Goal: Task Accomplishment & Management: Use online tool/utility

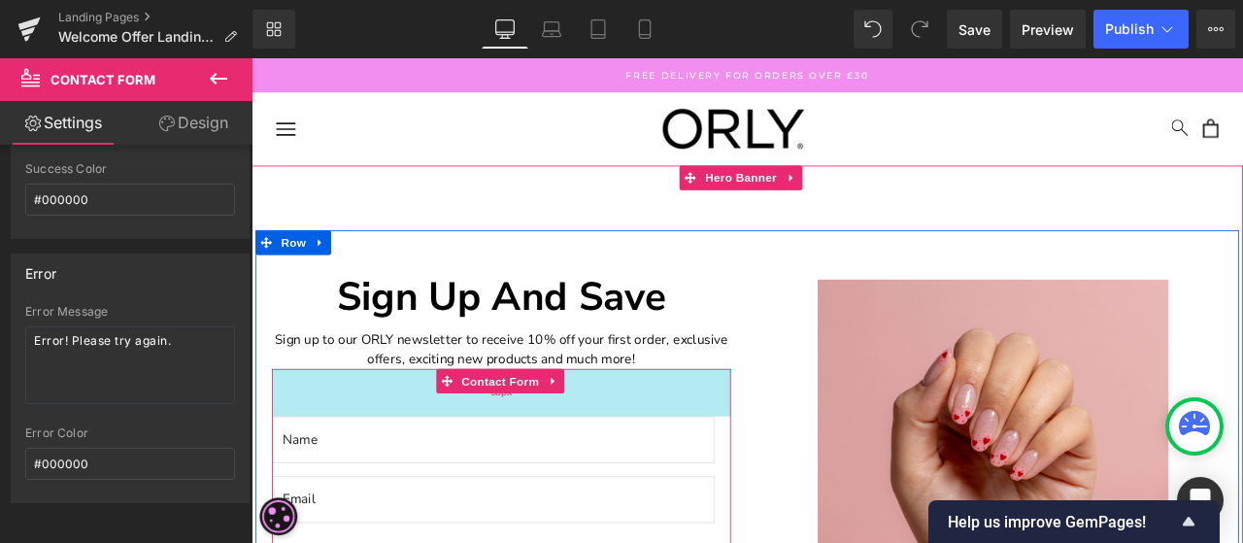
click at [408, 430] on div "58px" at bounding box center [548, 454] width 544 height 56
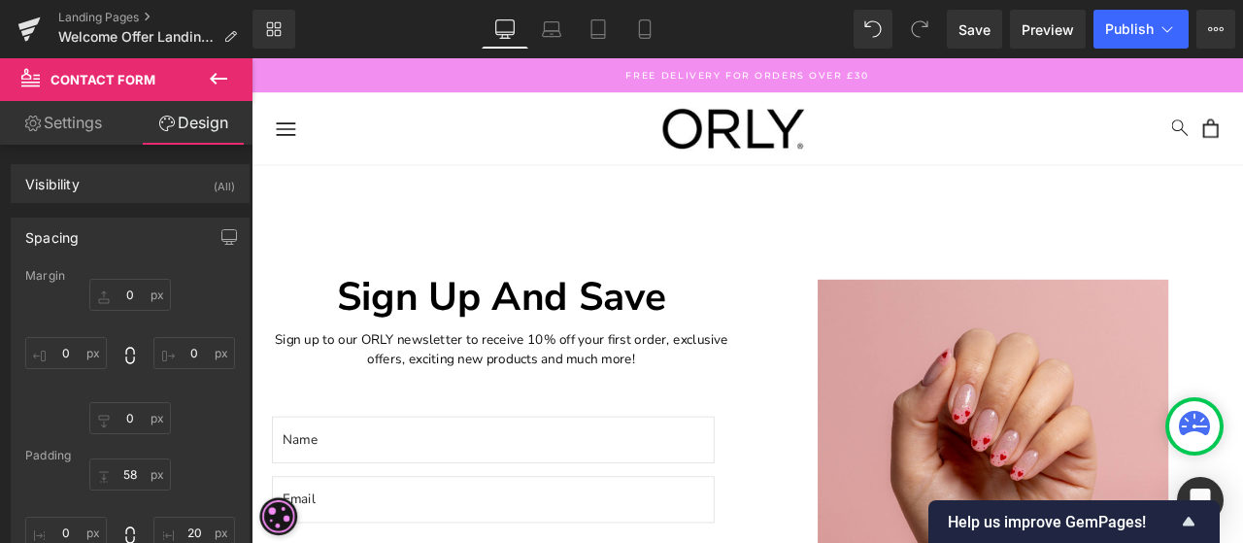
click at [210, 82] on icon at bounding box center [218, 78] width 23 height 23
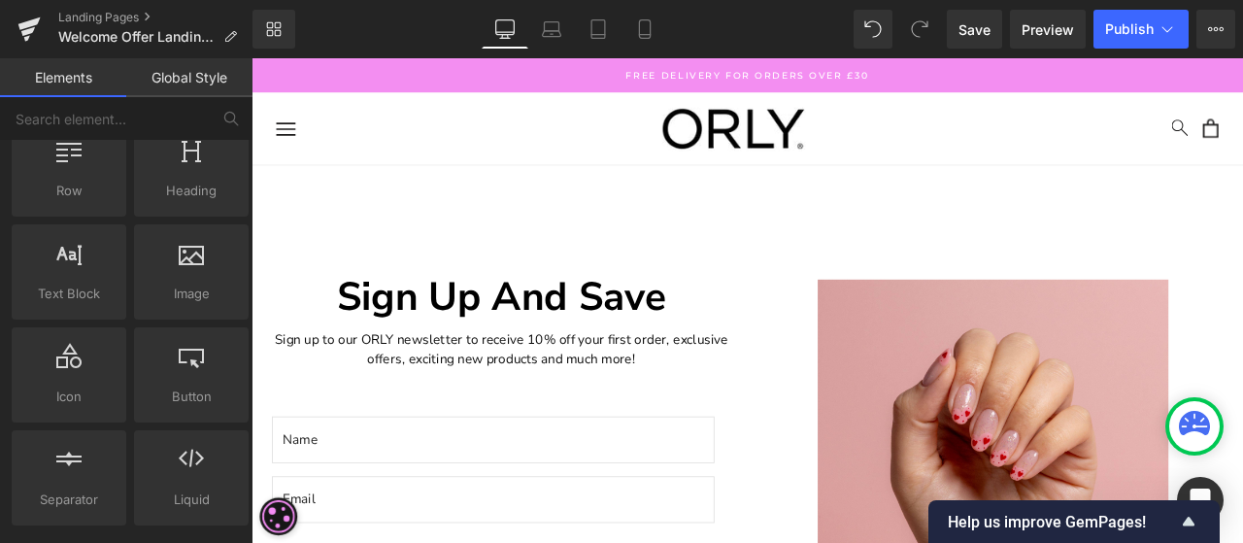
scroll to position [97, 0]
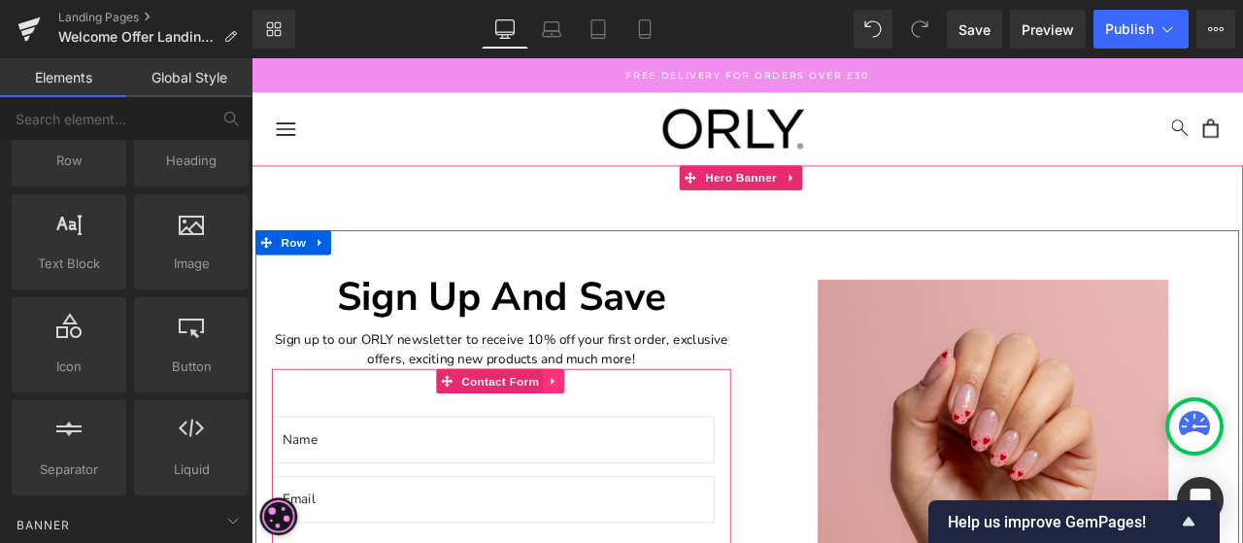
click at [607, 444] on icon at bounding box center [610, 440] width 14 height 15
click at [621, 436] on icon at bounding box center [623, 441] width 14 height 14
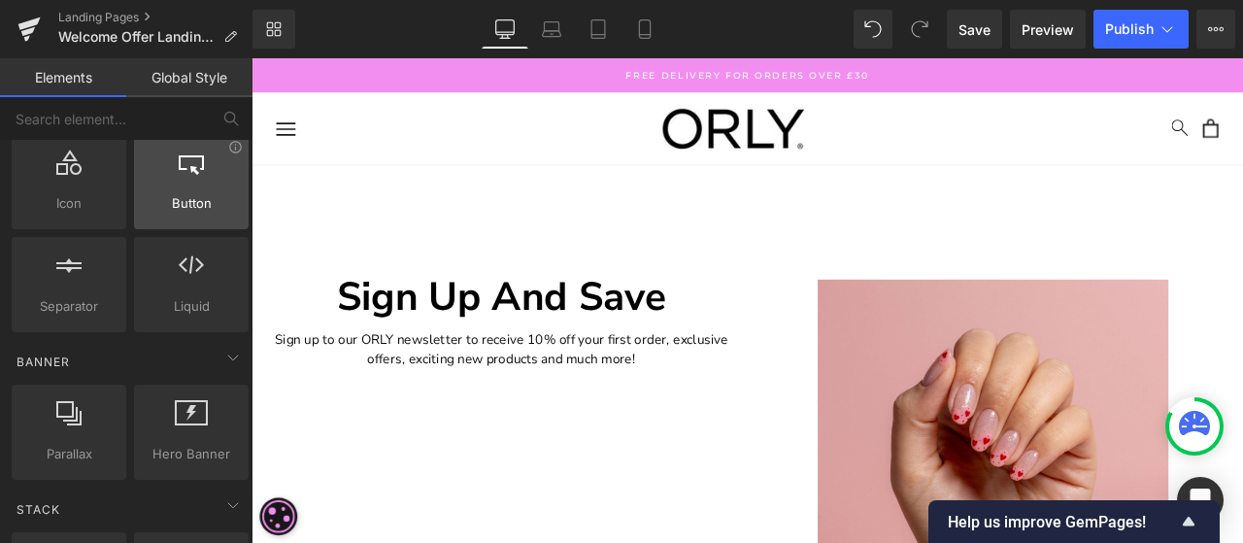
scroll to position [291, 0]
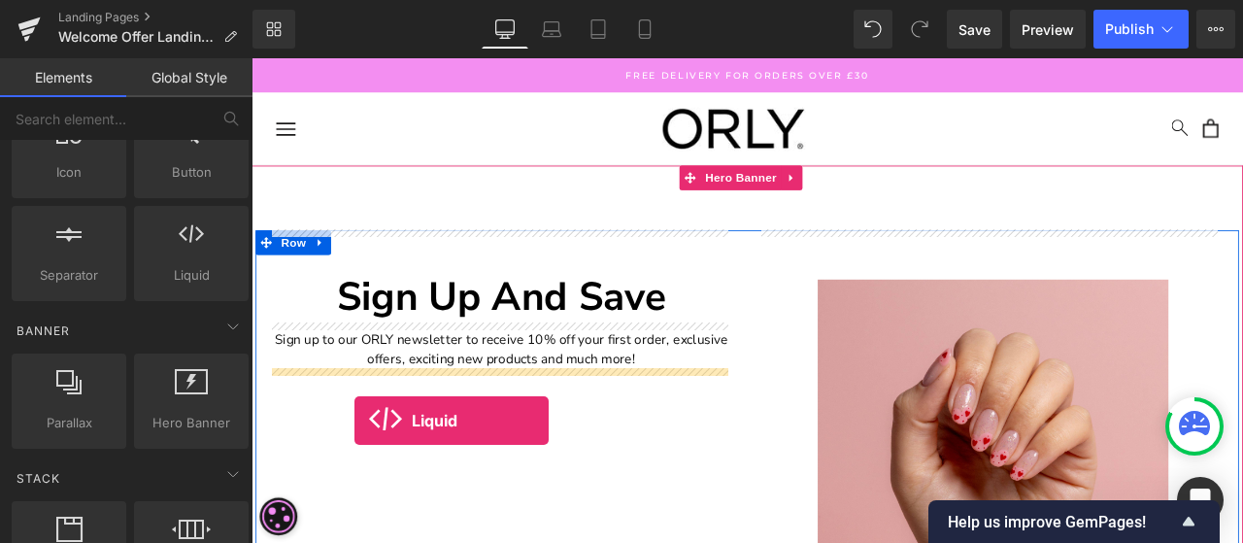
drag, startPoint x: 441, startPoint y: 327, endPoint x: 374, endPoint y: 488, distance: 173.7
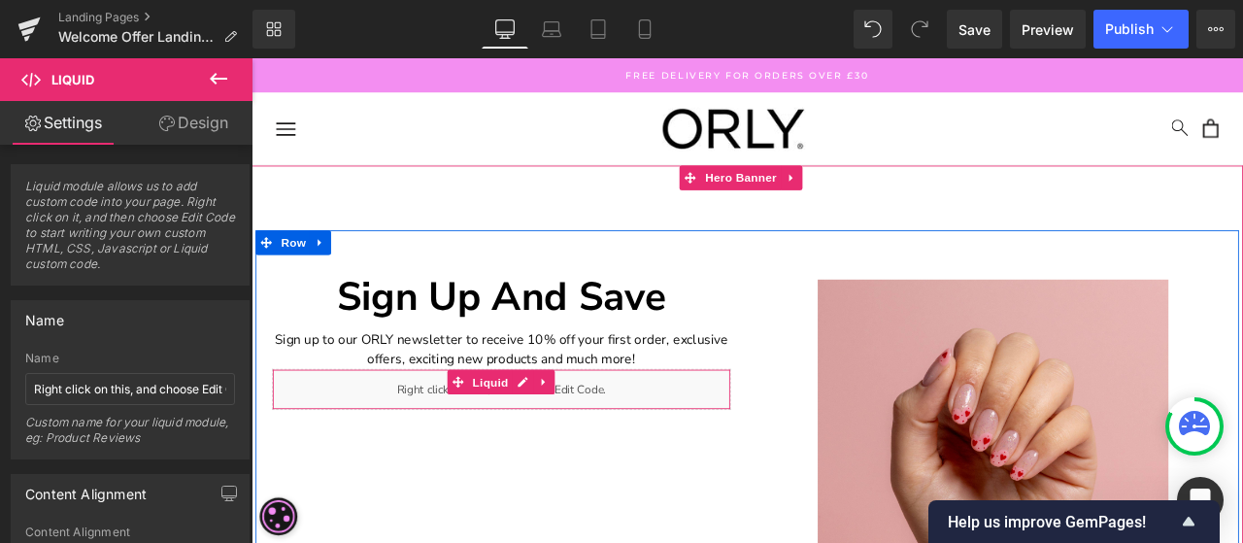
click at [494, 441] on icon at bounding box center [497, 442] width 14 height 14
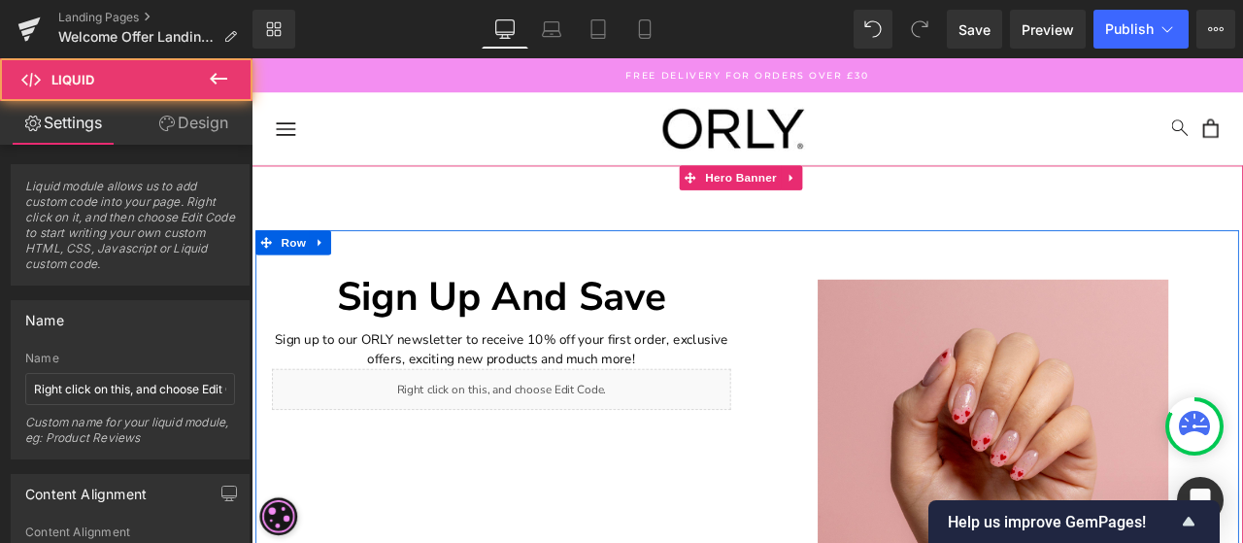
click at [567, 439] on div "Liquid" at bounding box center [548, 450] width 544 height 49
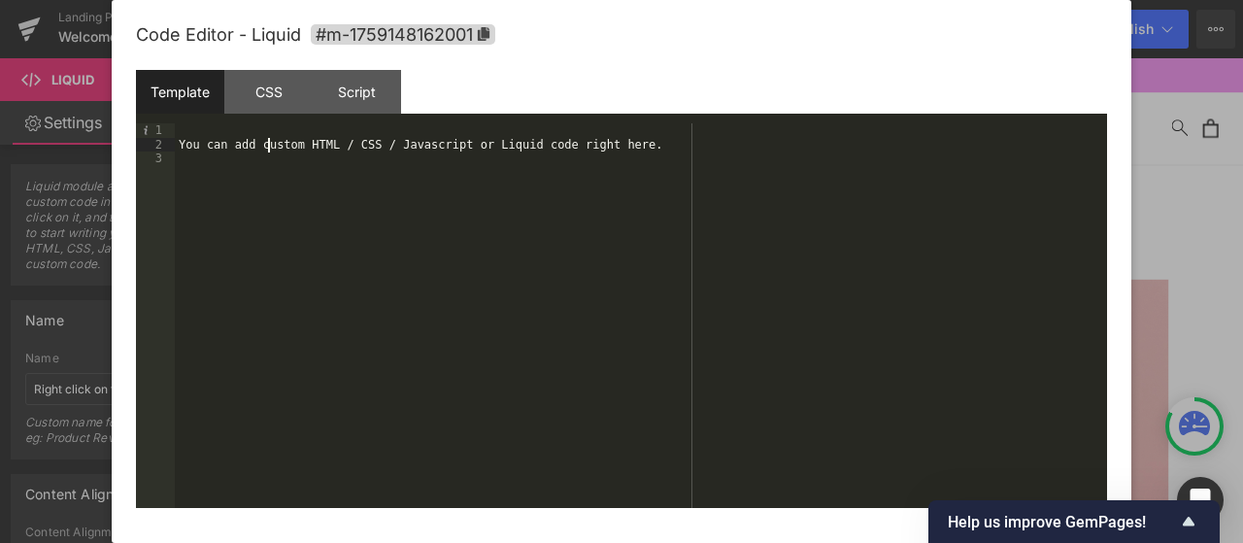
click at [268, 143] on div "You can add custom HTML / CSS / Javascript or Liquid code right here." at bounding box center [641, 329] width 932 height 413
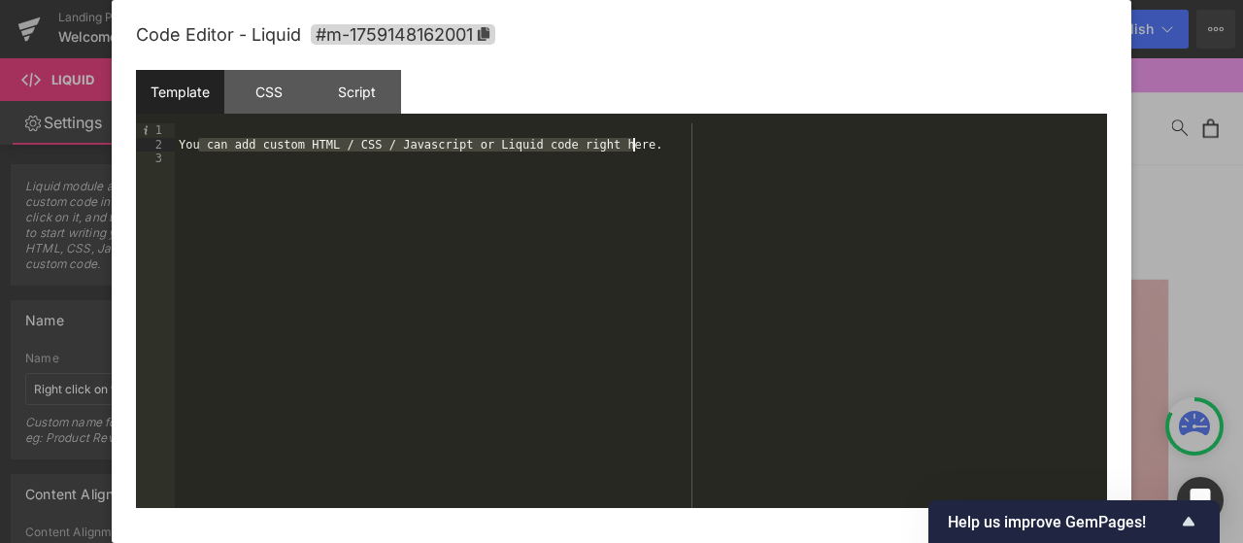
drag, startPoint x: 272, startPoint y: 149, endPoint x: 649, endPoint y: 151, distance: 376.9
click at [649, 151] on div "You can add custom HTML / CSS / Javascript or Liquid code right here." at bounding box center [641, 329] width 932 height 413
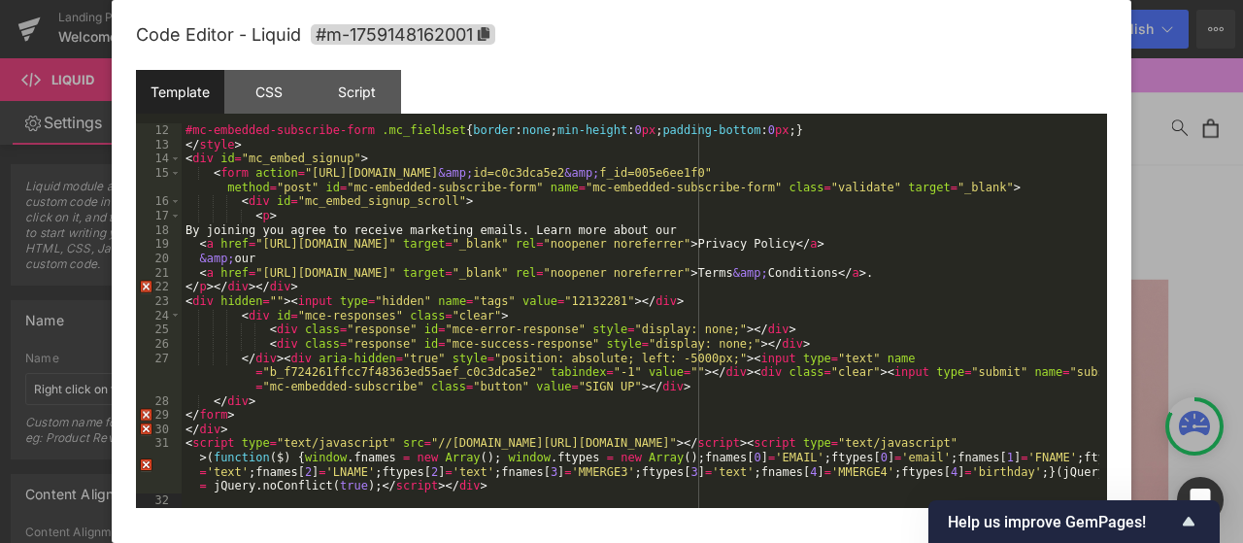
scroll to position [171, 0]
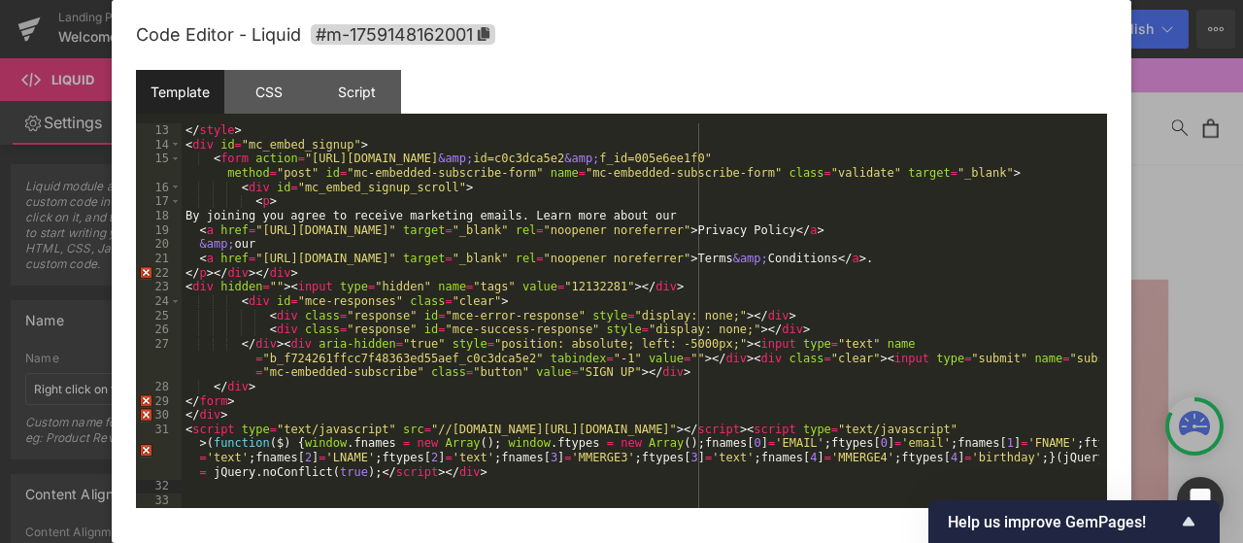
click at [610, 70] on div "Template CSS Script Data" at bounding box center [621, 96] width 971 height 53
drag, startPoint x: 294, startPoint y: 277, endPoint x: 252, endPoint y: 269, distance: 43.4
click at [252, 269] on div "</ style > < div id = "mc_embed_signup" > < form action = "[URL][DOMAIN_NAME] &…" at bounding box center [641, 329] width 918 height 413
drag, startPoint x: 258, startPoint y: 386, endPoint x: 194, endPoint y: 381, distance: 64.3
click at [194, 381] on div "</ style > < div id = "mc_embed_signup" > < form action = "[URL][DOMAIN_NAME] &…" at bounding box center [641, 329] width 918 height 413
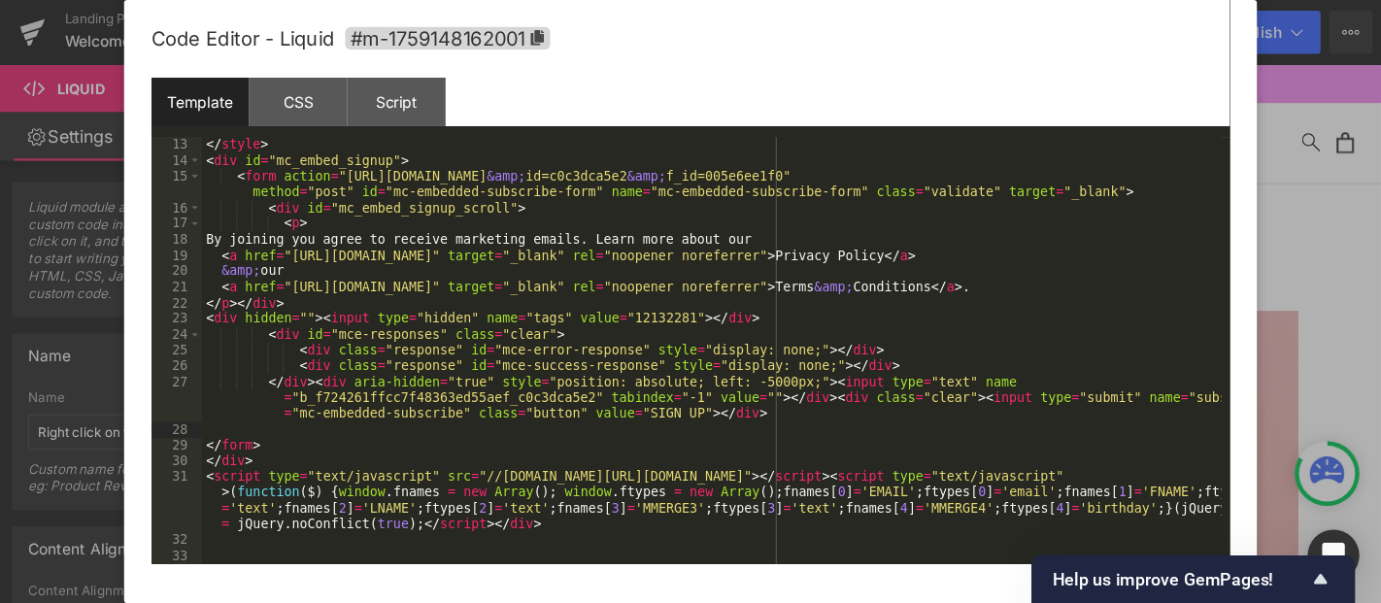
scroll to position [156, 0]
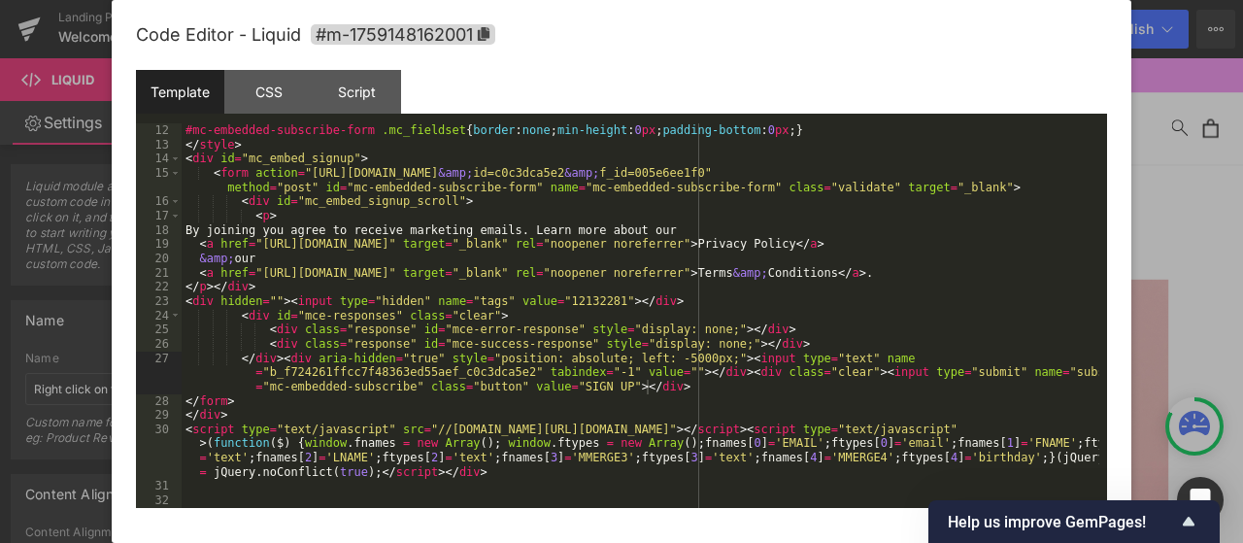
drag, startPoint x: 811, startPoint y: 85, endPoint x: 808, endPoint y: 94, distance: 10.1
click at [811, 85] on div "Template CSS Script Data" at bounding box center [621, 96] width 971 height 53
click at [1194, 524] on icon "Show survey - Help us improve GemPages!" at bounding box center [1189, 521] width 12 height 9
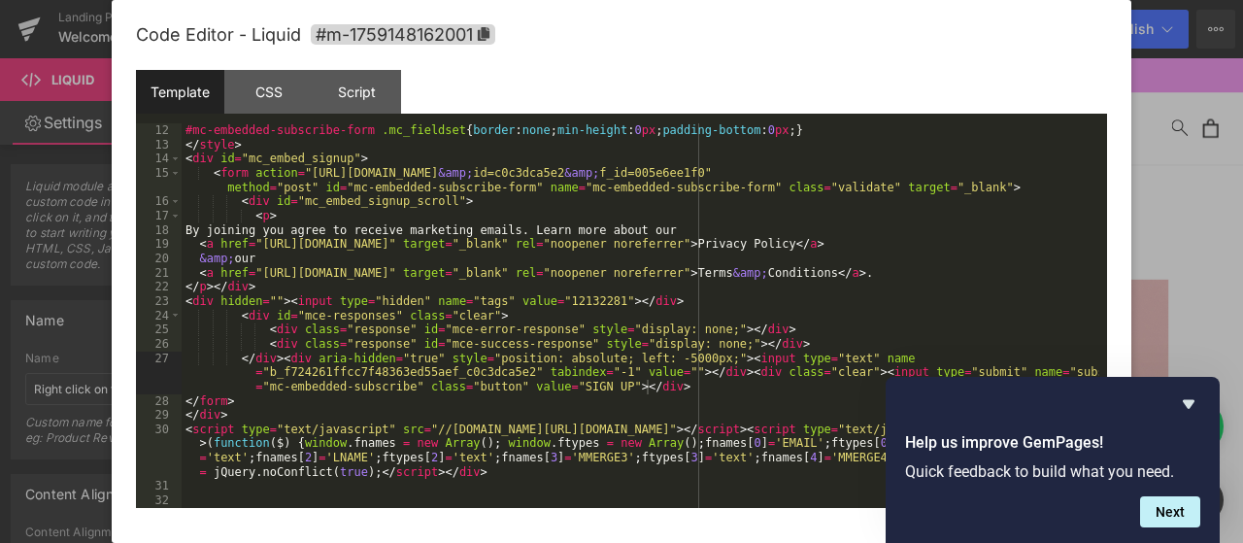
click at [1187, 403] on icon "Hide survey" at bounding box center [1188, 403] width 23 height 23
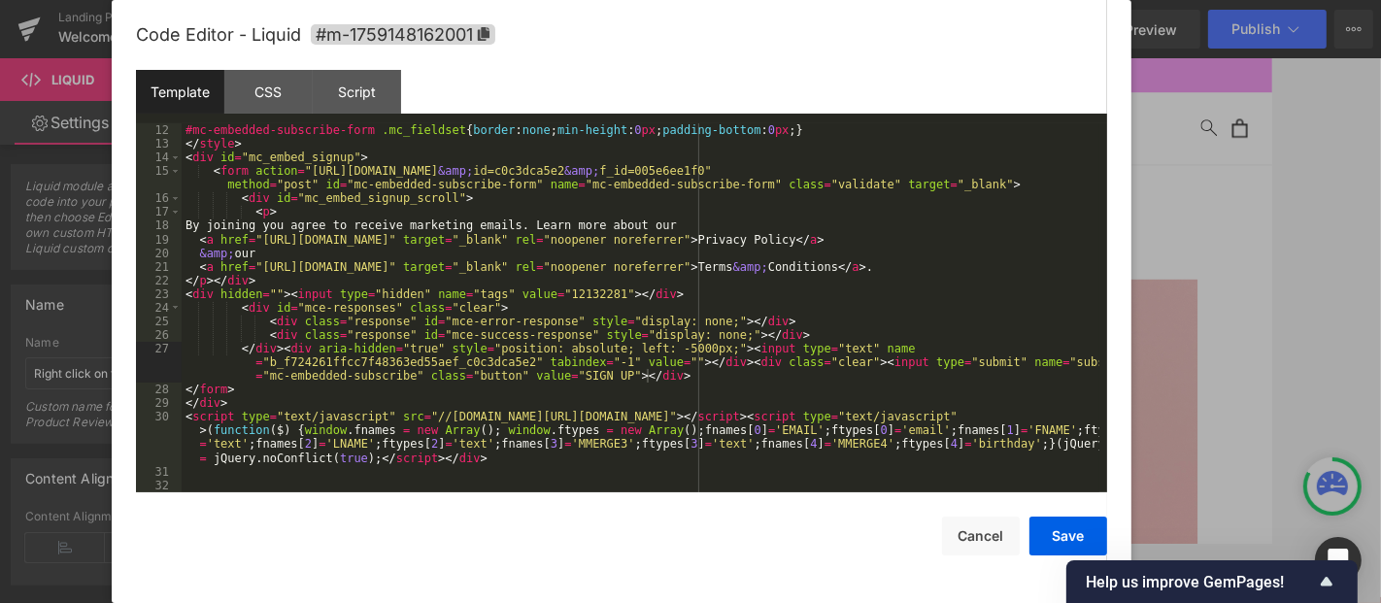
scroll to position [150, 0]
click at [1086, 530] on button "Save" at bounding box center [1069, 536] width 78 height 39
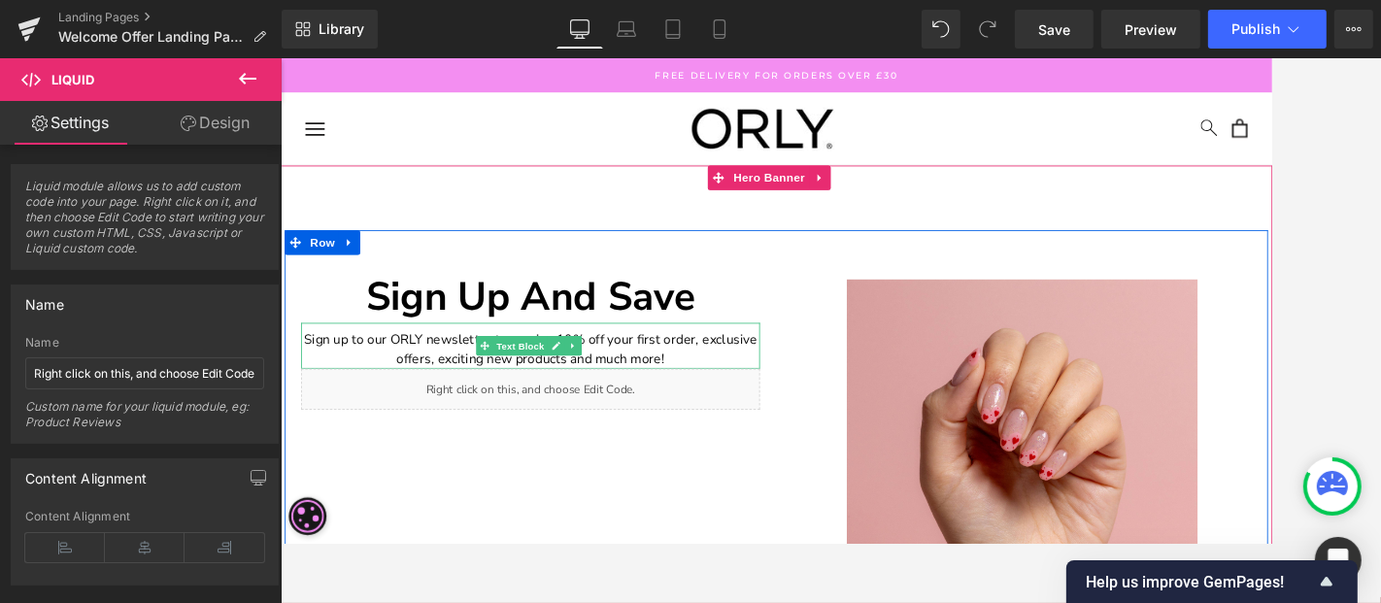
click at [735, 412] on p "Sign up to our ORLY newsletter to receive 10% off your first order, exclusive o…" at bounding box center [576, 402] width 544 height 47
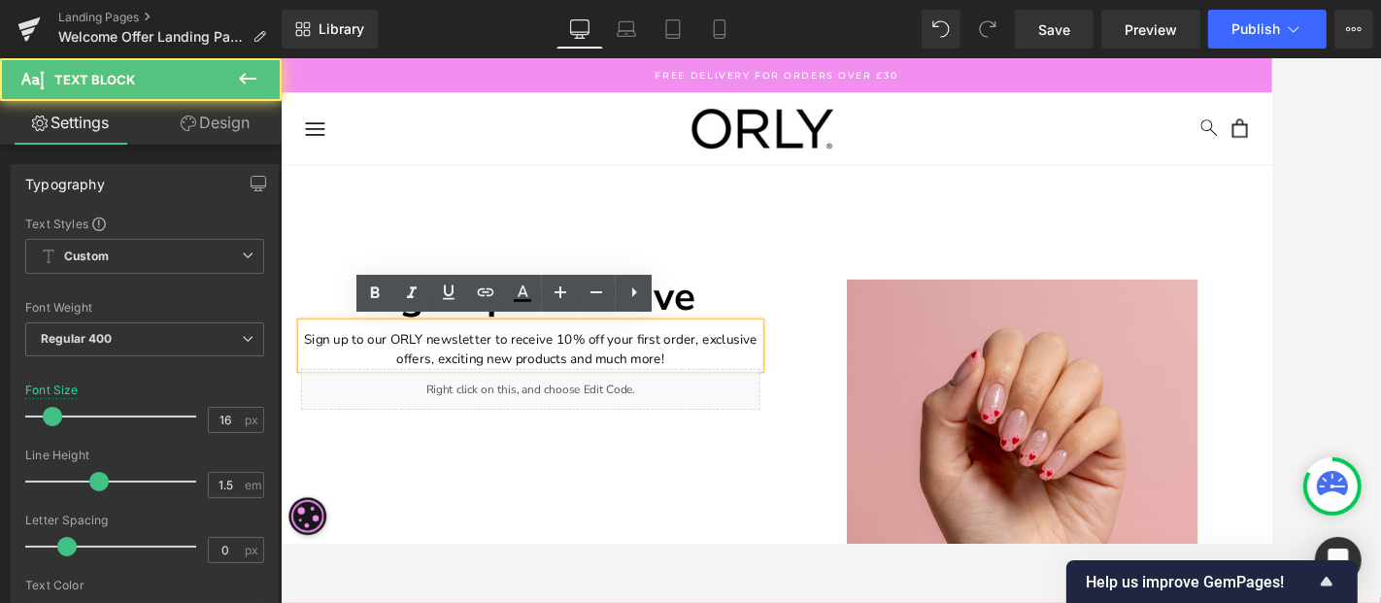
click at [730, 411] on p "Sign up to our ORLY newsletter to receive 10% off your first order, exclusive o…" at bounding box center [576, 402] width 544 height 47
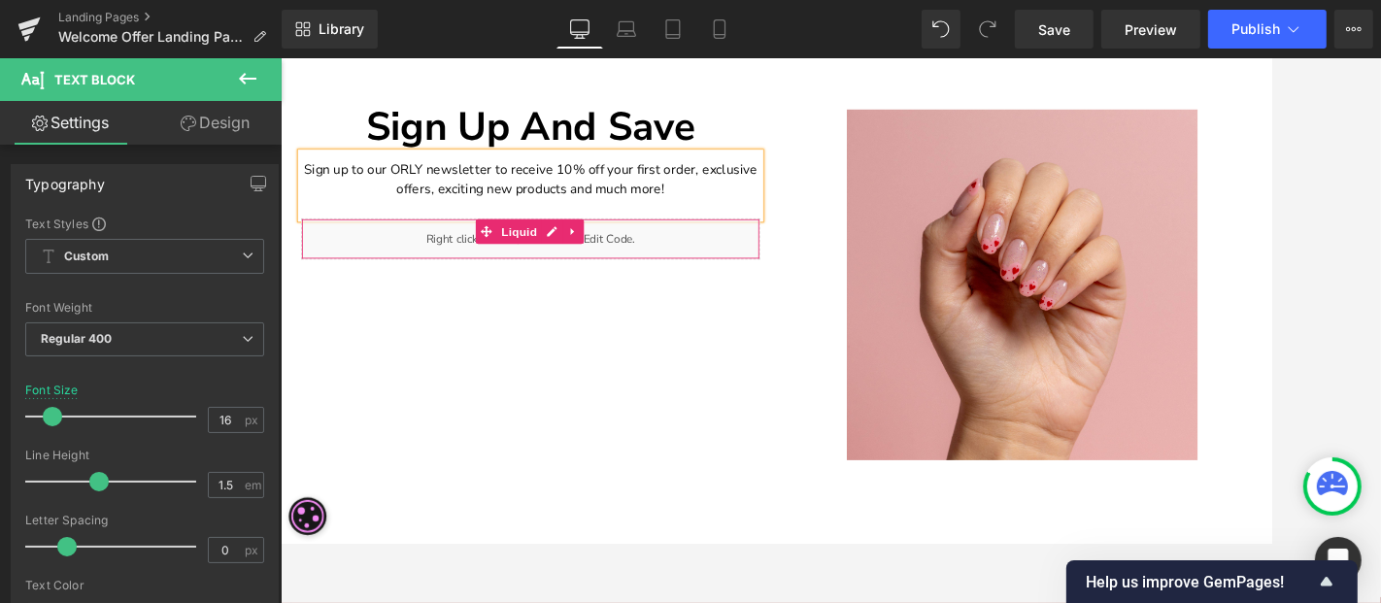
scroll to position [216, 0]
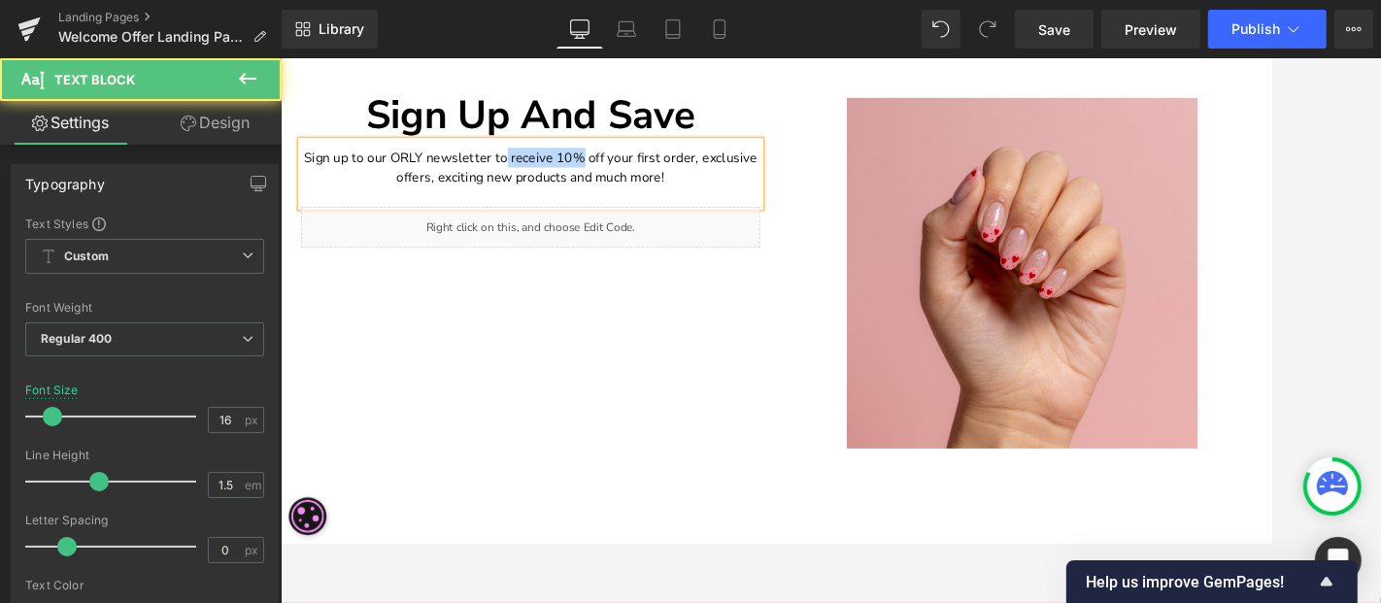
drag, startPoint x: 543, startPoint y: 168, endPoint x: 631, endPoint y: 172, distance: 88.5
click at [631, 172] on p "Sign up to our ORLY newsletter to receive 10% off your first order, exclusive o…" at bounding box center [576, 186] width 544 height 47
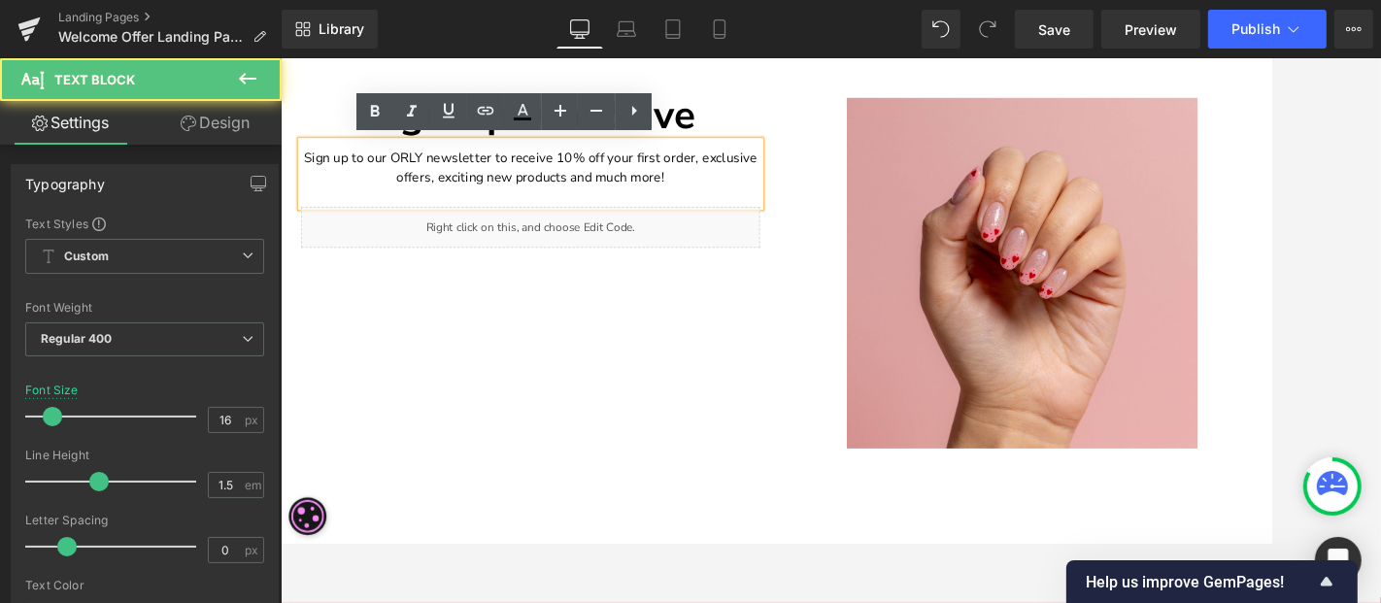
click at [649, 180] on p "Sign up to our ORLY newsletter to receive 10% off your first order, exclusive o…" at bounding box center [576, 186] width 544 height 47
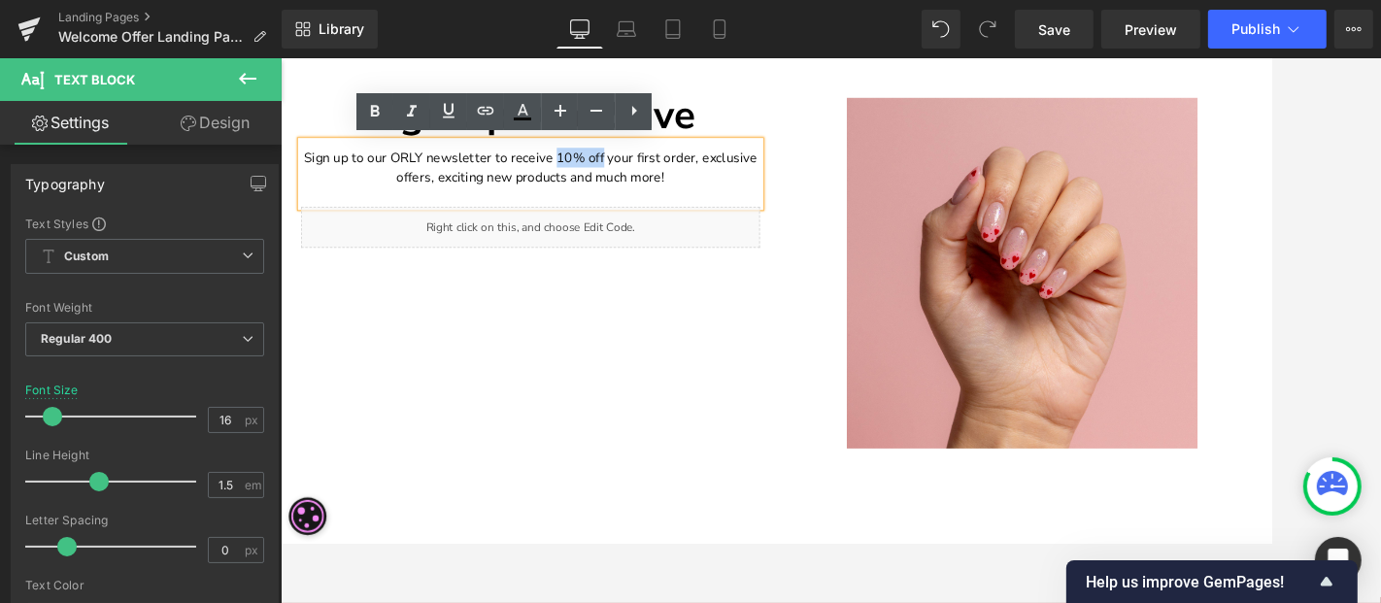
drag, startPoint x: 599, startPoint y: 165, endPoint x: 655, endPoint y: 172, distance: 55.8
click at [655, 172] on p "Sign up to our ORLY newsletter to receive 10% off your first order, exclusive o…" at bounding box center [576, 186] width 544 height 47
click at [754, 202] on p "Sign up to our ORLY newsletter to receive 10% off your first order, exclusive o…" at bounding box center [576, 186] width 544 height 47
click at [639, 417] on div "Sign up And Save Heading Sign up to our ORLY newsletter to receive 10% off your…" at bounding box center [576, 286] width 583 height 481
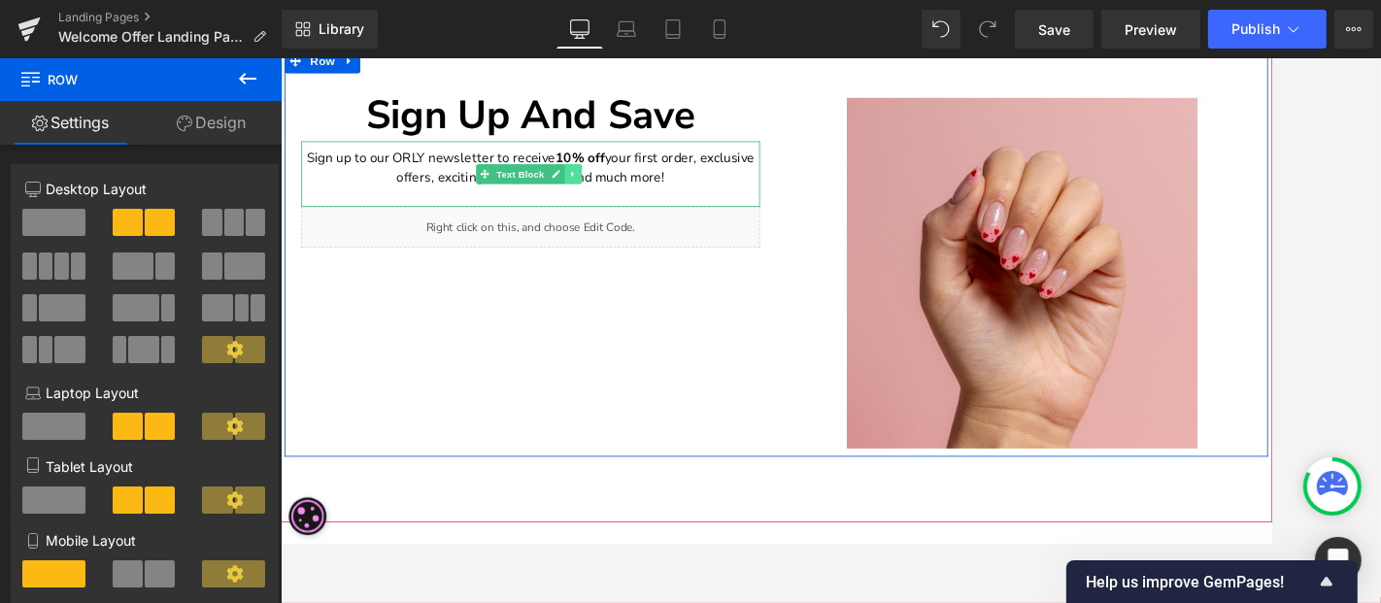
click at [624, 194] on icon at bounding box center [625, 193] width 3 height 7
click at [611, 189] on icon at bounding box center [616, 193] width 11 height 11
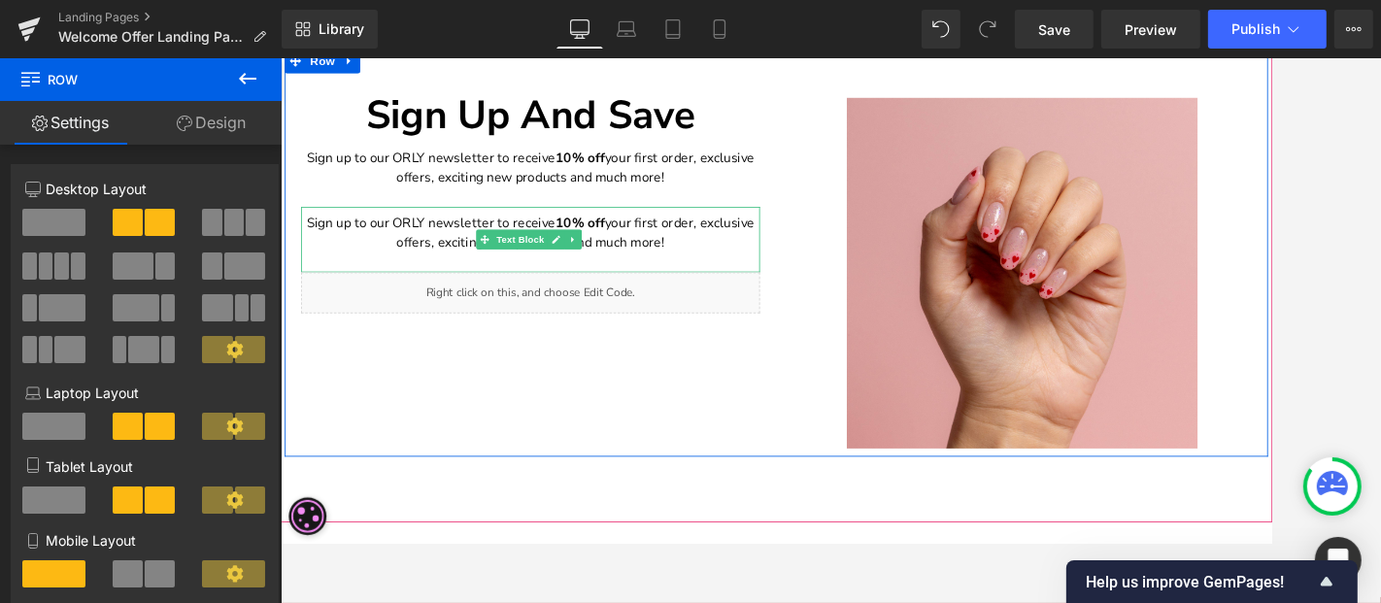
click at [346, 254] on p "Sign up to our ORLY newsletter to receive 10% off your first order, exclusive o…" at bounding box center [576, 264] width 544 height 47
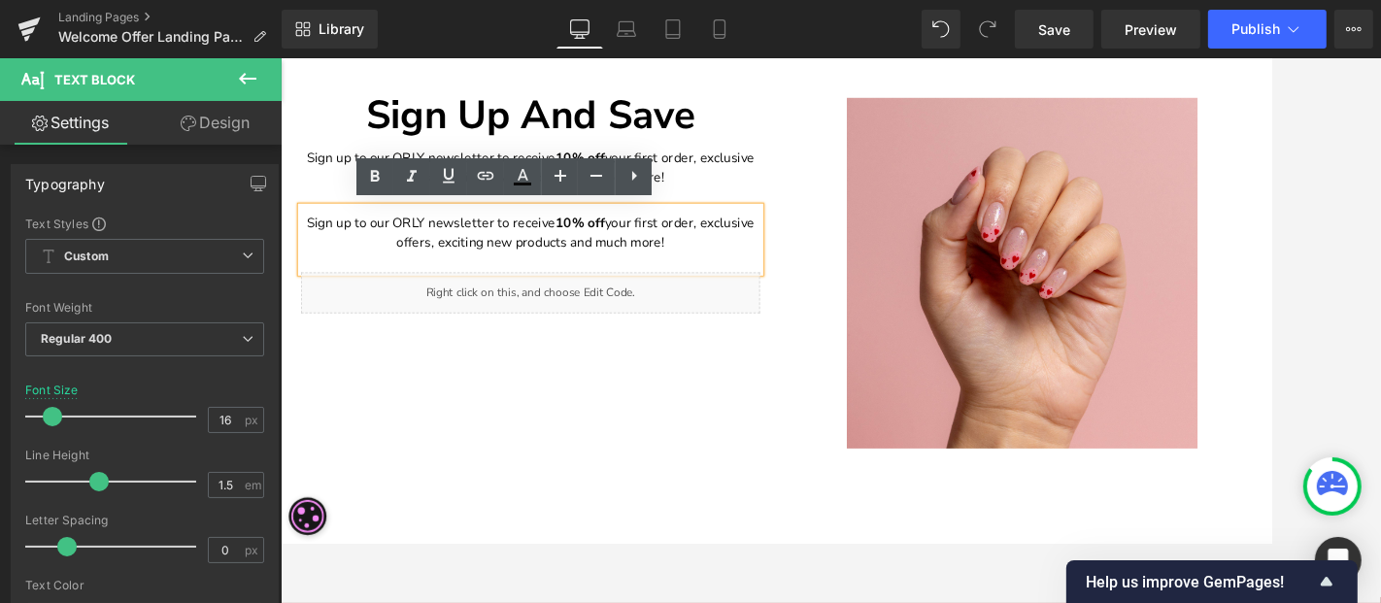
click at [554, 472] on div "Sign up And Save Heading Sign up to our ORLY newsletter to receive 10% off your…" at bounding box center [576, 286] width 583 height 481
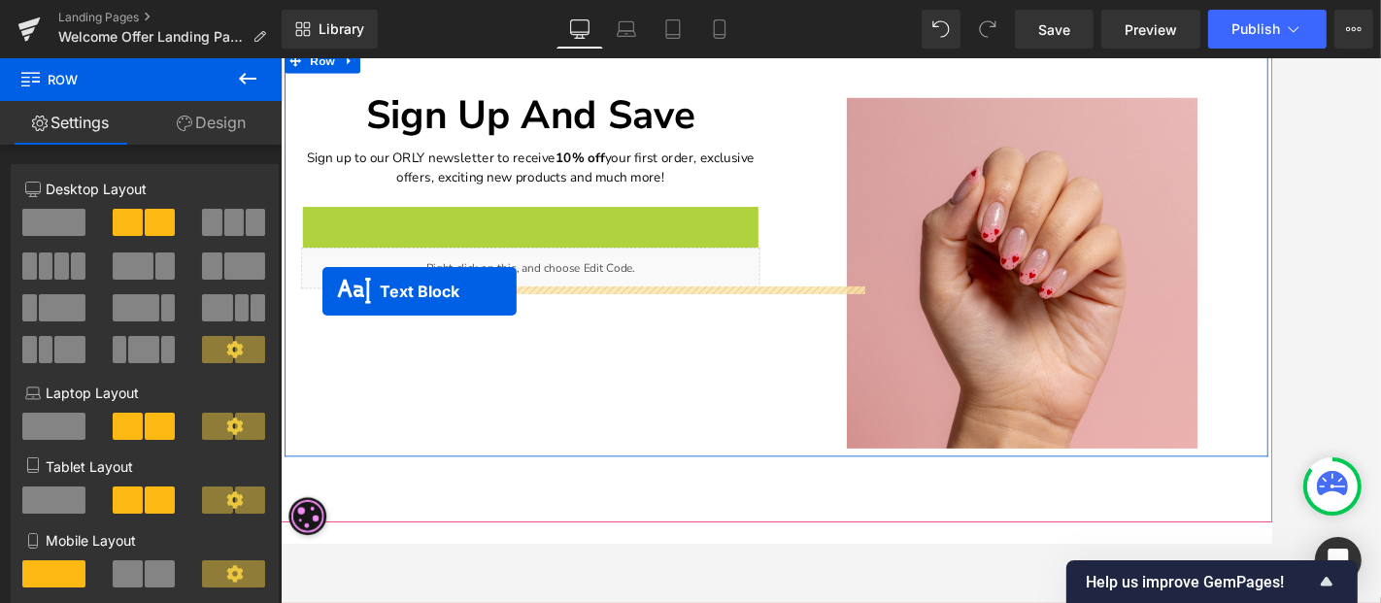
drag, startPoint x: 514, startPoint y: 274, endPoint x: 457, endPoint y: 376, distance: 116.5
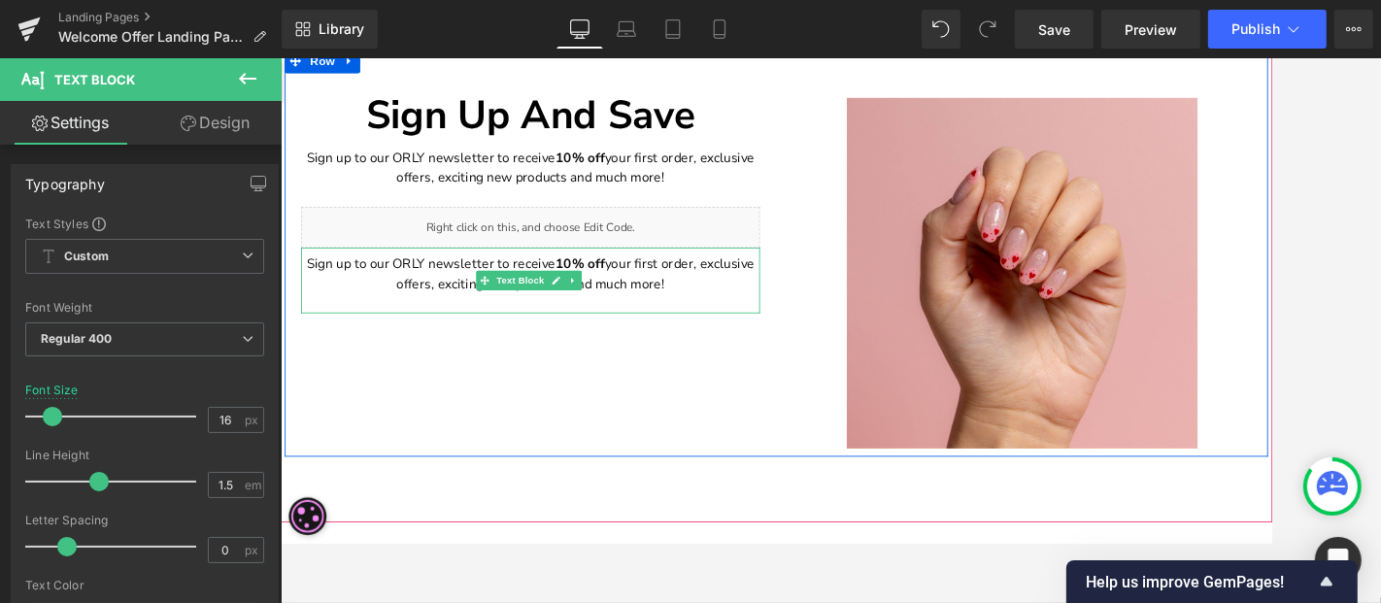
drag, startPoint x: 392, startPoint y: 305, endPoint x: 645, endPoint y: 355, distance: 257.5
click at [393, 305] on p "Sign up to our ORLY newsletter to receive 10% off your first order, exclusive o…" at bounding box center [576, 312] width 544 height 47
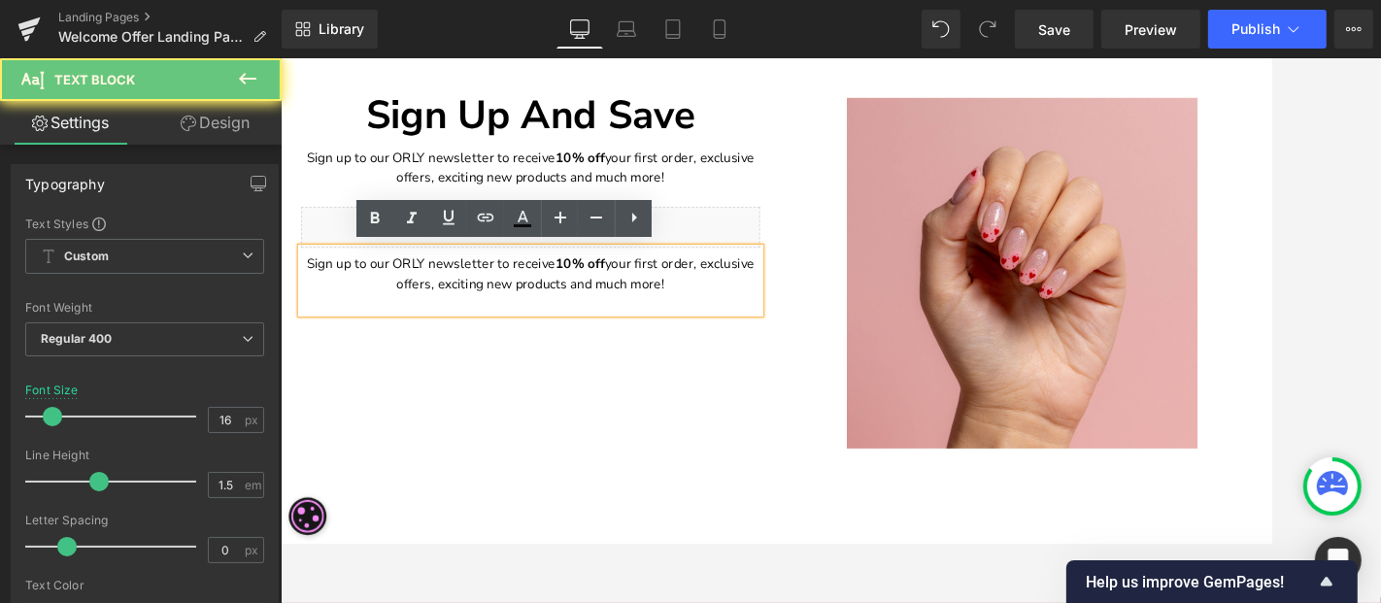
drag, startPoint x: 668, startPoint y: 313, endPoint x: 107, endPoint y: 222, distance: 568.6
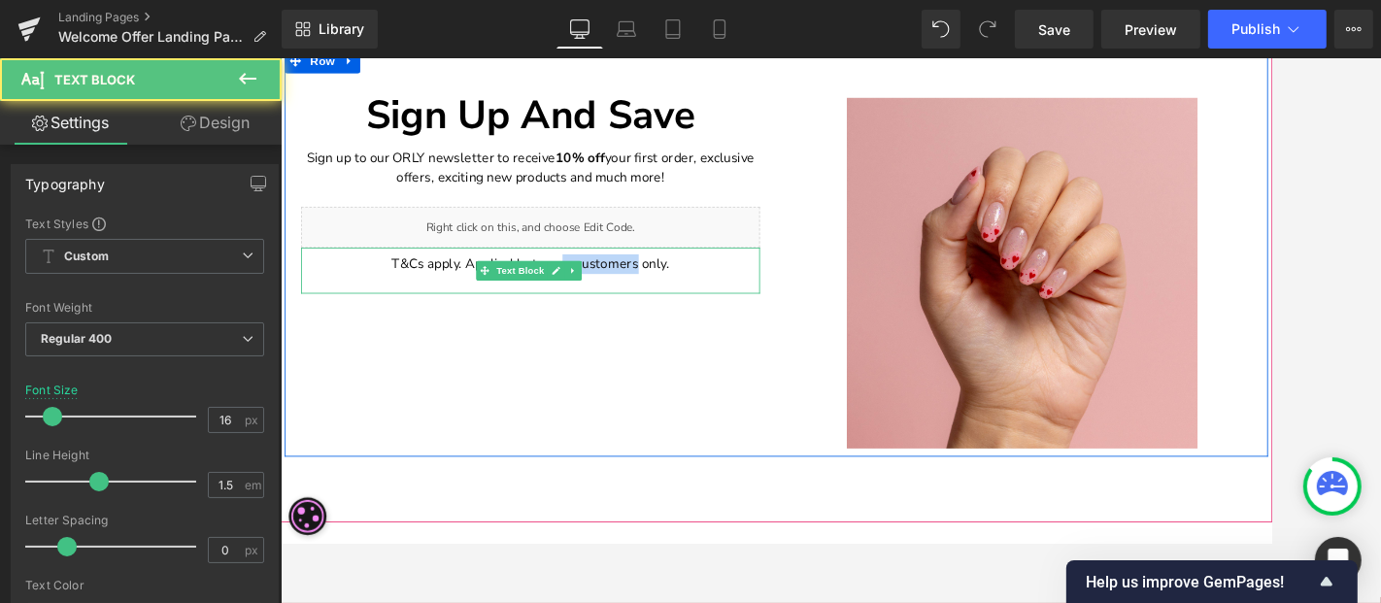
drag, startPoint x: 697, startPoint y: 305, endPoint x: 609, endPoint y: 291, distance: 89.4
click at [609, 291] on p "T&Cs apply. Applicable to new customers only." at bounding box center [576, 300] width 544 height 23
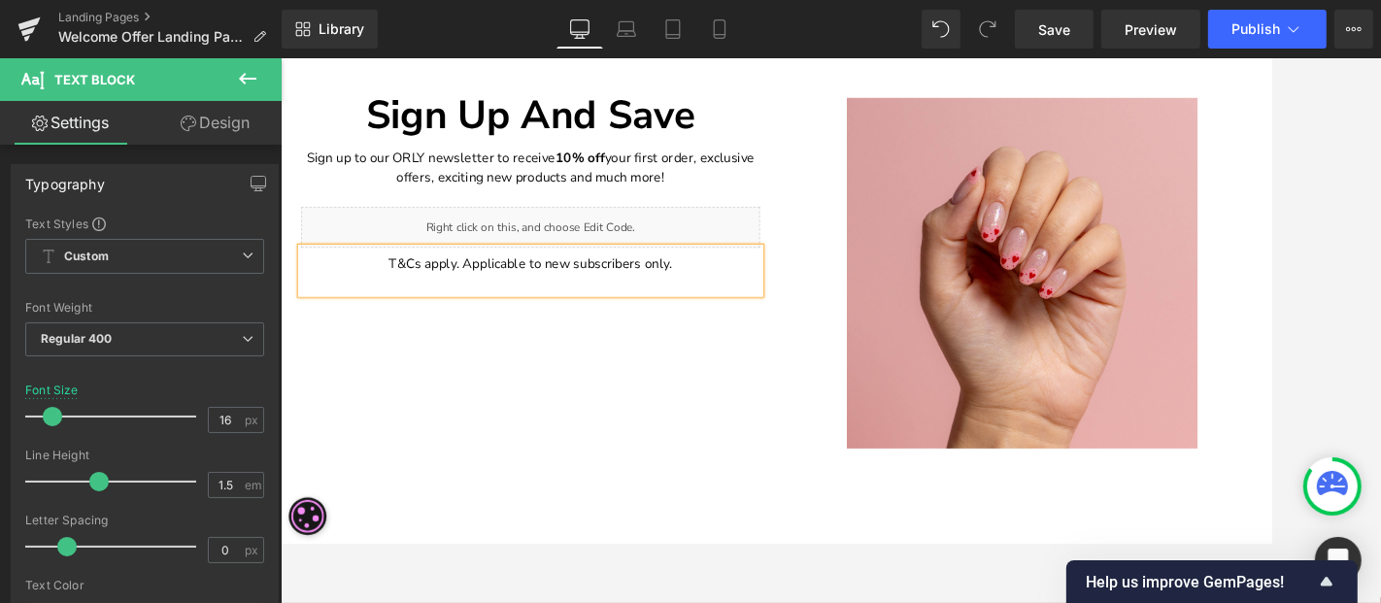
click at [399, 302] on p "T&Cs apply. Applicable to new subscribers only." at bounding box center [576, 300] width 544 height 23
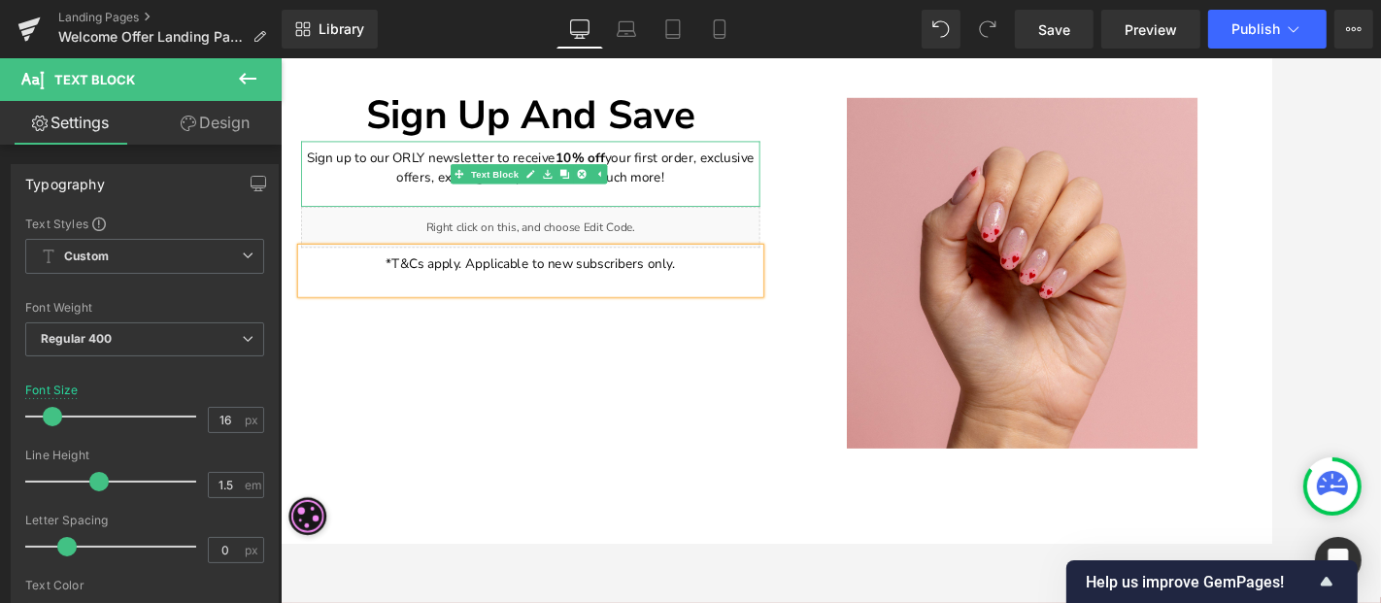
click at [659, 168] on p "Sign up to our ORLY newsletter to receive 10% off your first order, exclusive o…" at bounding box center [576, 186] width 544 height 47
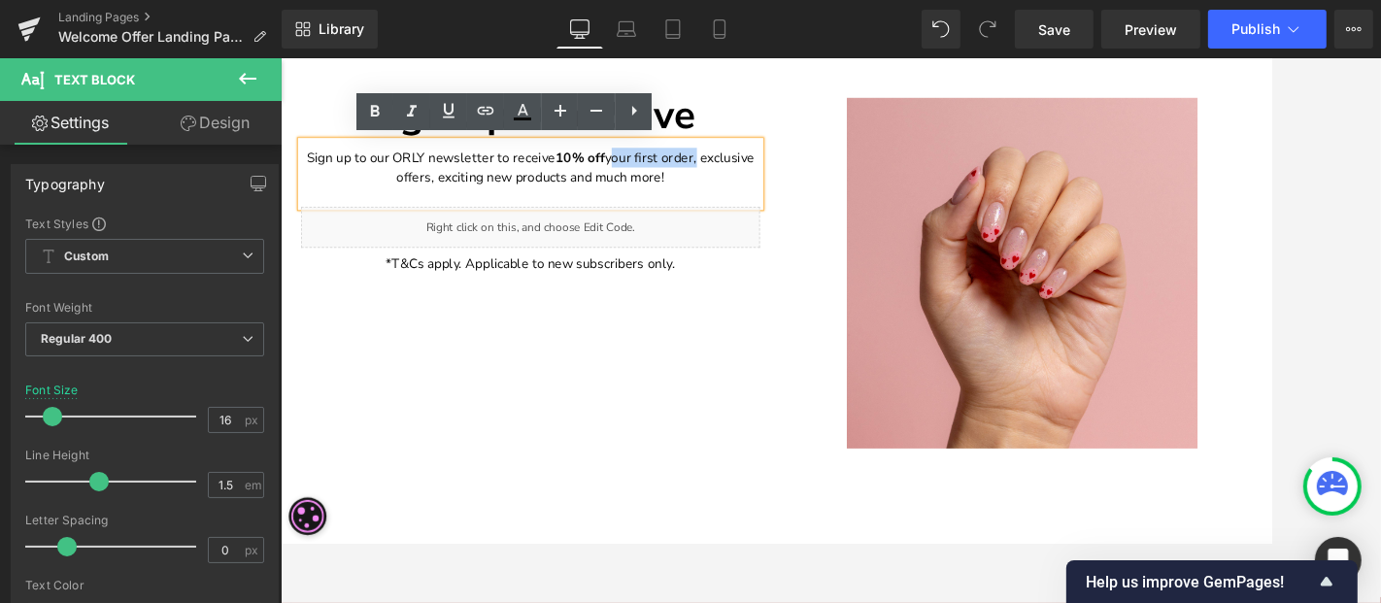
drag, startPoint x: 760, startPoint y: 177, endPoint x: 659, endPoint y: 157, distance: 102.9
click at [659, 157] on div "Sign up to our ORLY newsletter to receive 10% off your first order, exclusive o…" at bounding box center [576, 194] width 544 height 78
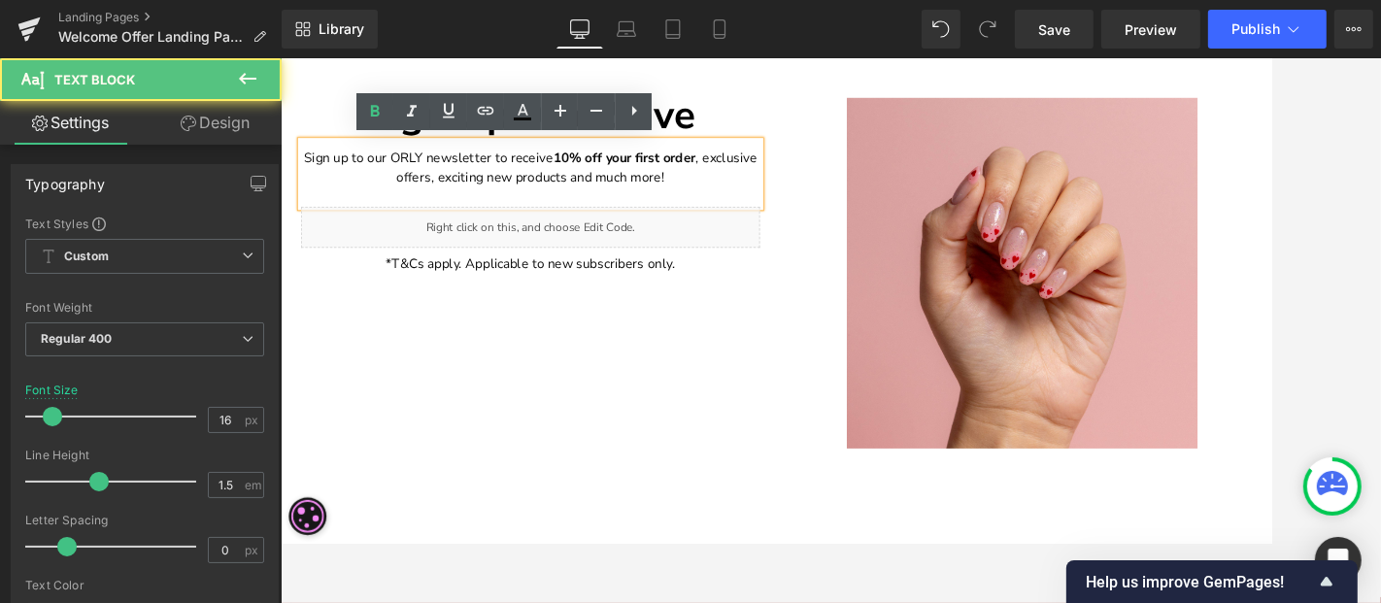
click at [759, 174] on strong "your first order" at bounding box center [718, 174] width 107 height 21
click at [761, 171] on strong "your first order" at bounding box center [718, 174] width 107 height 21
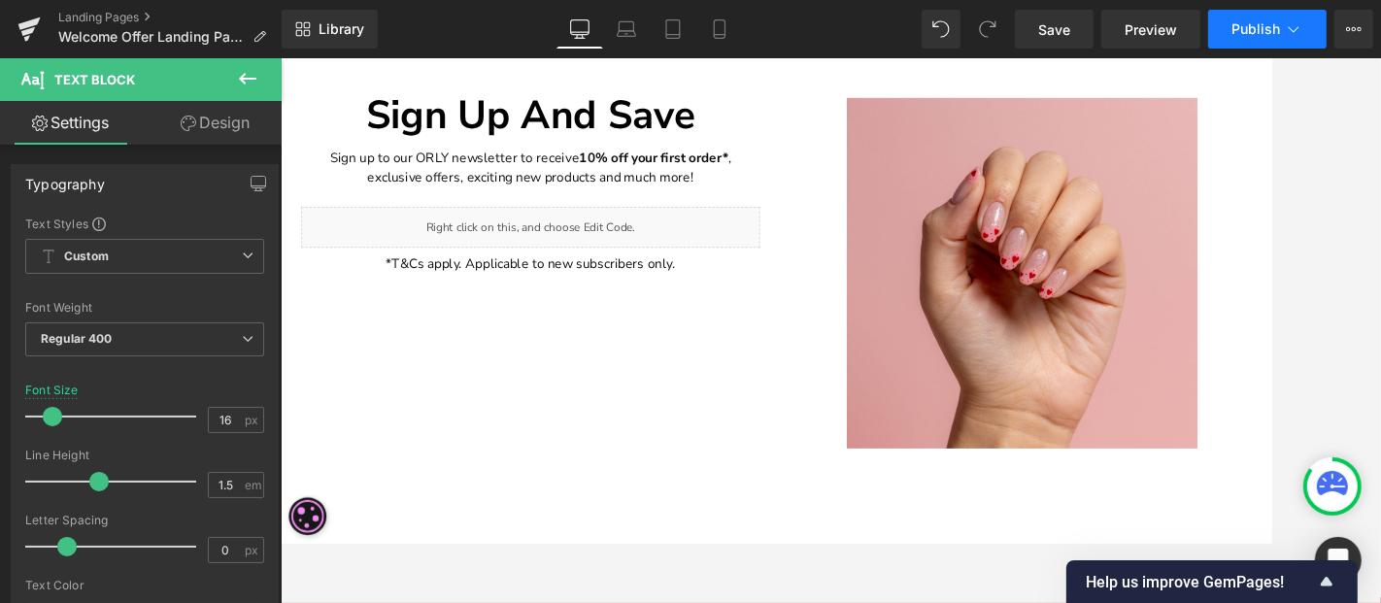
click at [1242, 28] on icon at bounding box center [1293, 28] width 19 height 19
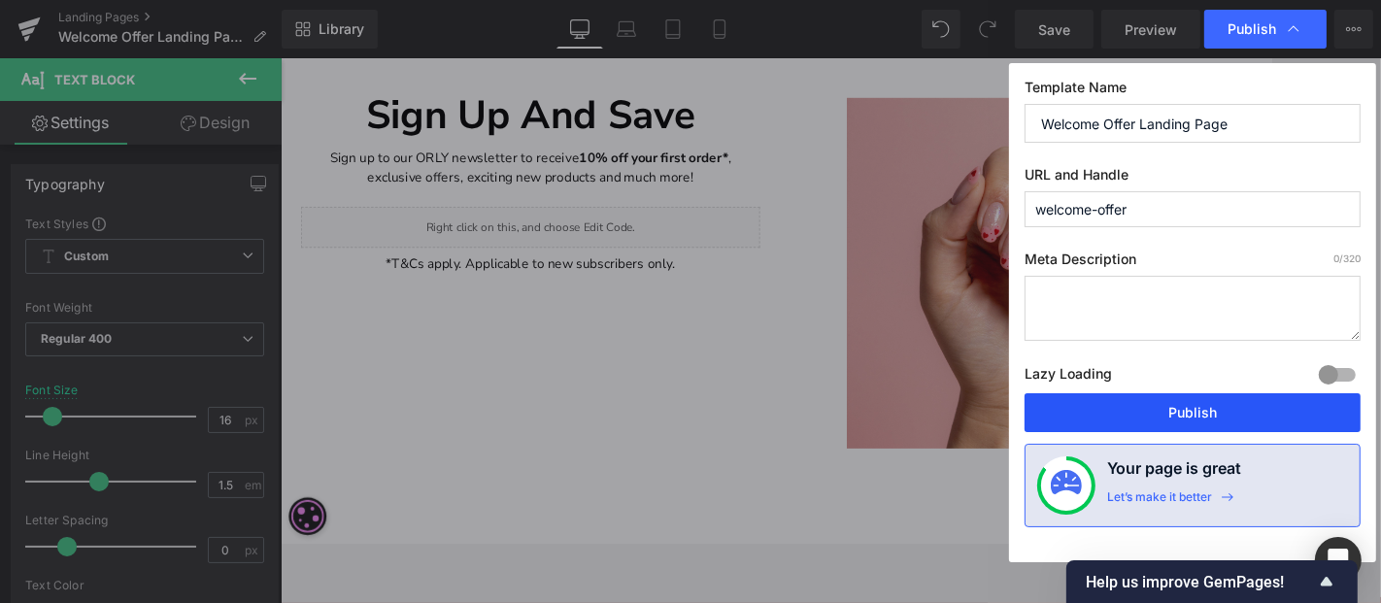
click at [1224, 416] on button "Publish" at bounding box center [1193, 412] width 336 height 39
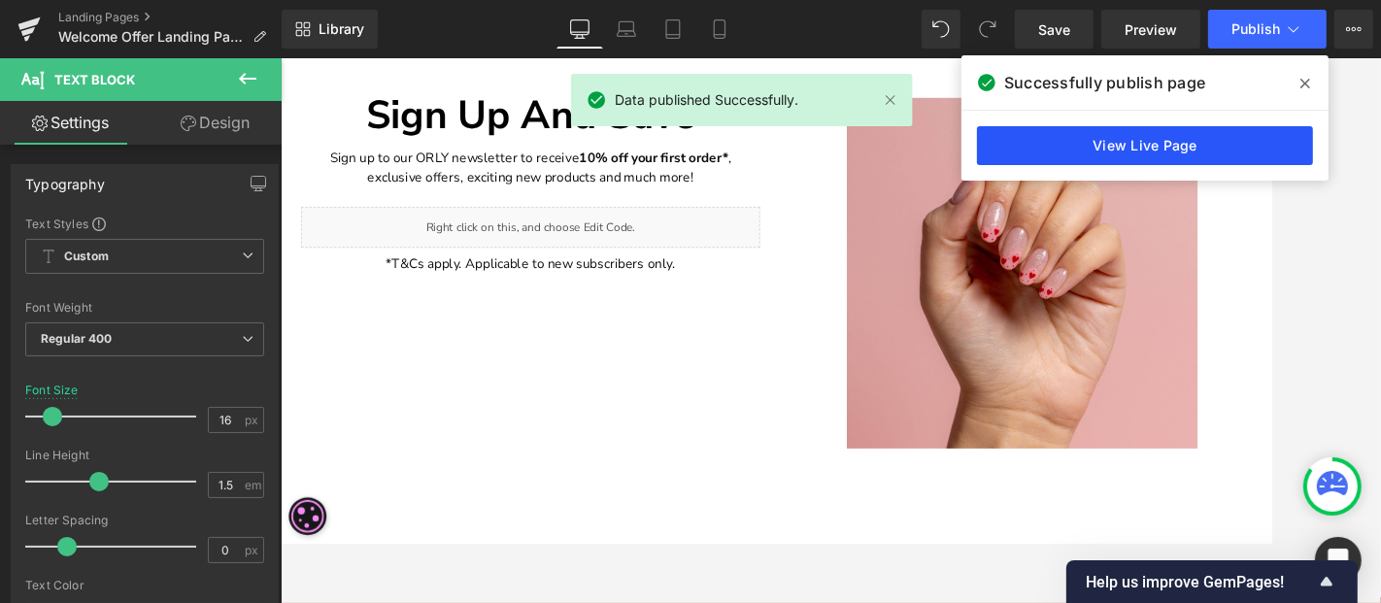
click at [1242, 140] on link "View Live Page" at bounding box center [1145, 145] width 336 height 39
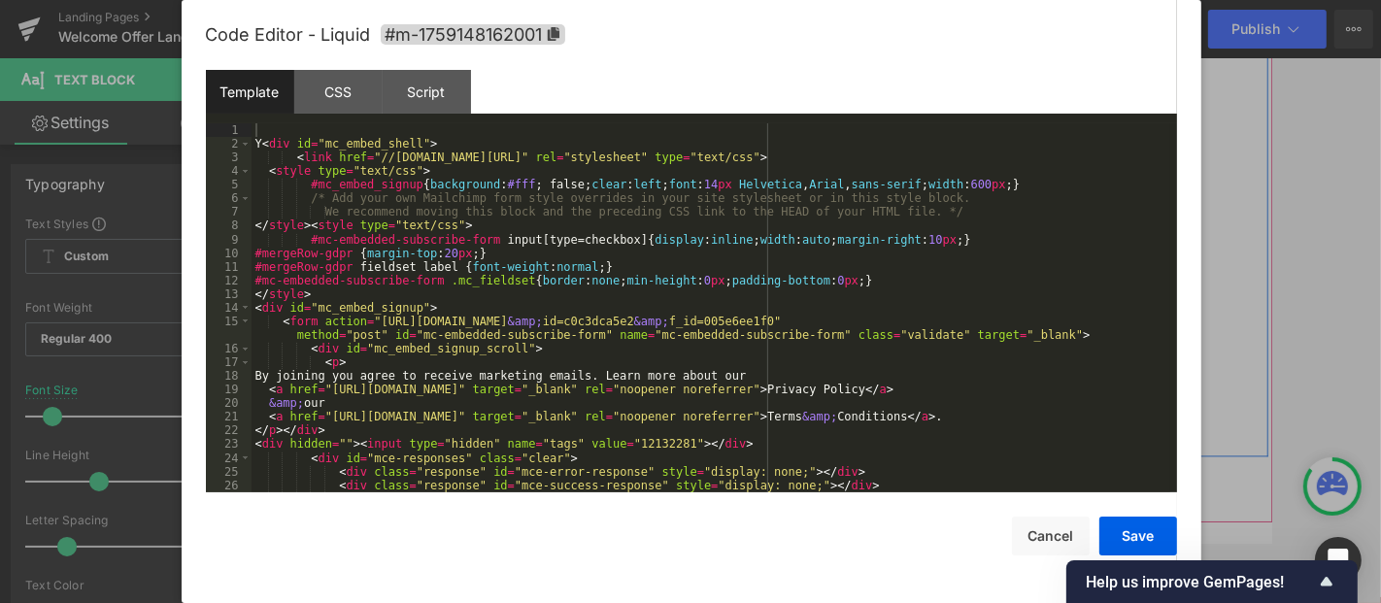
click at [596, 245] on div "Liquid" at bounding box center [576, 257] width 544 height 49
click at [606, 316] on div "Y < div id = "mc_embed_shell" > < link href = "//[DOMAIN_NAME][URL]" rel = "sty…" at bounding box center [711, 334] width 919 height 423
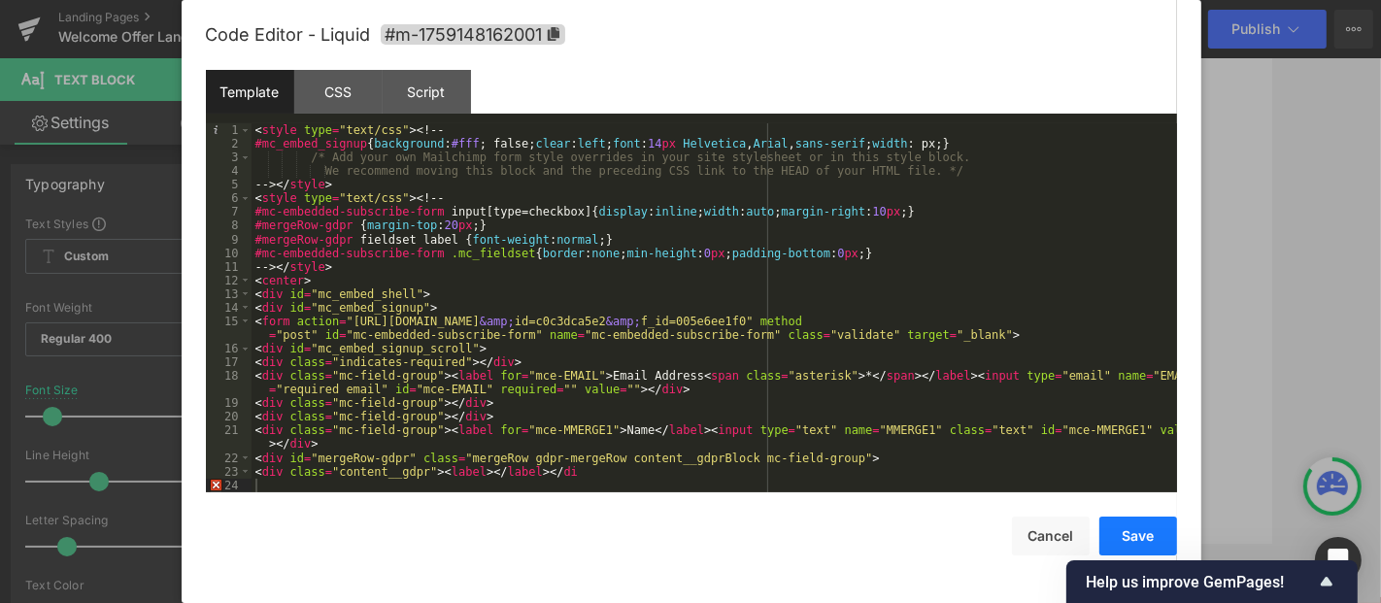
drag, startPoint x: 1130, startPoint y: 534, endPoint x: 1115, endPoint y: 542, distance: 16.5
click at [1130, 535] on button "Save" at bounding box center [1139, 536] width 78 height 39
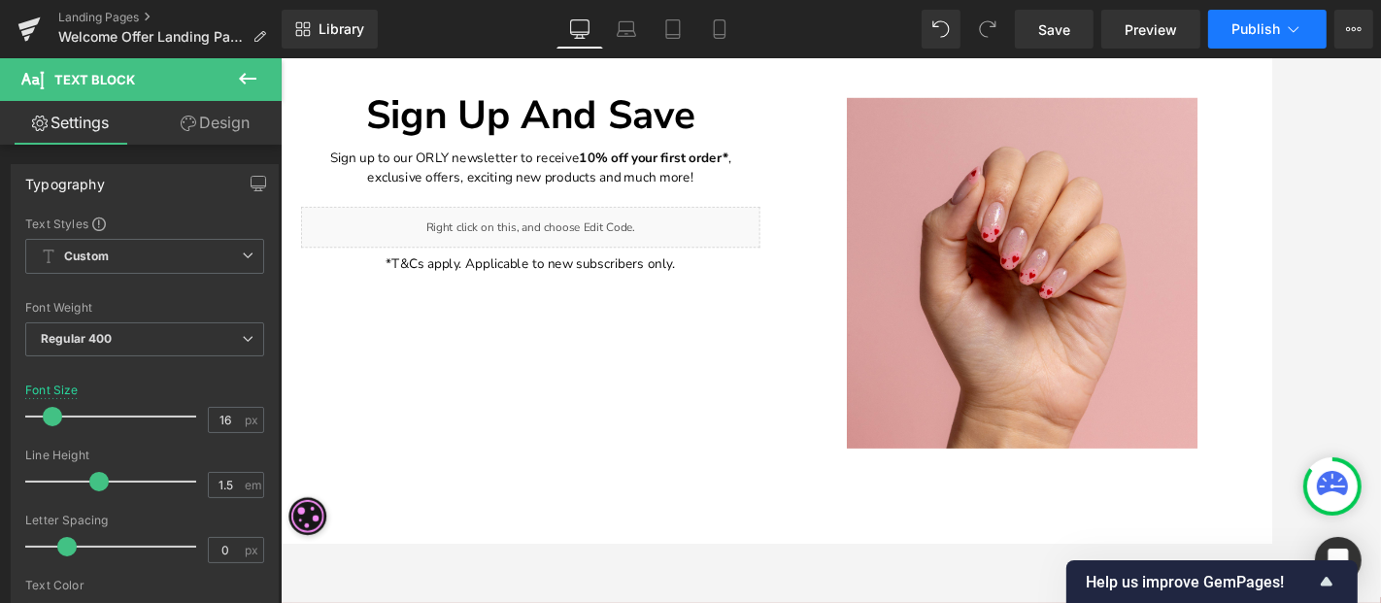
click at [1242, 21] on span "Publish" at bounding box center [1256, 29] width 49 height 16
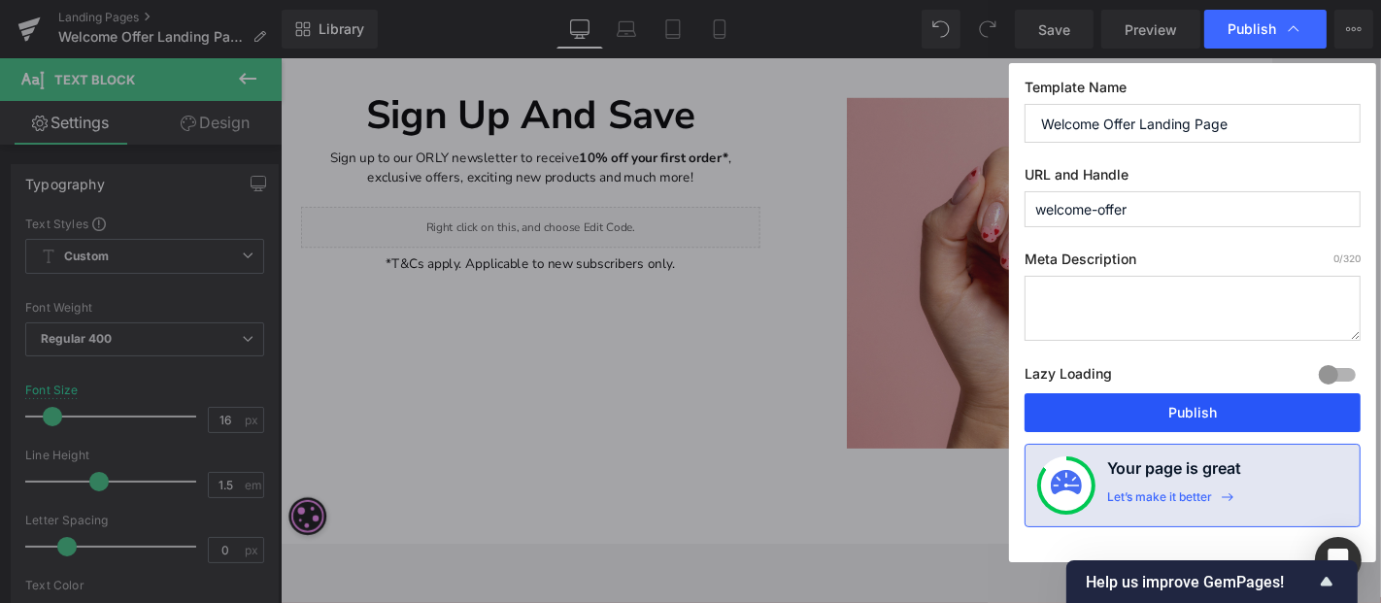
drag, startPoint x: 1169, startPoint y: 418, endPoint x: 995, endPoint y: 417, distance: 174.8
click at [1169, 418] on button "Publish" at bounding box center [1193, 412] width 336 height 39
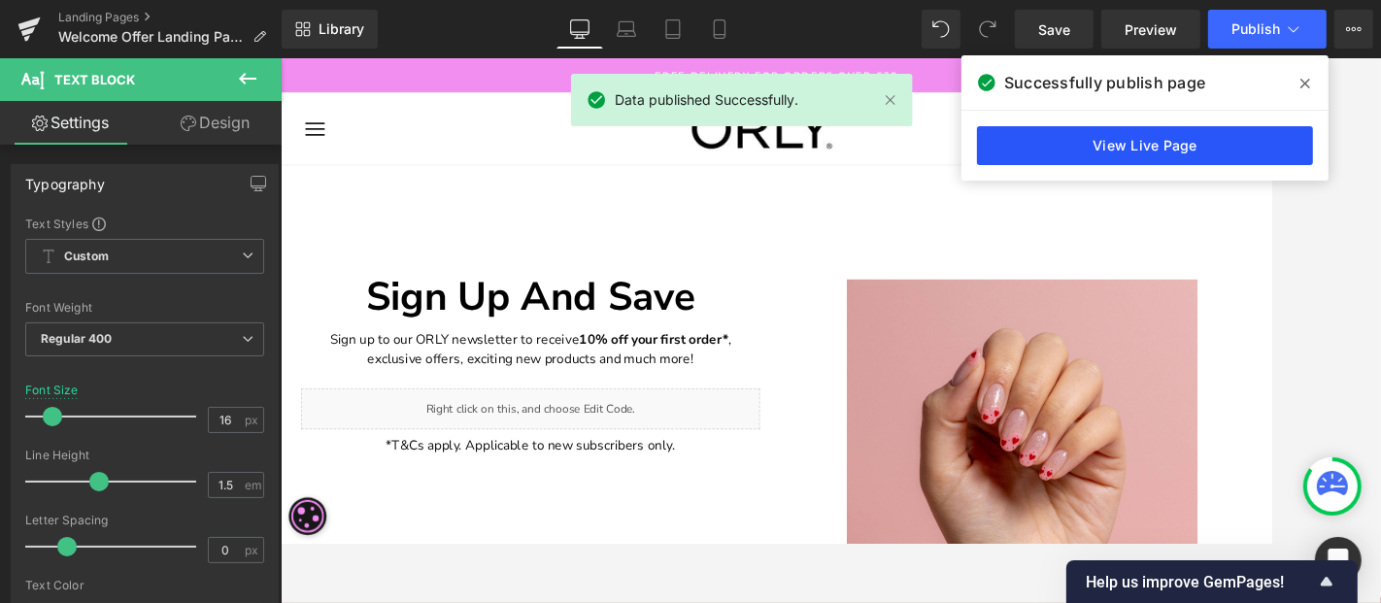
click at [1225, 145] on link "View Live Page" at bounding box center [1145, 145] width 336 height 39
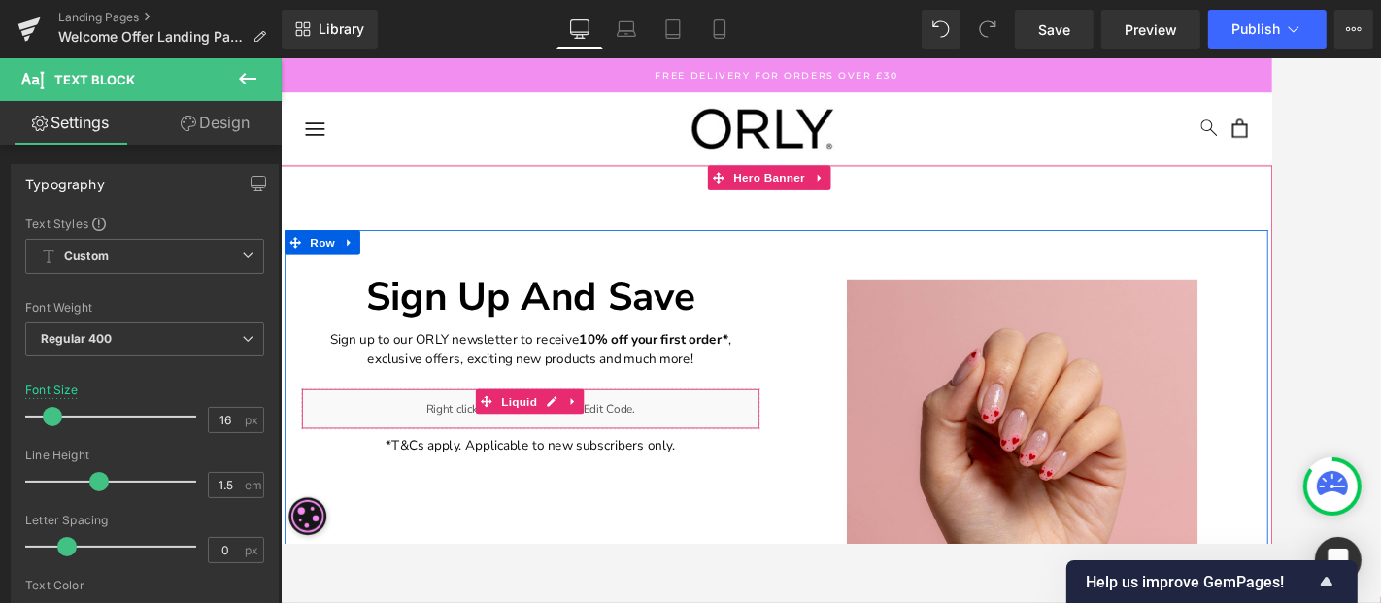
click at [636, 482] on div "Liquid" at bounding box center [576, 473] width 544 height 49
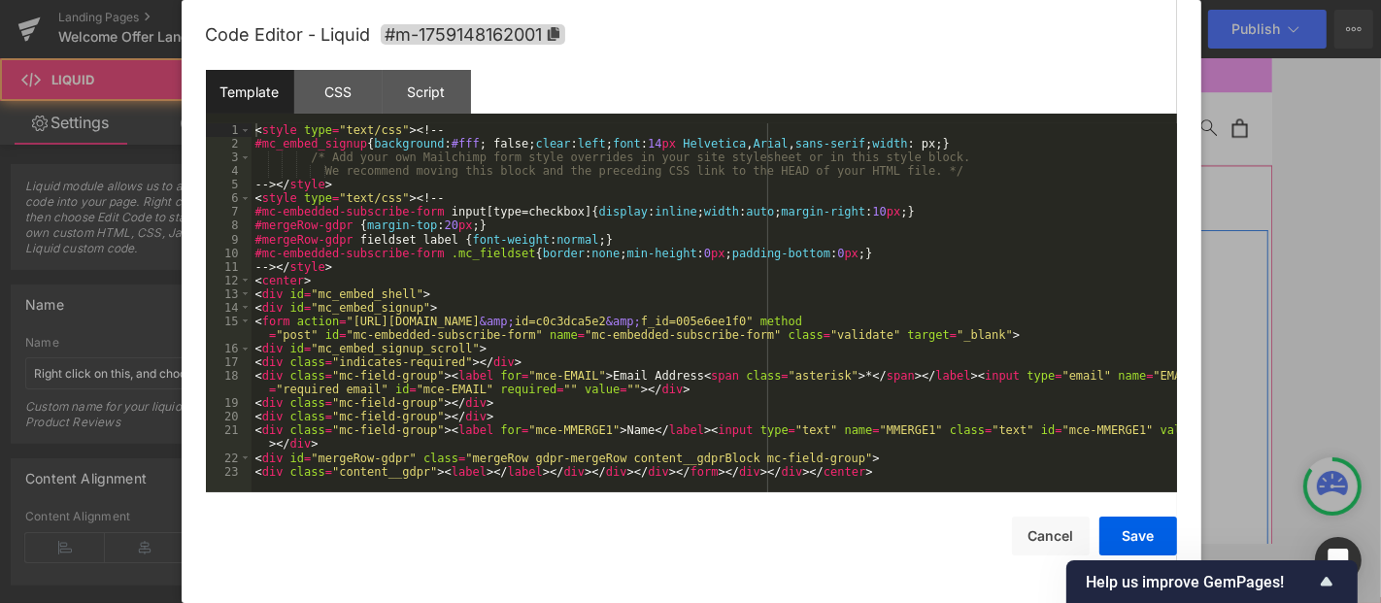
click at [601, 452] on link at bounding box center [601, 464] width 25 height 29
click at [542, 356] on div "< style type = "text/css" > <! -- #mc_embed_signup { background : #fff ; false;…" at bounding box center [715, 321] width 926 height 396
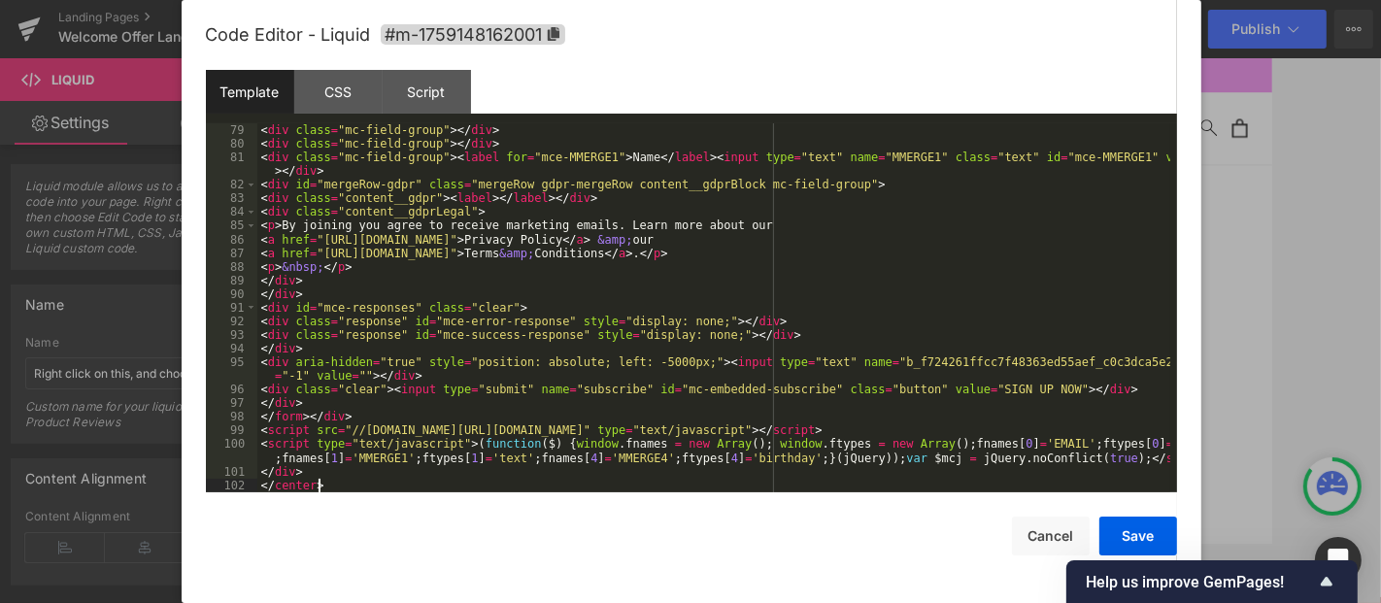
scroll to position [1189, 0]
click at [1124, 532] on button "Save" at bounding box center [1139, 536] width 78 height 39
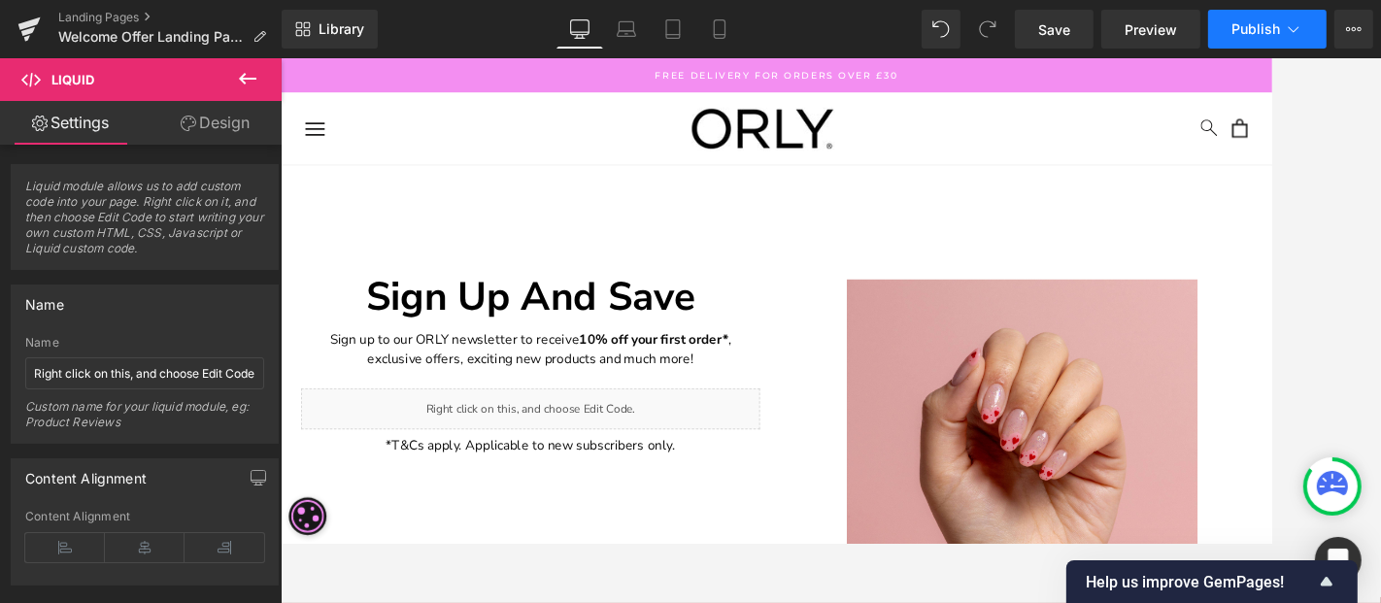
click at [1242, 34] on span "Publish" at bounding box center [1256, 29] width 49 height 16
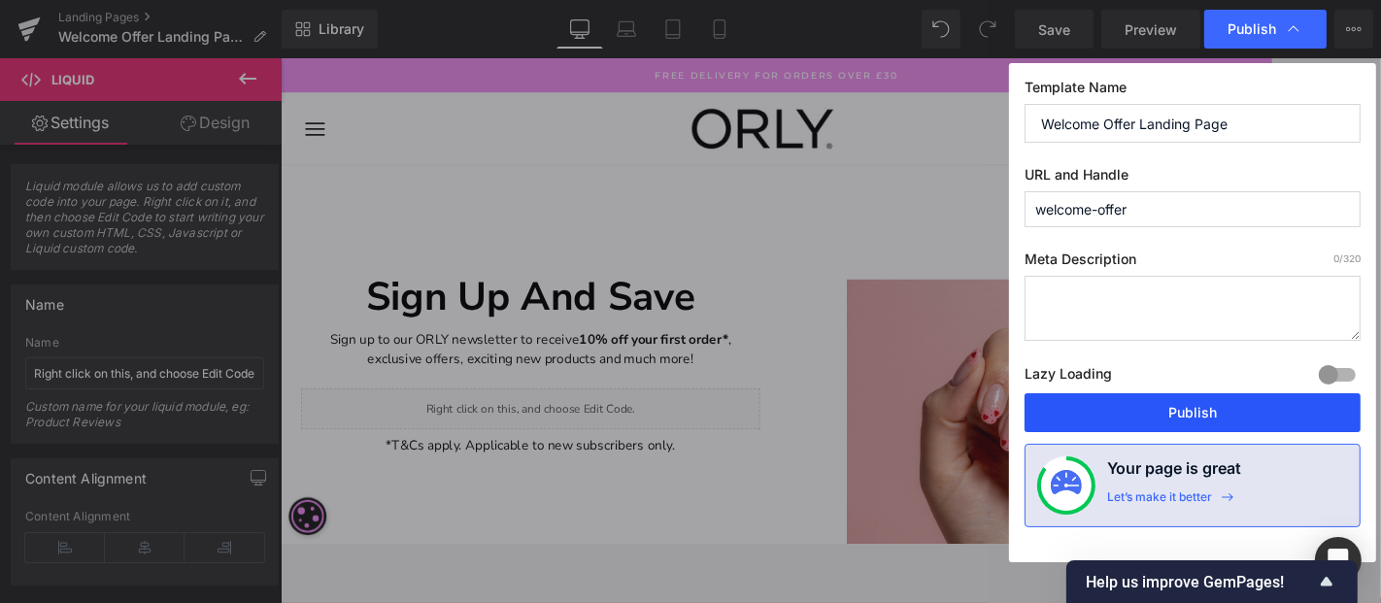
click at [1171, 411] on button "Publish" at bounding box center [1193, 412] width 336 height 39
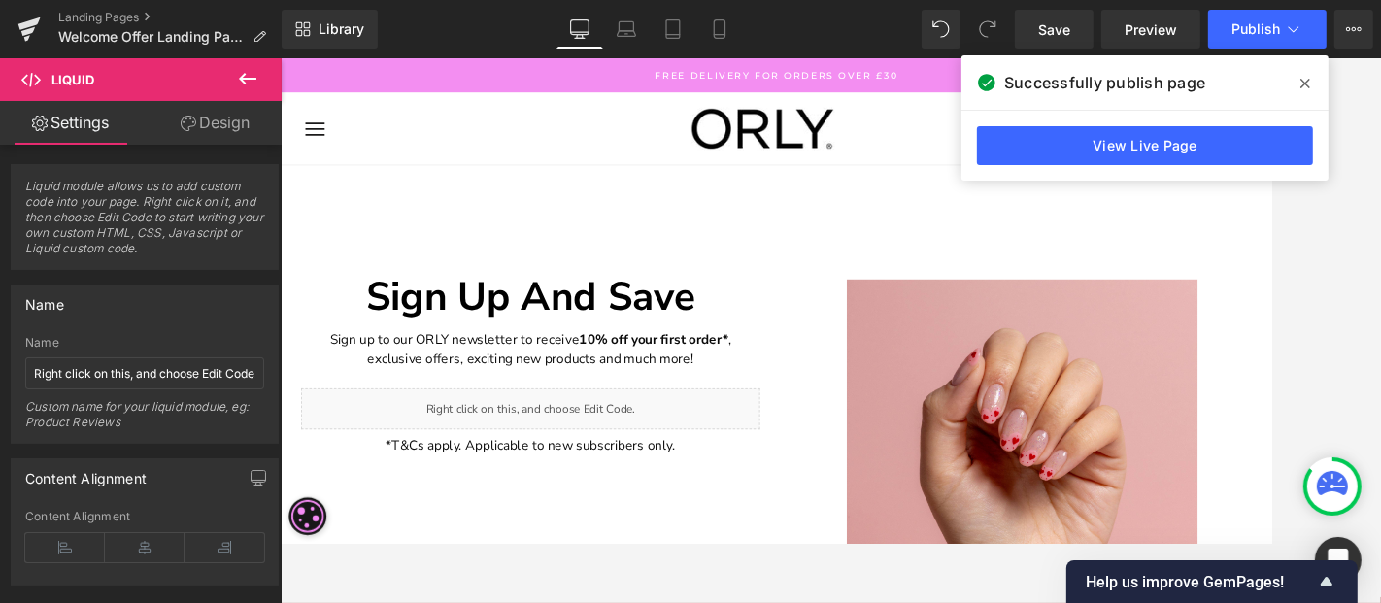
click at [1242, 133] on link "View Live Page" at bounding box center [1145, 145] width 336 height 39
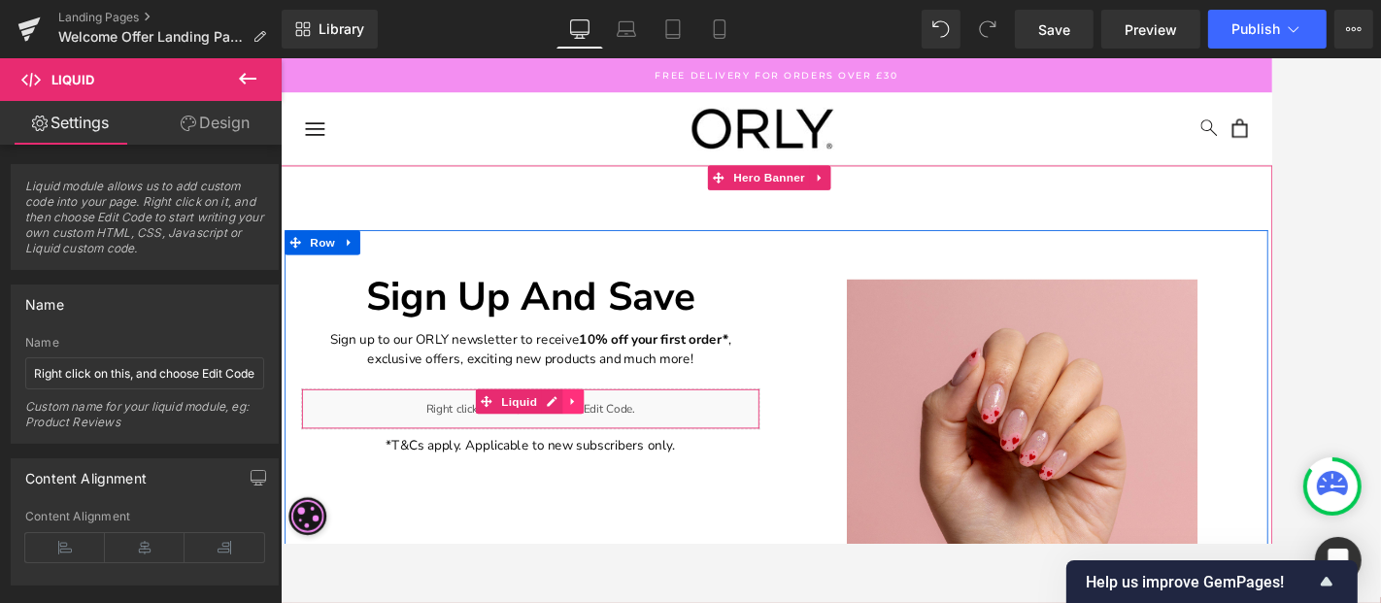
click at [624, 465] on icon at bounding box center [626, 463] width 4 height 9
click at [558, 458] on div "Liquid" at bounding box center [576, 473] width 544 height 49
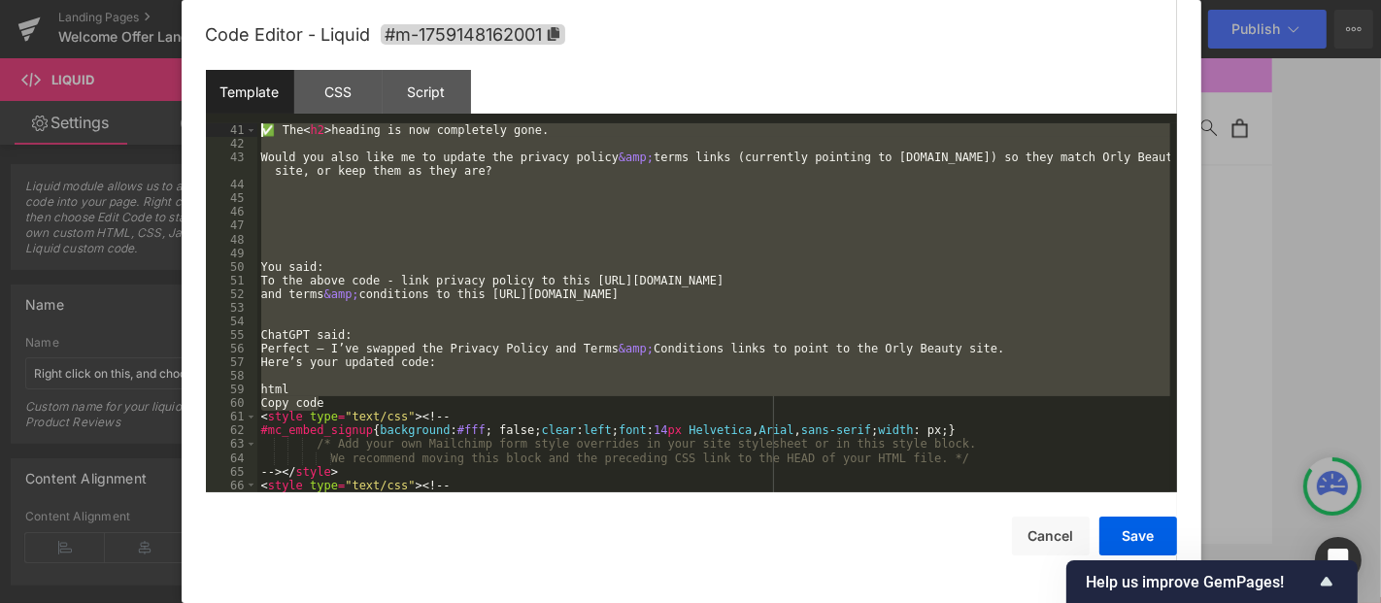
scroll to position [0, 0]
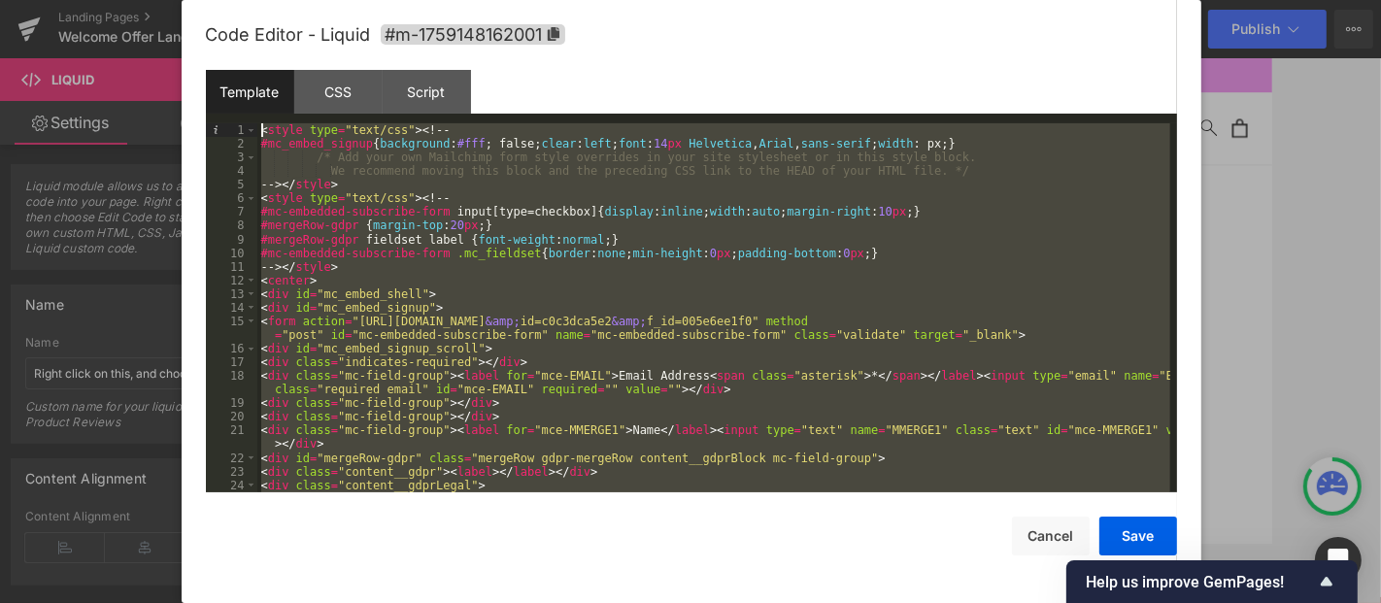
drag, startPoint x: 342, startPoint y: 256, endPoint x: 177, endPoint y: 28, distance: 281.7
click at [177, 28] on body "Text Block You are previewing how the will restyle your page. You can not edit …" at bounding box center [690, 301] width 1381 height 603
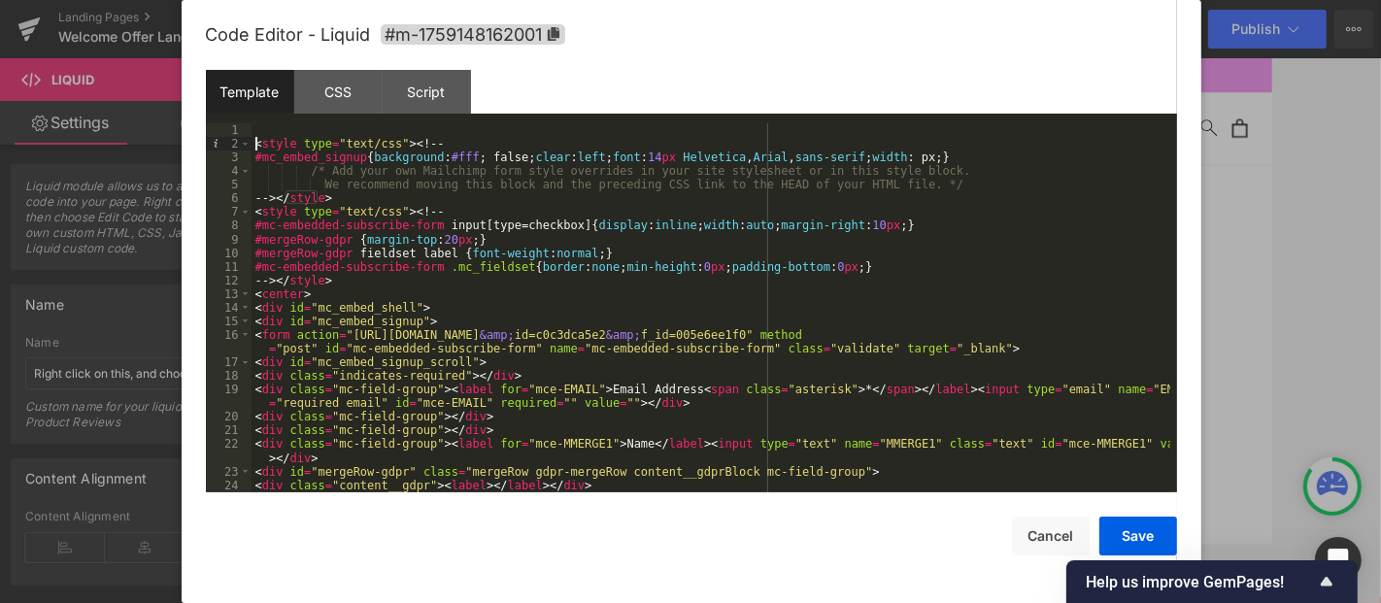
click at [257, 145] on div "< style type = "text/css" > <! -- #mc_embed_signup { background : #fff ; false;…" at bounding box center [711, 321] width 919 height 396
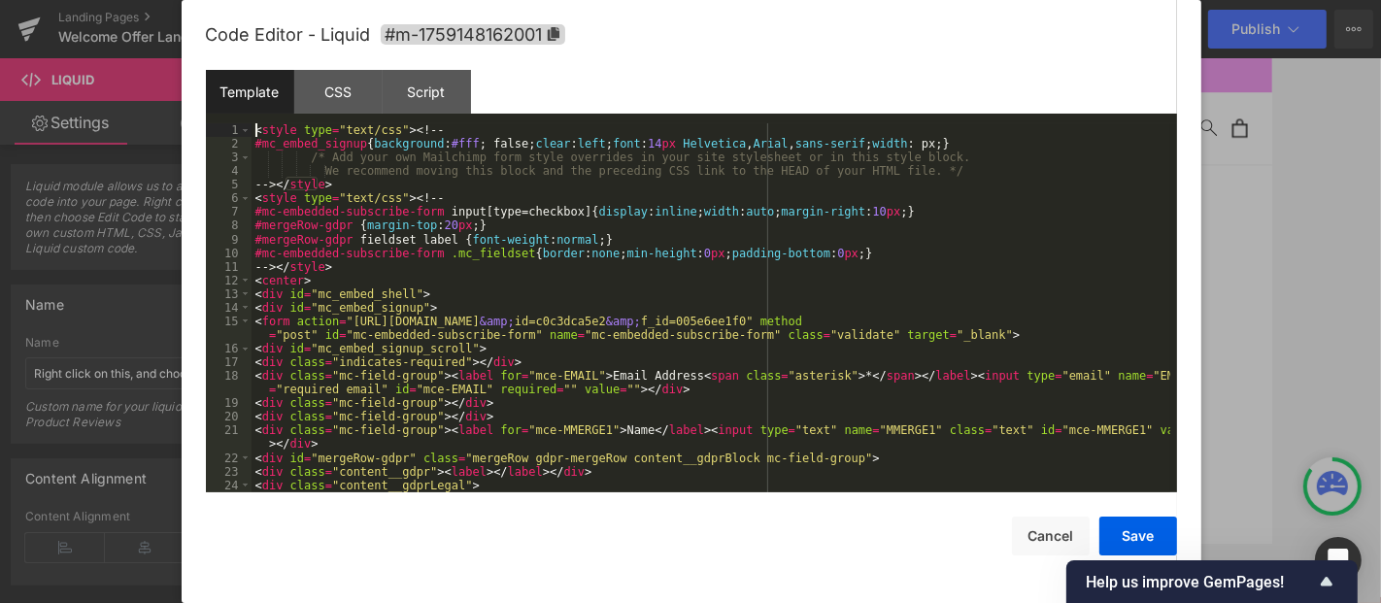
scroll to position [273, 0]
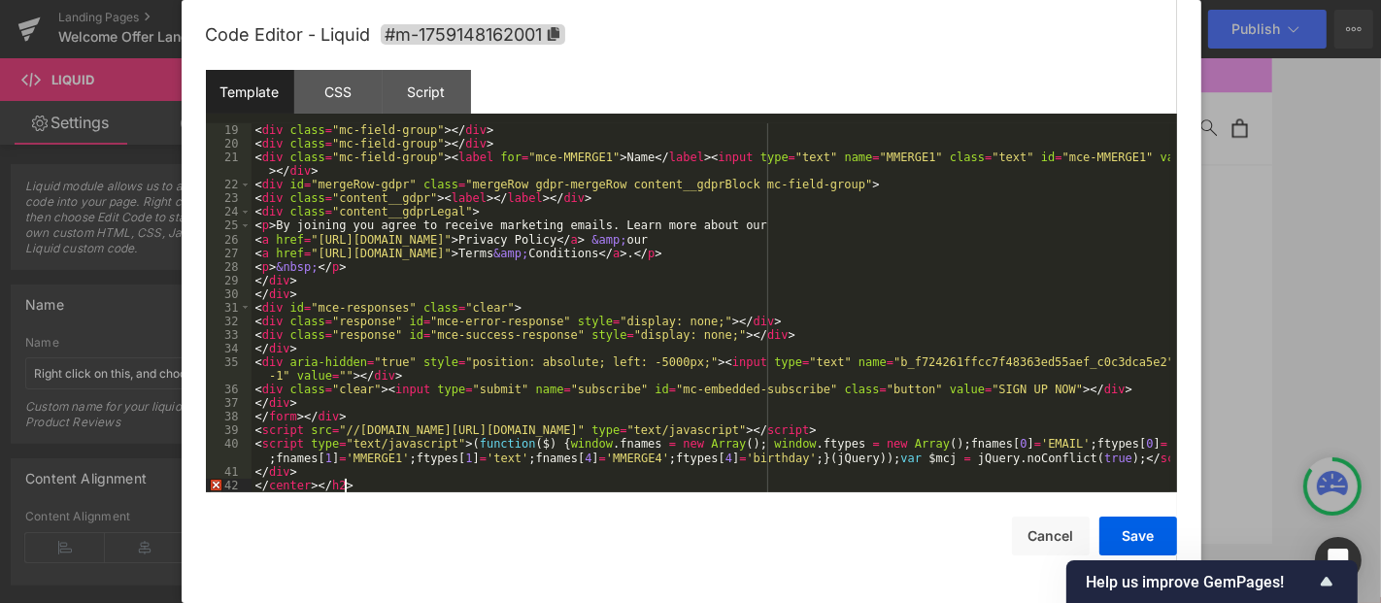
click at [361, 487] on div "< div class = "mc-field-group" > </ div > < div class = "mc-field-group" > </ d…" at bounding box center [711, 321] width 919 height 396
drag, startPoint x: 361, startPoint y: 487, endPoint x: 232, endPoint y: 487, distance: 129.2
click at [232, 487] on pre "19 20 21 22 23 24 25 26 27 28 29 30 31 32 33 34 35 36 37 38 39 40 41 42 < div c…" at bounding box center [691, 307] width 971 height 369
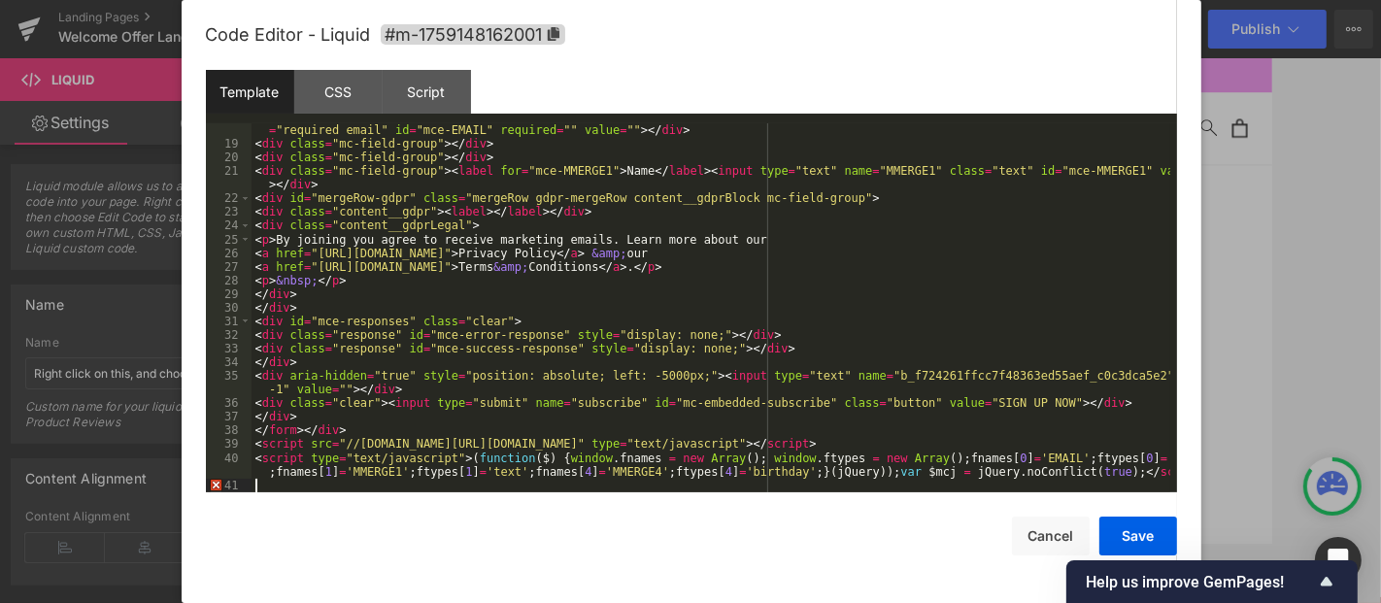
scroll to position [246, 0]
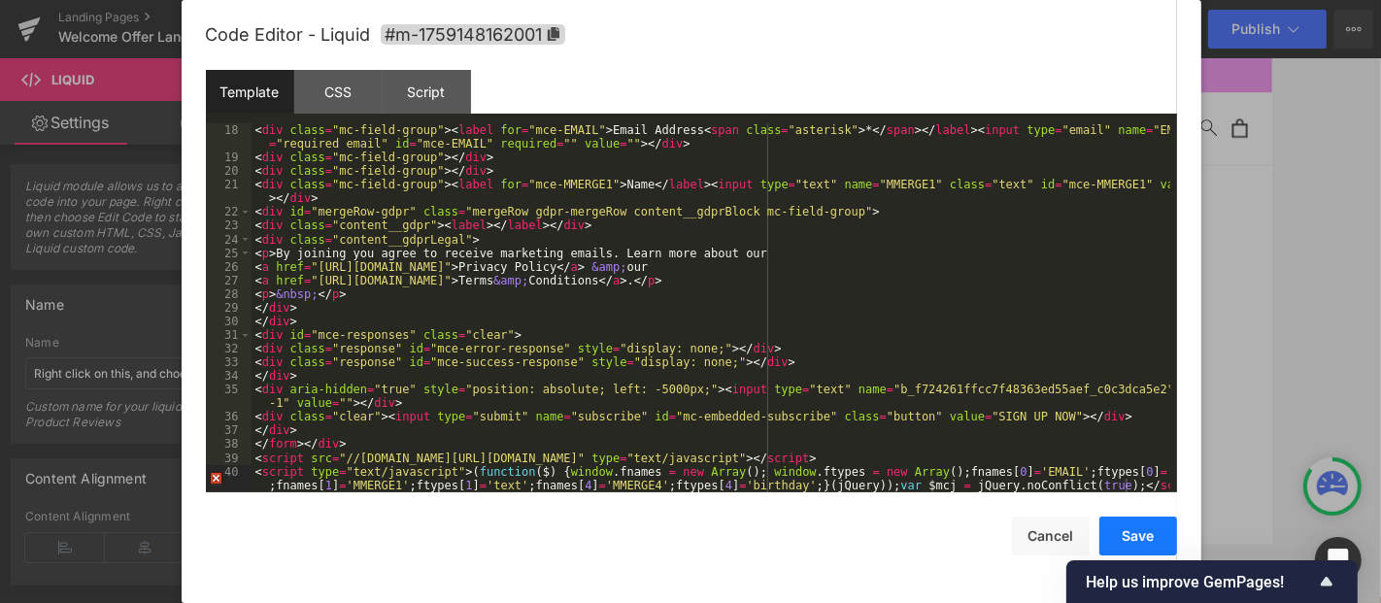
drag, startPoint x: 1149, startPoint y: 532, endPoint x: 1117, endPoint y: 537, distance: 32.4
click at [1149, 532] on button "Save" at bounding box center [1139, 536] width 78 height 39
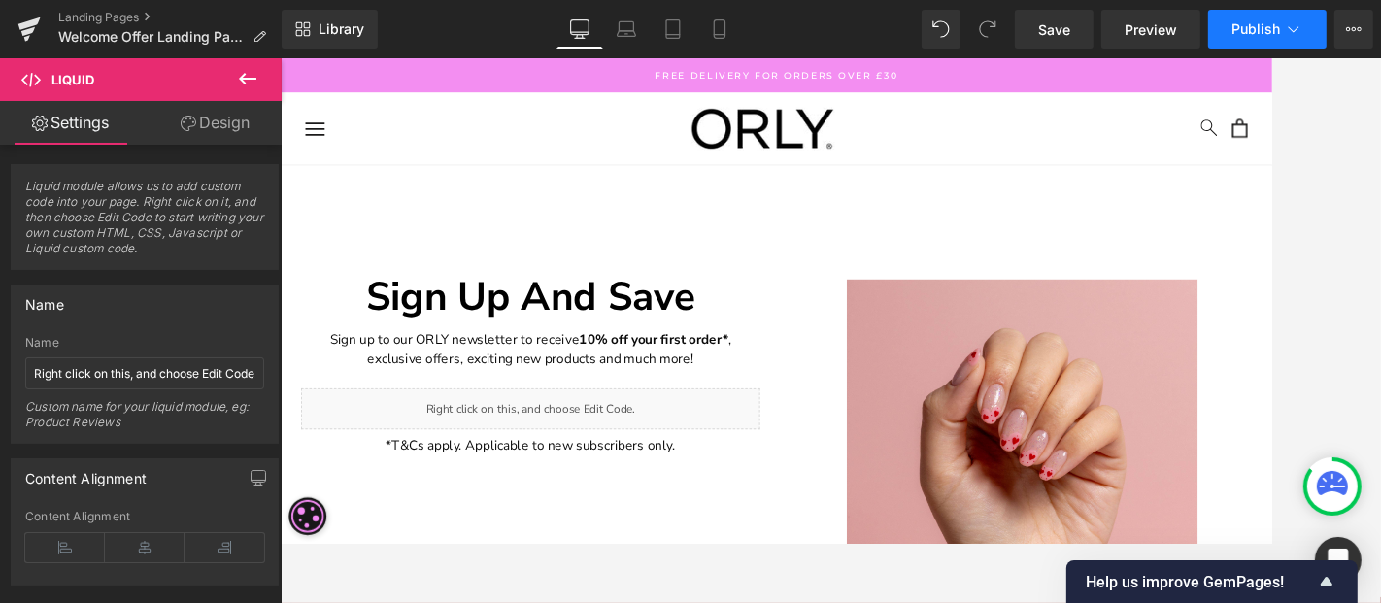
click at [1242, 34] on icon at bounding box center [1293, 28] width 19 height 19
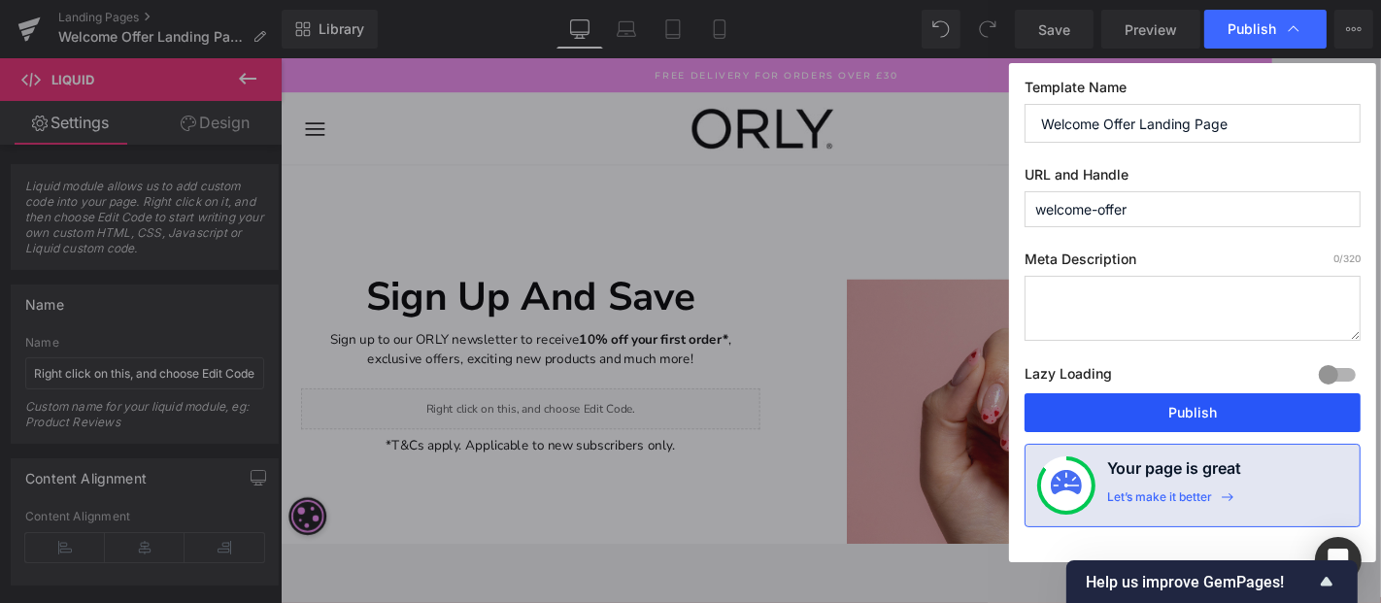
click at [1134, 417] on button "Publish" at bounding box center [1193, 412] width 336 height 39
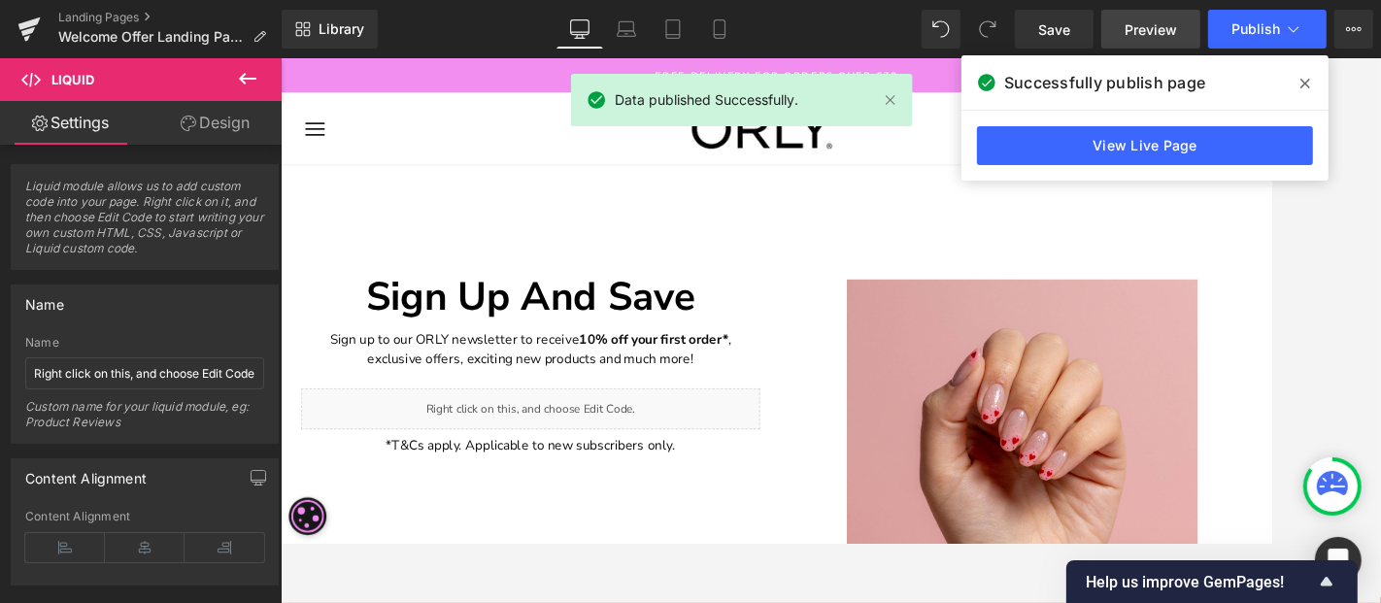
click at [1158, 35] on span "Preview" at bounding box center [1151, 29] width 52 height 20
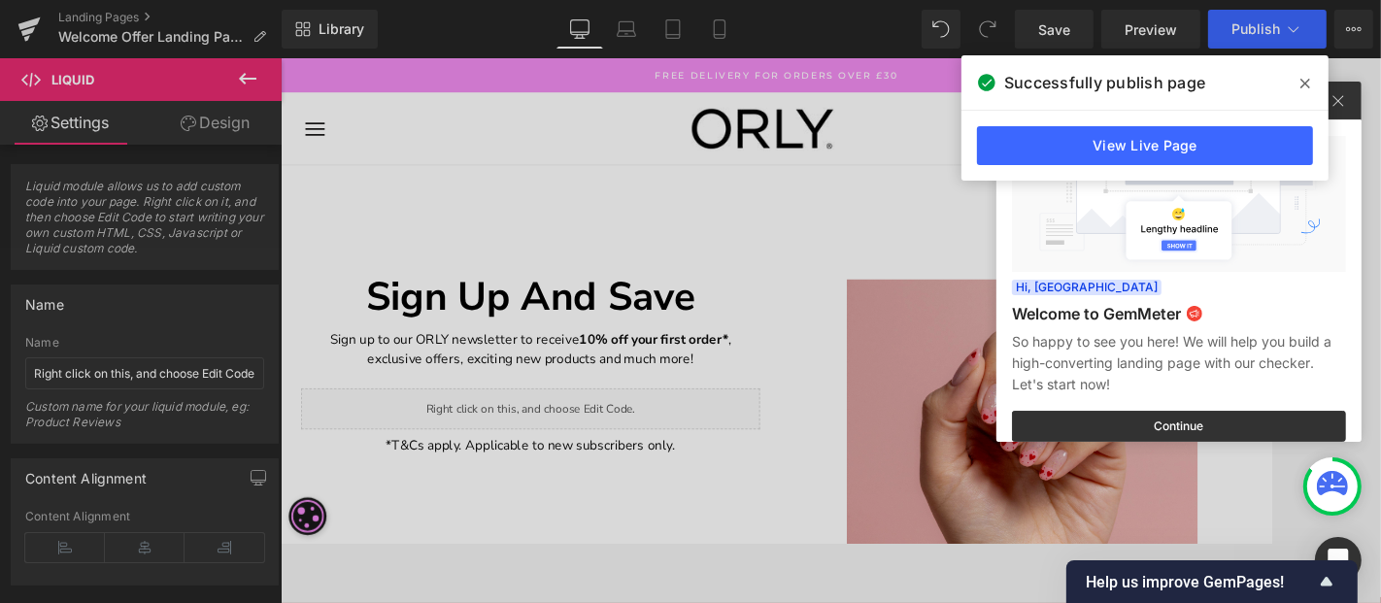
click at [1242, 85] on icon at bounding box center [1306, 84] width 10 height 10
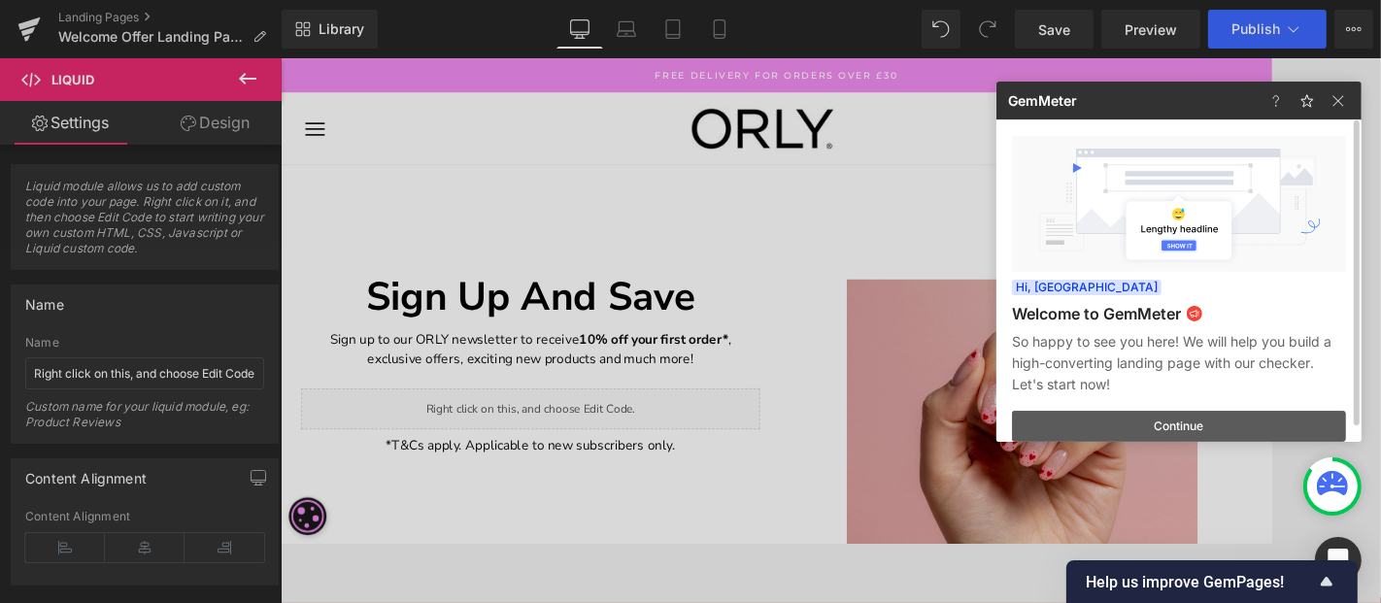
scroll to position [15, 0]
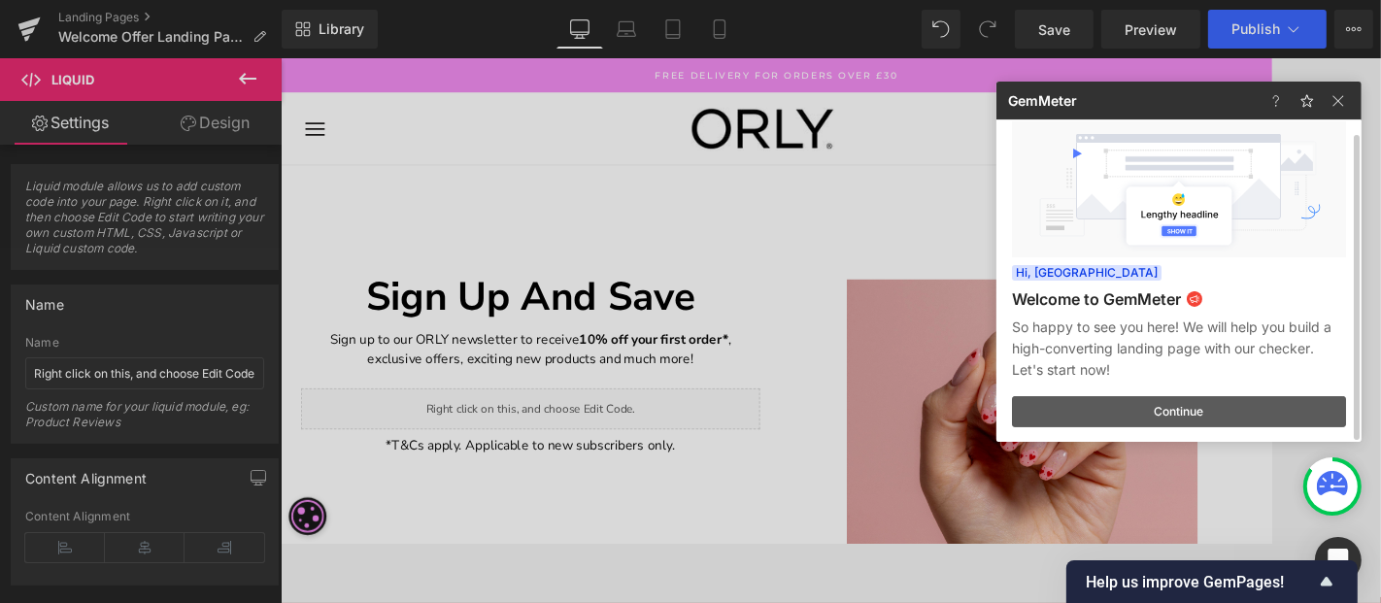
click at [1187, 416] on button "Continue" at bounding box center [1179, 411] width 334 height 31
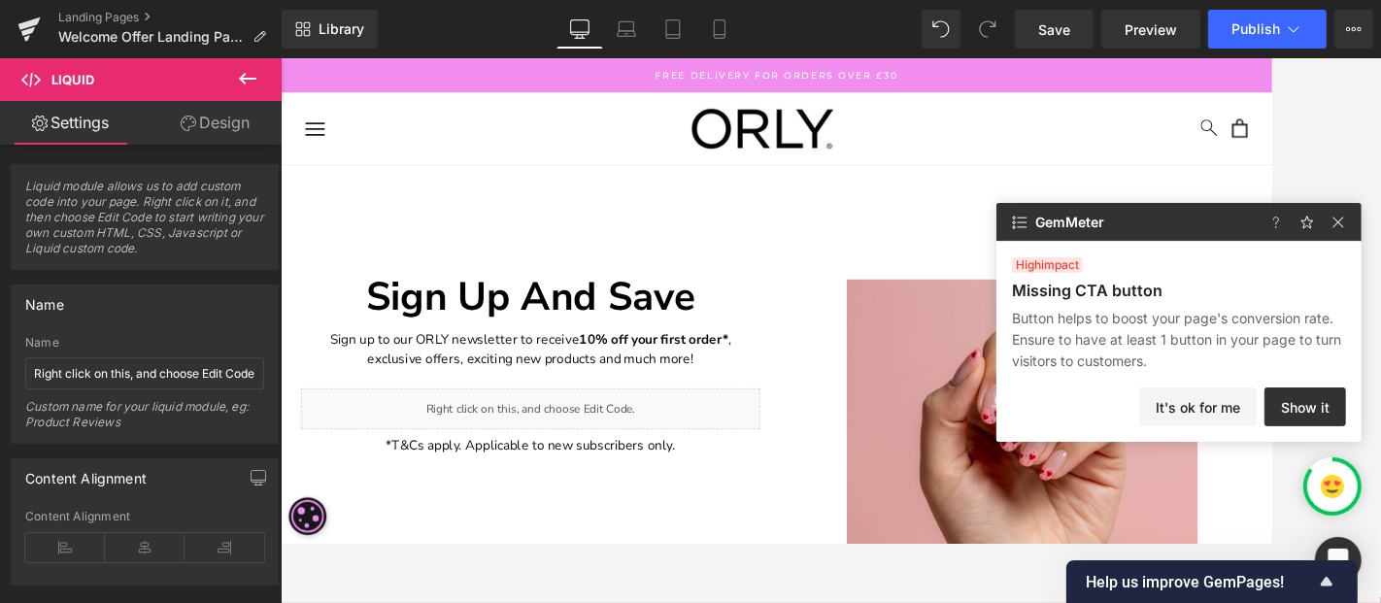
scroll to position [0, 0]
click at [1242, 224] on img at bounding box center [1338, 222] width 23 height 23
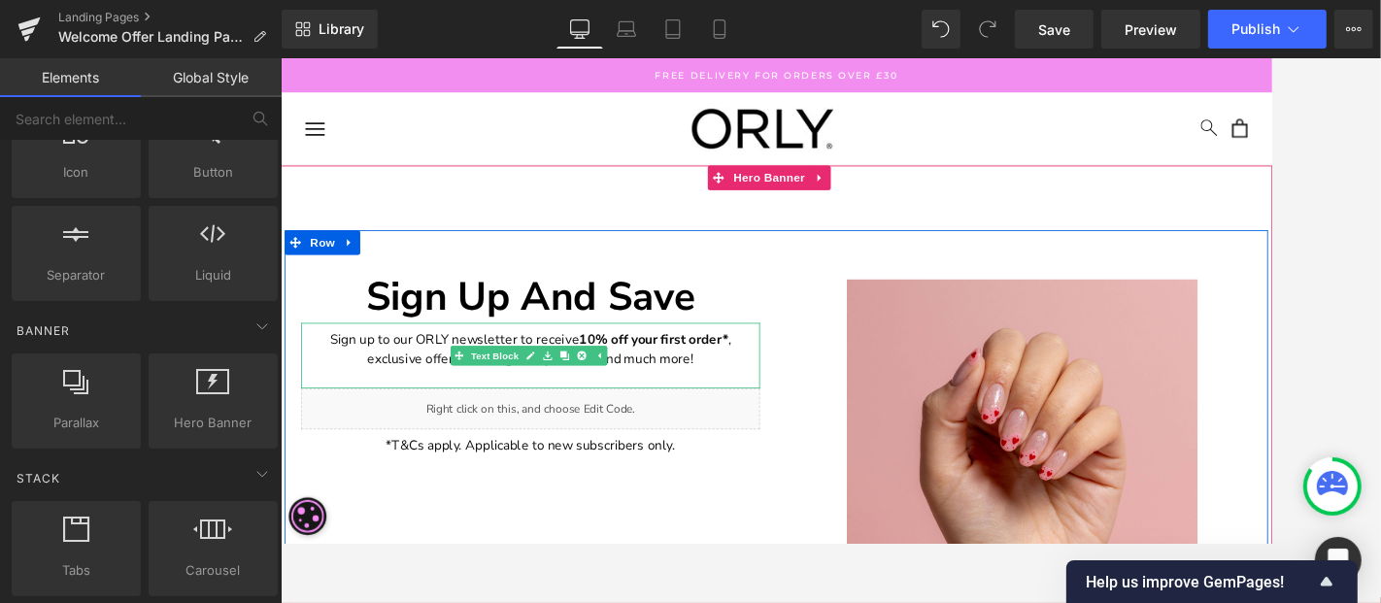
click at [720, 406] on p "Sign up to our ORLY newsletter to receive 10% off your first order* , exclusive…" at bounding box center [576, 402] width 544 height 47
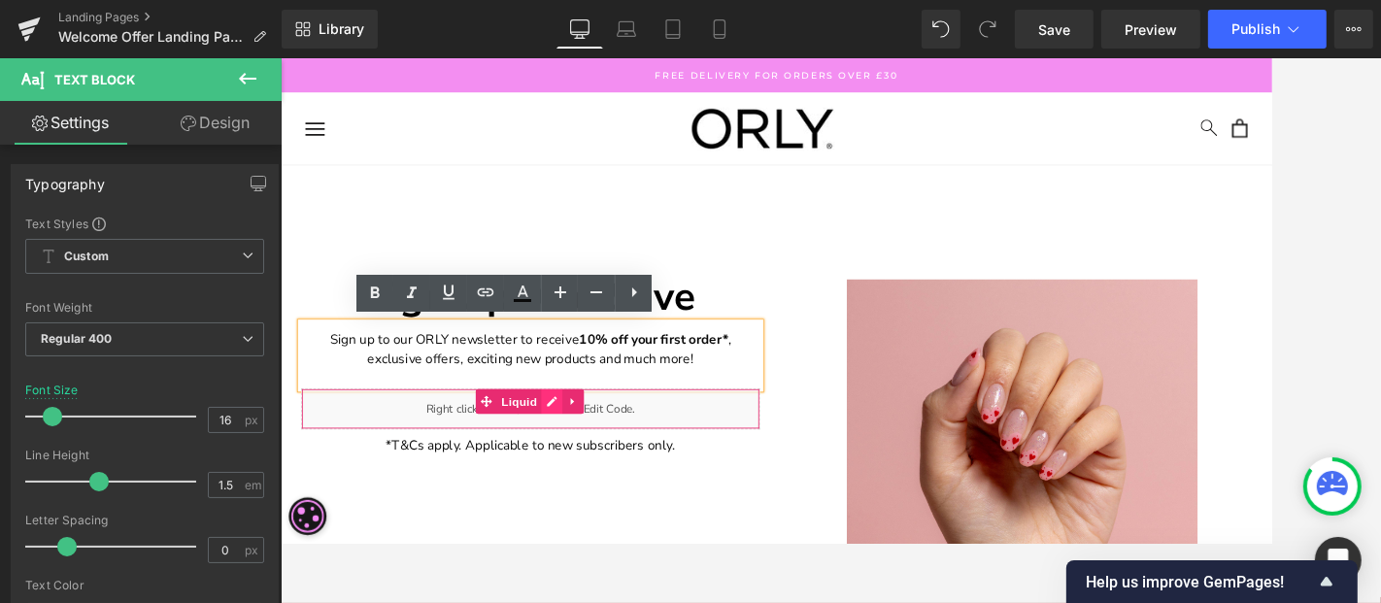
click at [603, 460] on link at bounding box center [601, 464] width 25 height 29
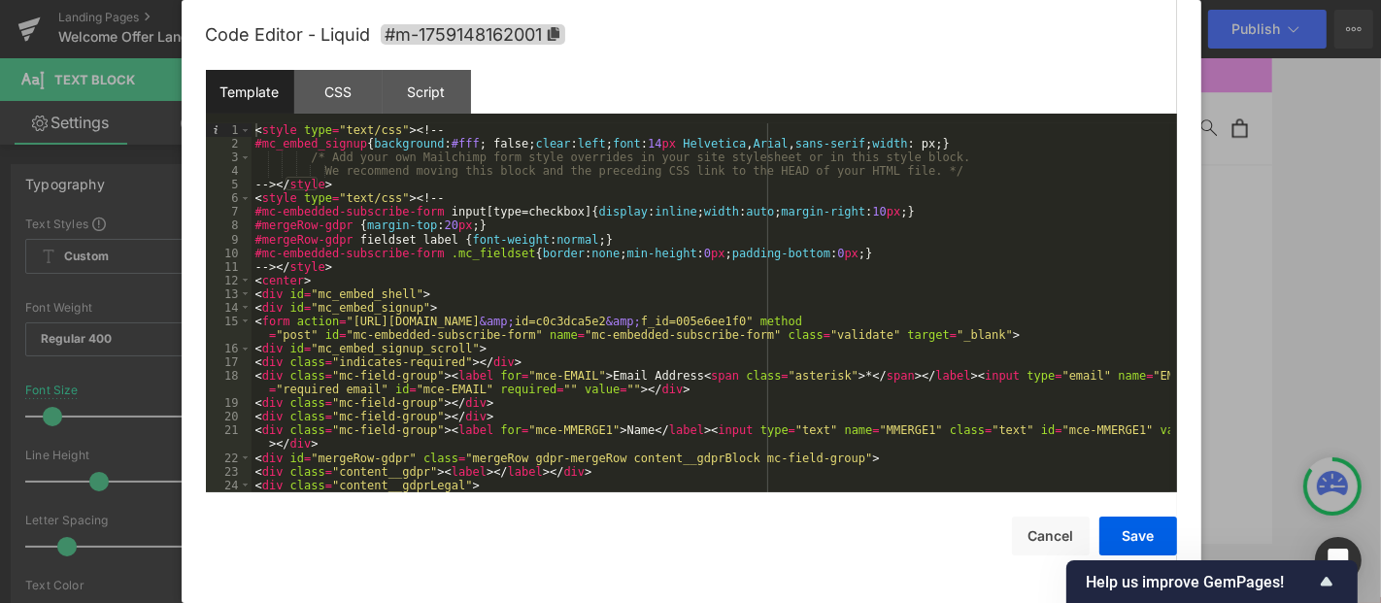
scroll to position [129, 0]
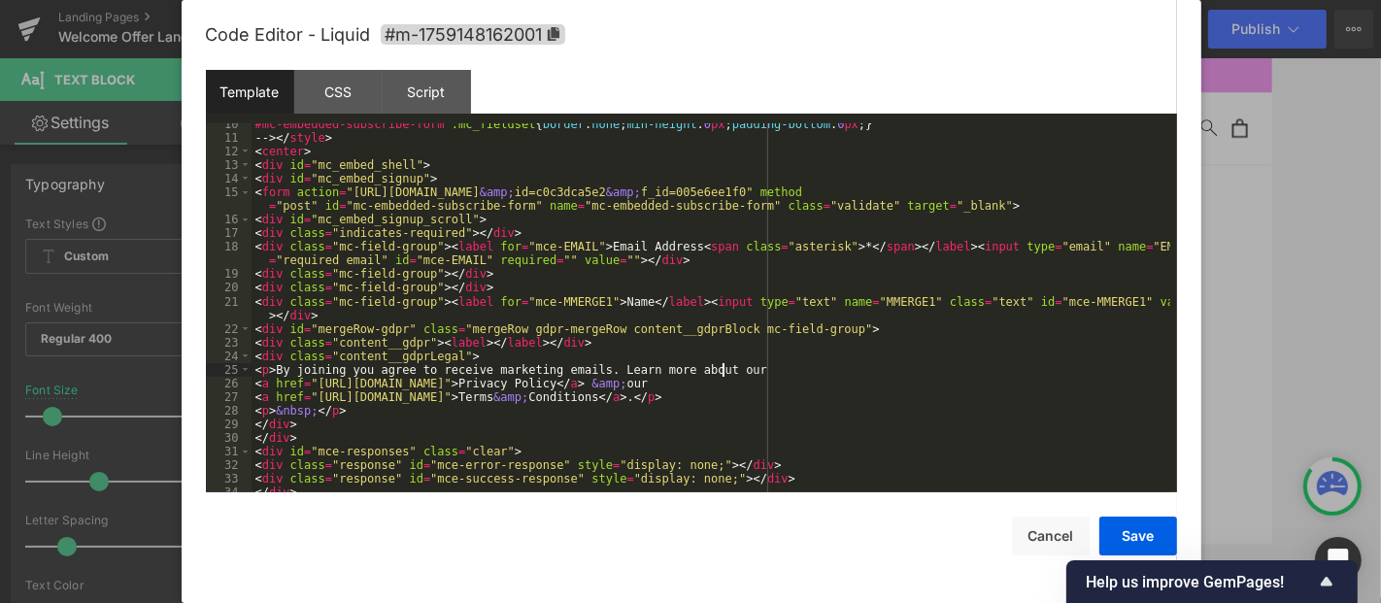
drag, startPoint x: 724, startPoint y: 365, endPoint x: 743, endPoint y: 386, distance: 28.2
click at [727, 369] on div "#mc-embedded-subscribe-form .mc_fieldset { border : none ; min-height : 0 px ; …" at bounding box center [711, 316] width 919 height 396
click at [818, 385] on div "#mc-embedded-subscribe-form .mc_fieldset { border : none ; min-height : 0 px ; …" at bounding box center [711, 316] width 919 height 396
click at [1138, 537] on button "Save" at bounding box center [1139, 536] width 78 height 39
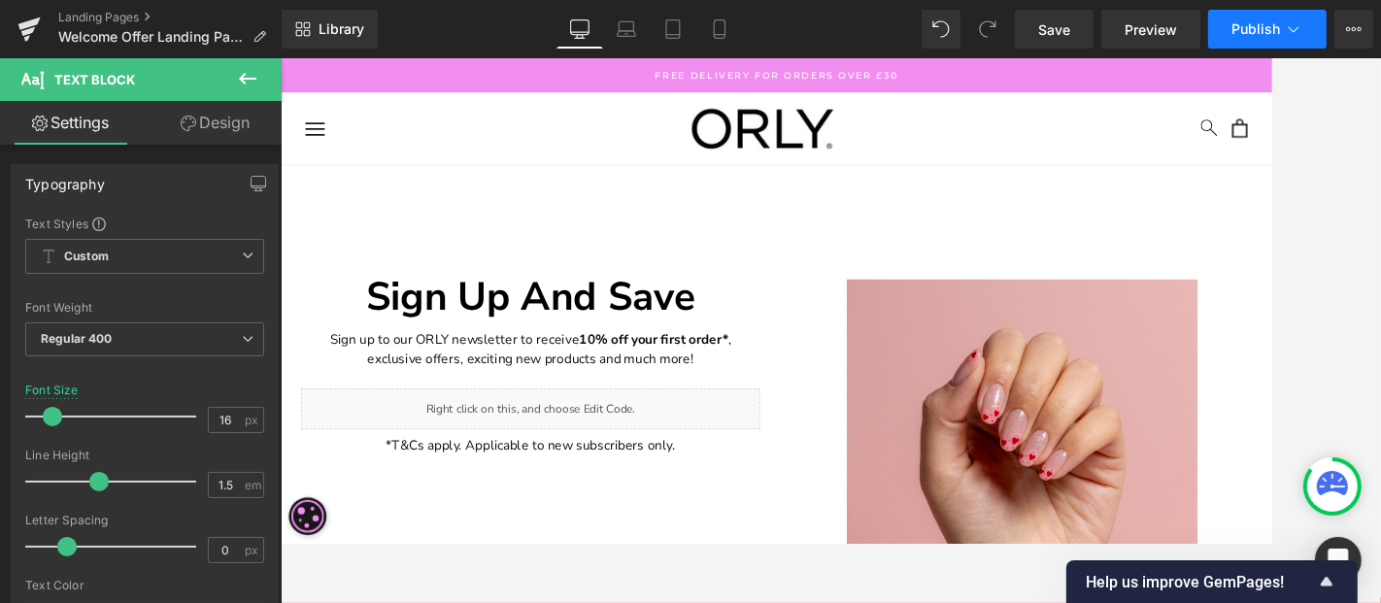
click at [1242, 33] on span "Publish" at bounding box center [1256, 29] width 49 height 16
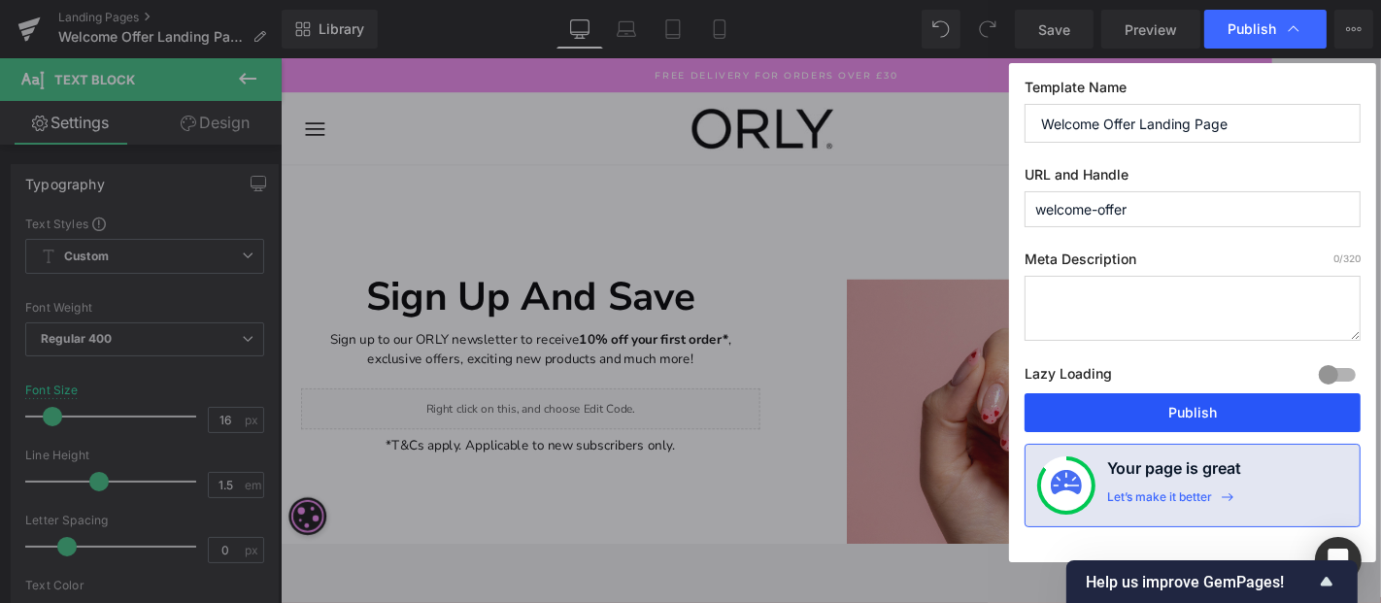
click at [1166, 409] on button "Publish" at bounding box center [1193, 412] width 336 height 39
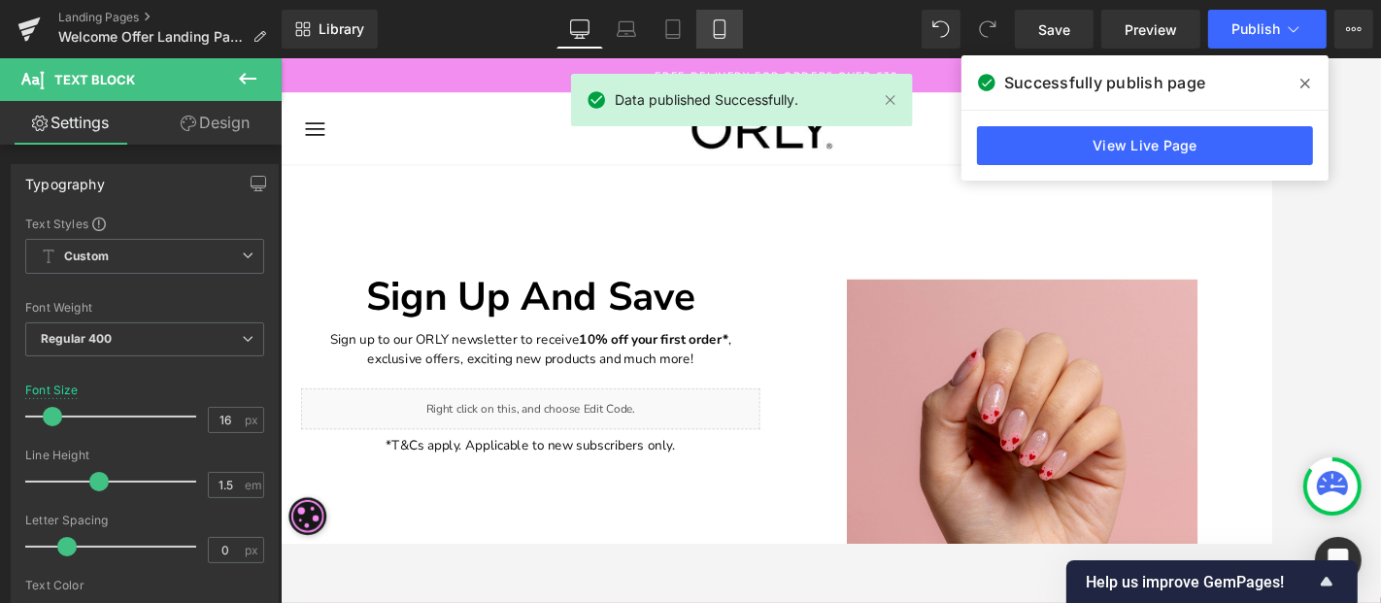
click at [705, 31] on link "Mobile" at bounding box center [719, 29] width 47 height 39
type input "14"
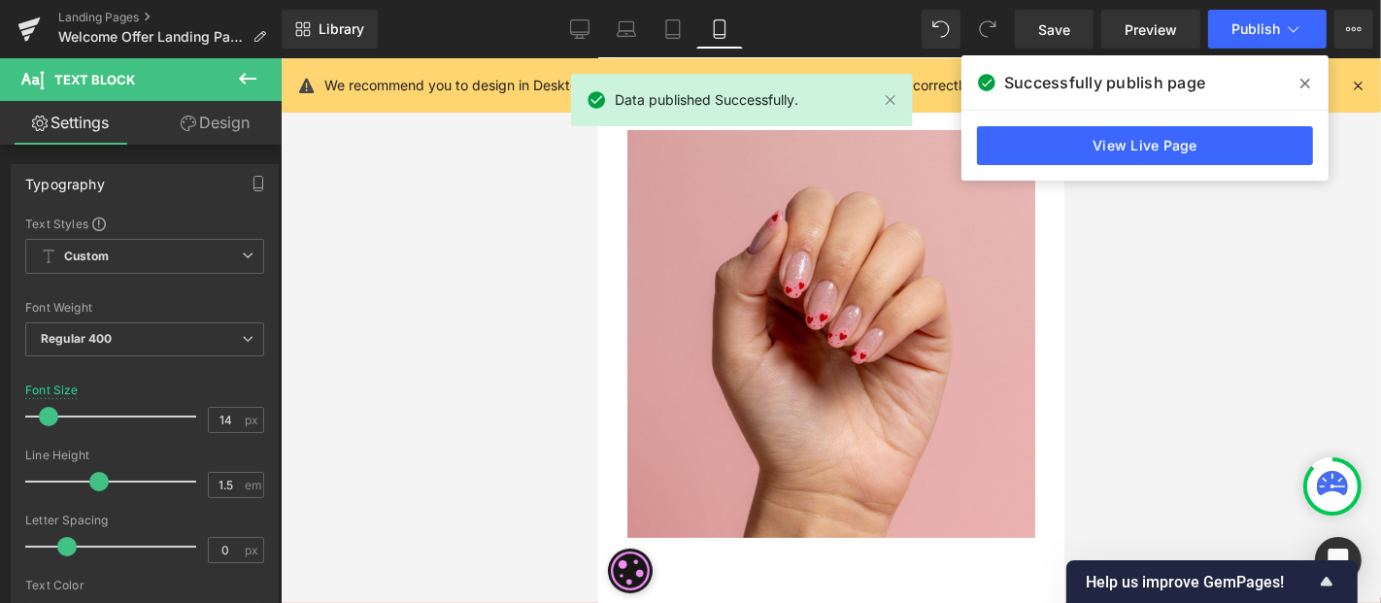
scroll to position [108, 0]
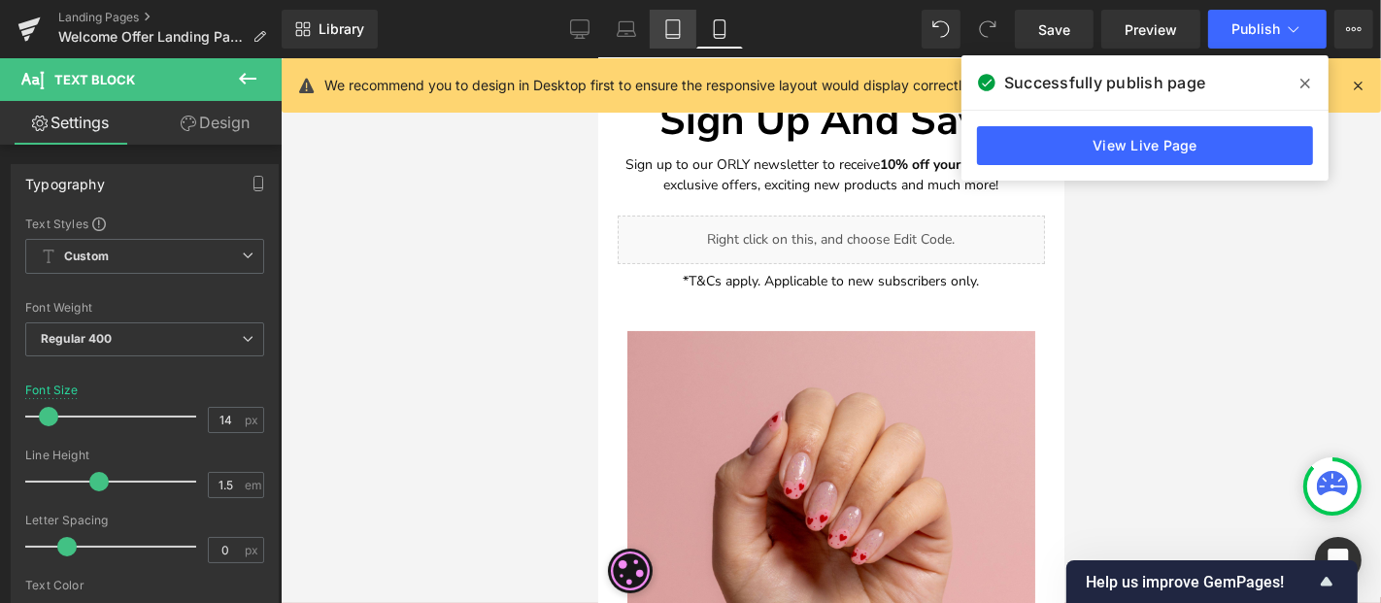
click at [672, 23] on icon at bounding box center [672, 28] width 19 height 19
type input "100"
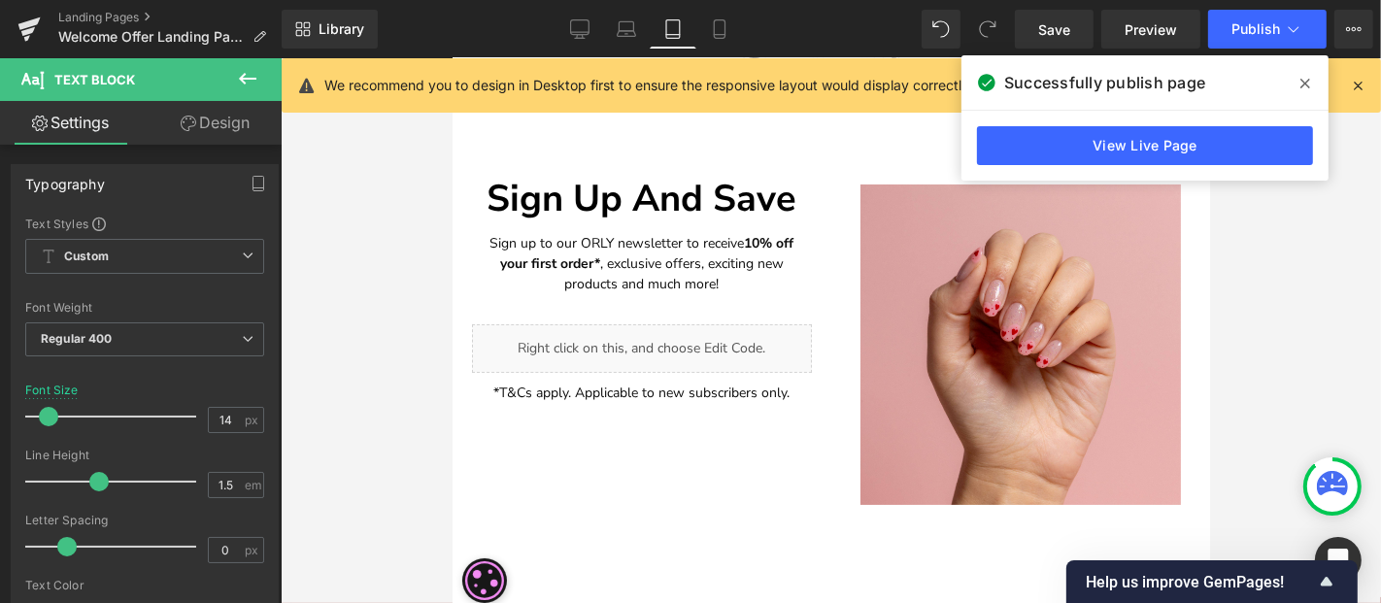
scroll to position [183, 0]
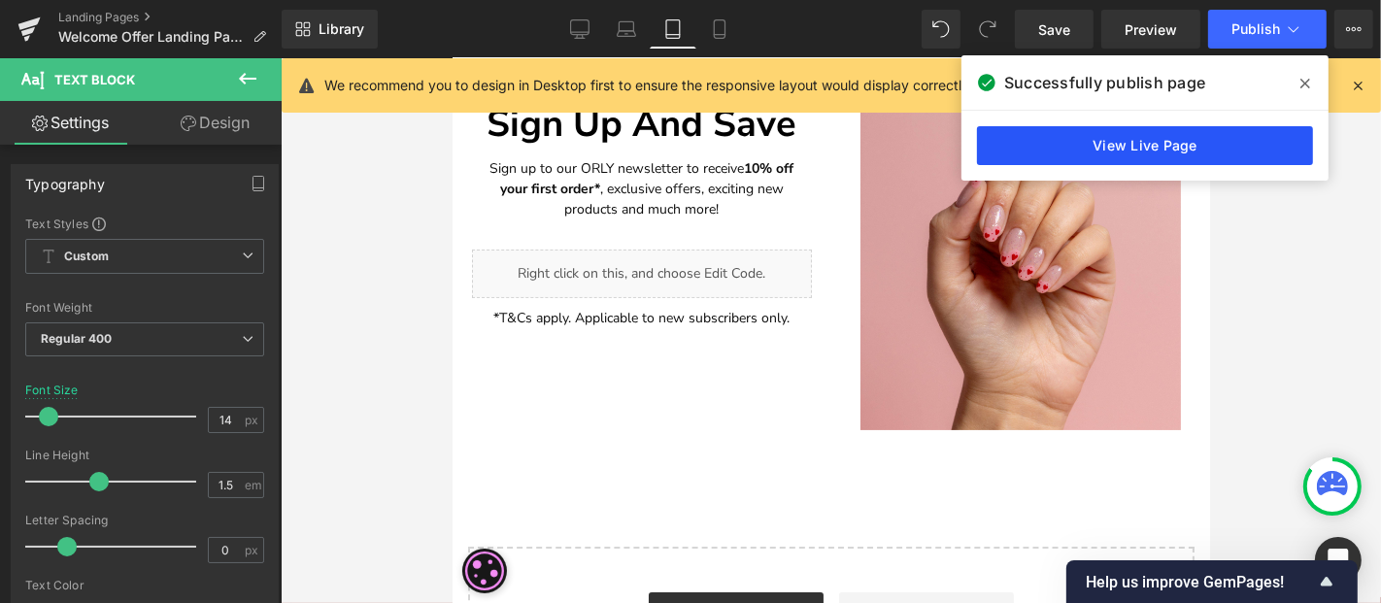
click at [1102, 136] on link "View Live Page" at bounding box center [1145, 145] width 336 height 39
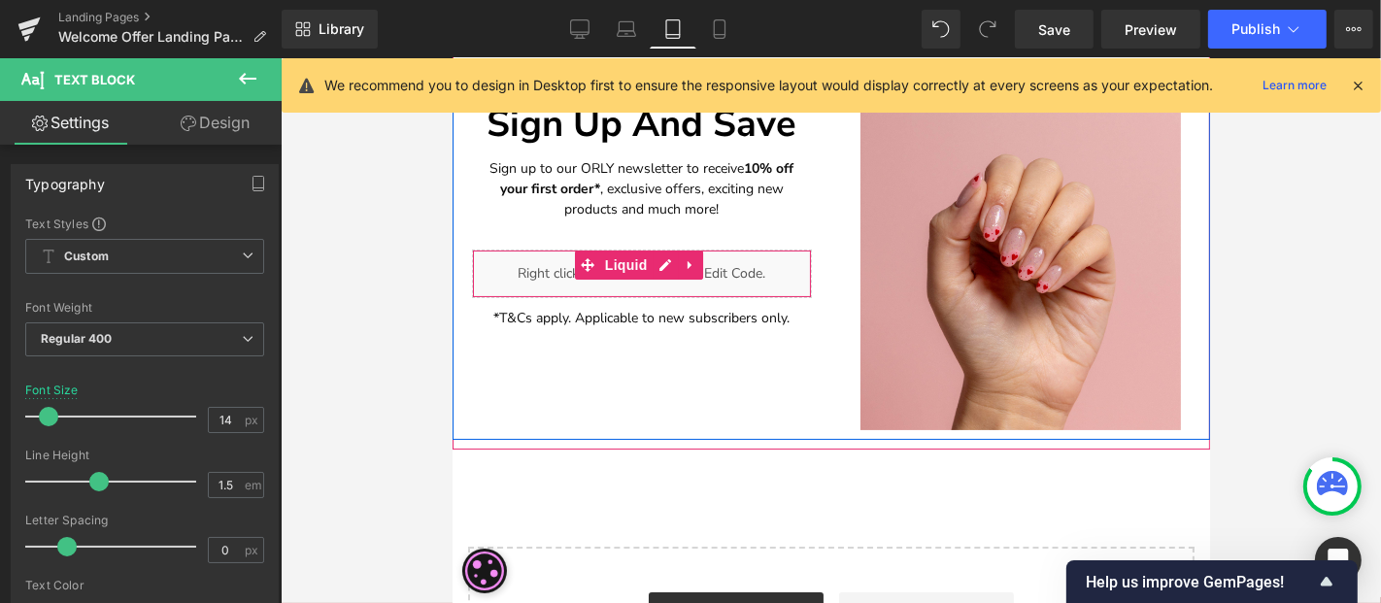
click at [593, 278] on div "Liquid" at bounding box center [641, 273] width 340 height 49
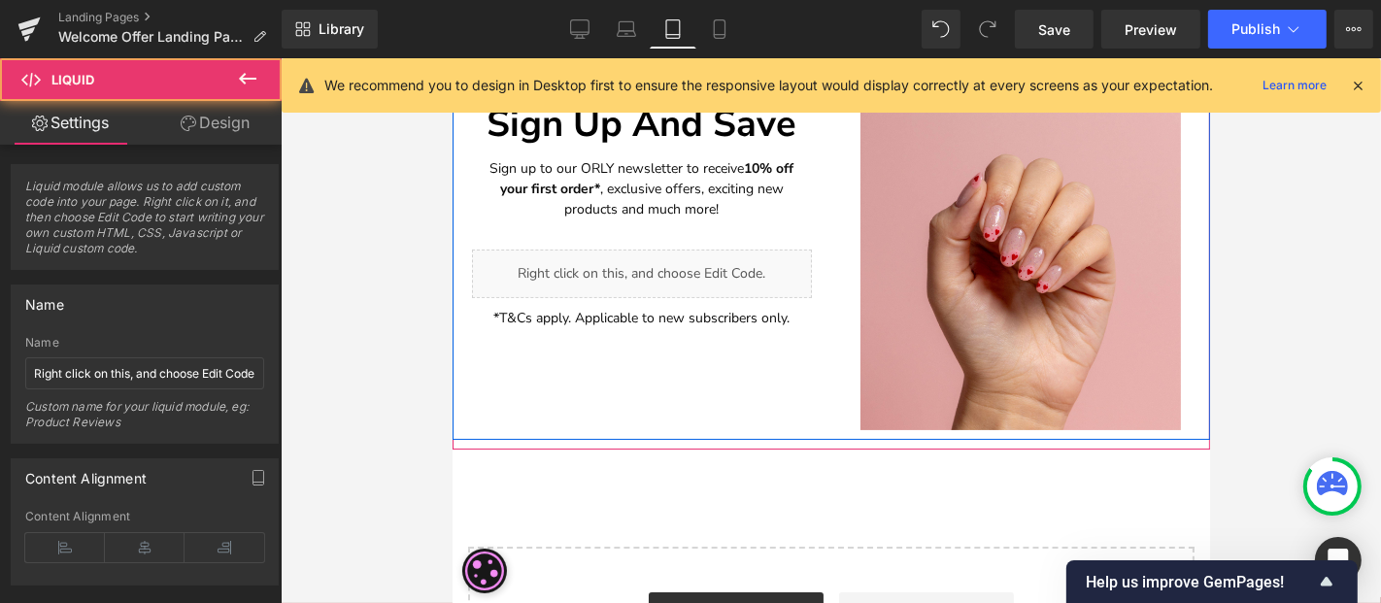
click at [671, 269] on div "Liquid" at bounding box center [641, 273] width 340 height 49
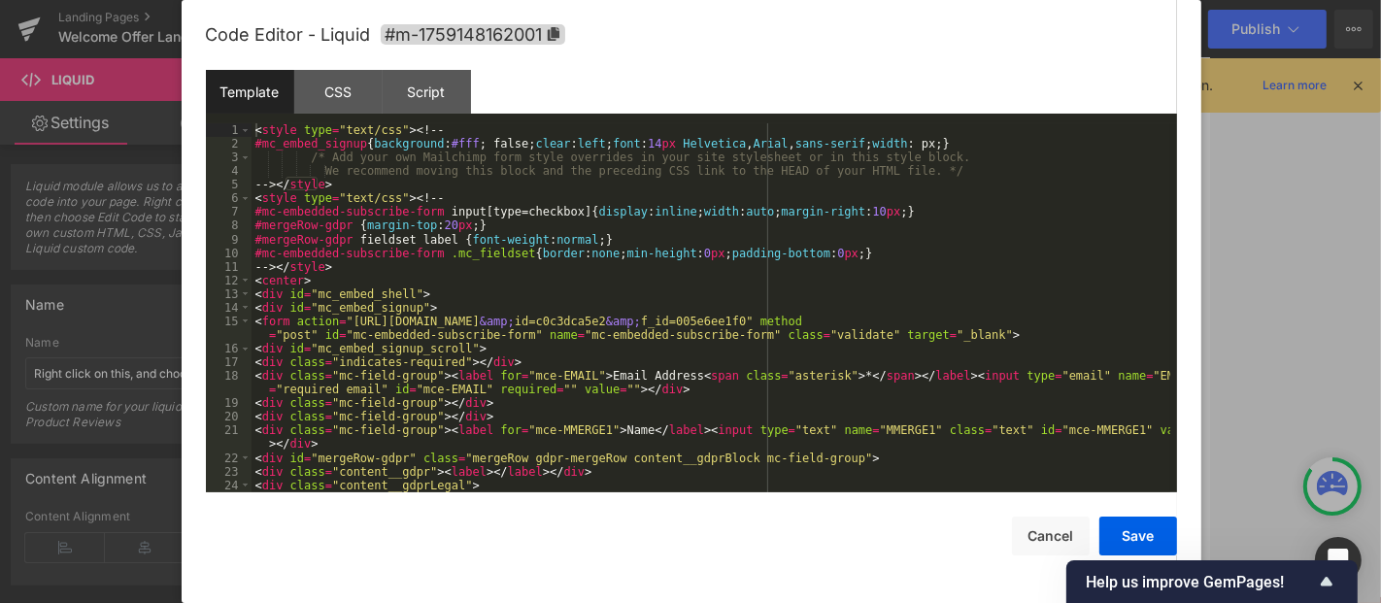
click at [646, 312] on div "< style type = "text/css" > <! -- #mc_embed_signup { background : #fff ; false;…" at bounding box center [711, 321] width 919 height 396
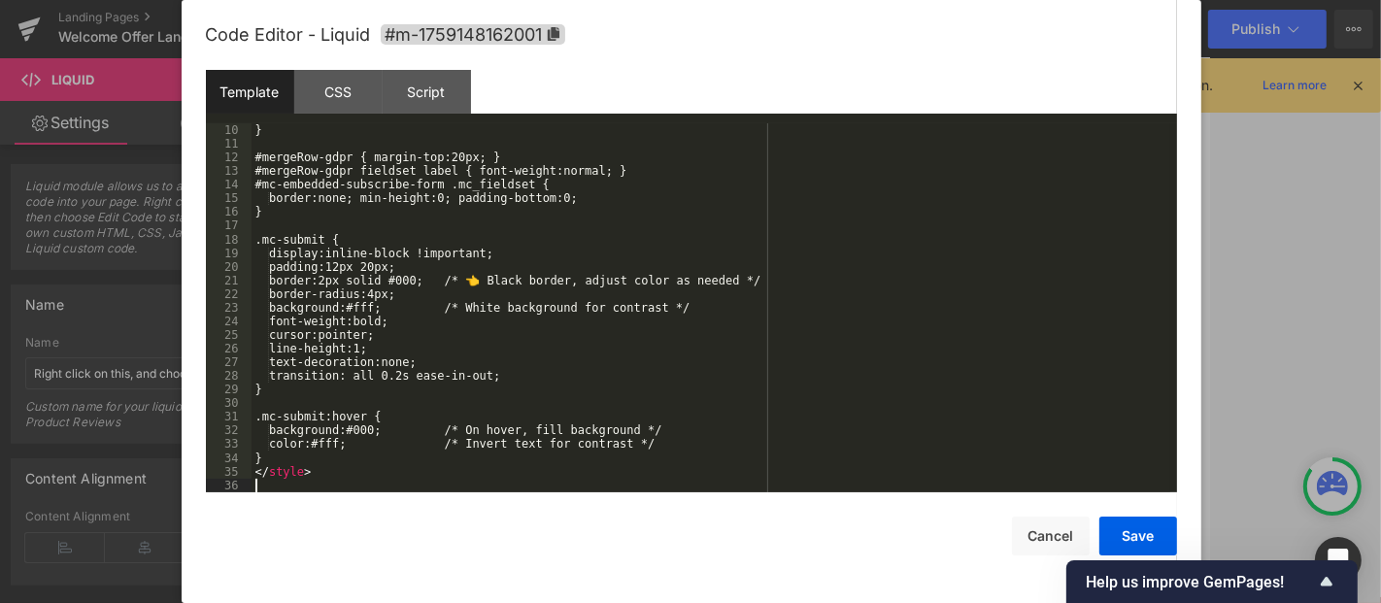
scroll to position [122, 0]
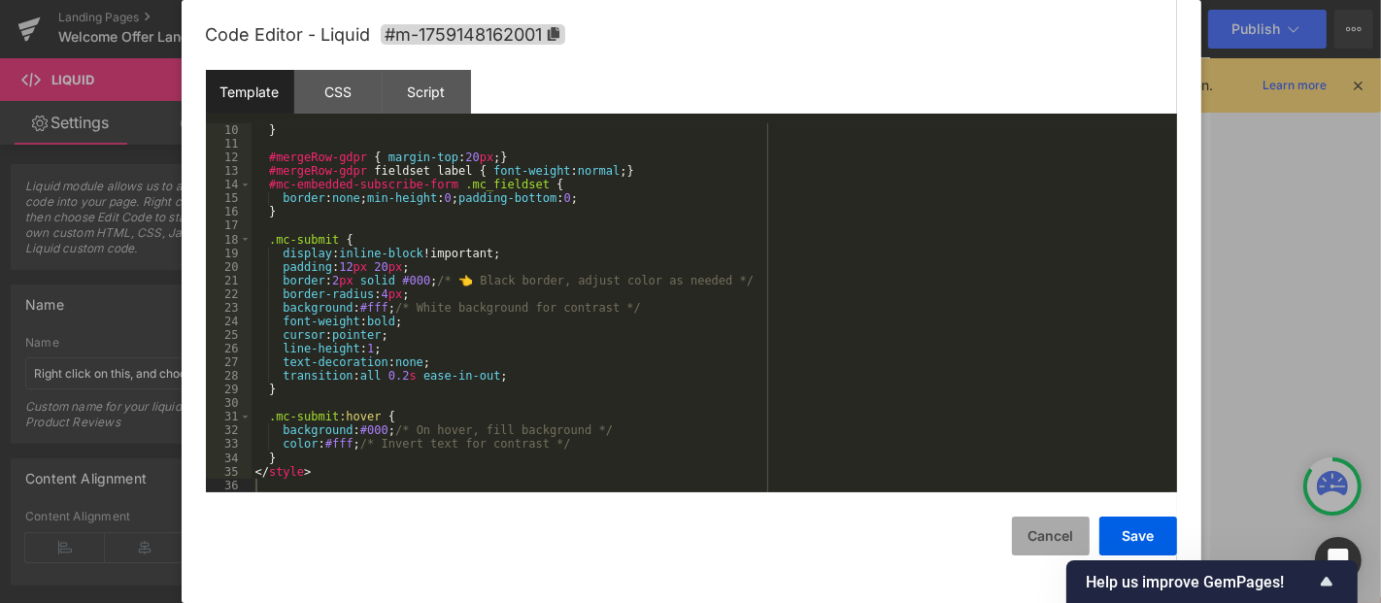
drag, startPoint x: 1133, startPoint y: 539, endPoint x: 1080, endPoint y: 543, distance: 52.6
click at [1133, 540] on button "Save" at bounding box center [1139, 536] width 78 height 39
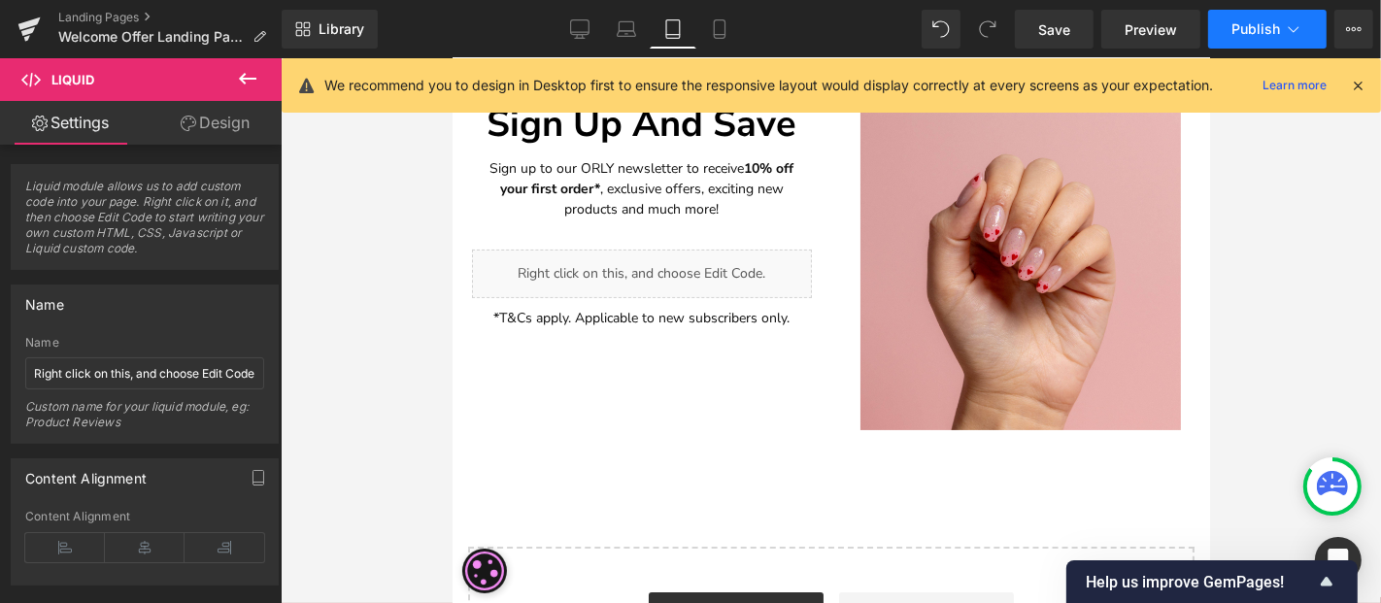
click at [1242, 39] on button "Publish" at bounding box center [1267, 29] width 118 height 39
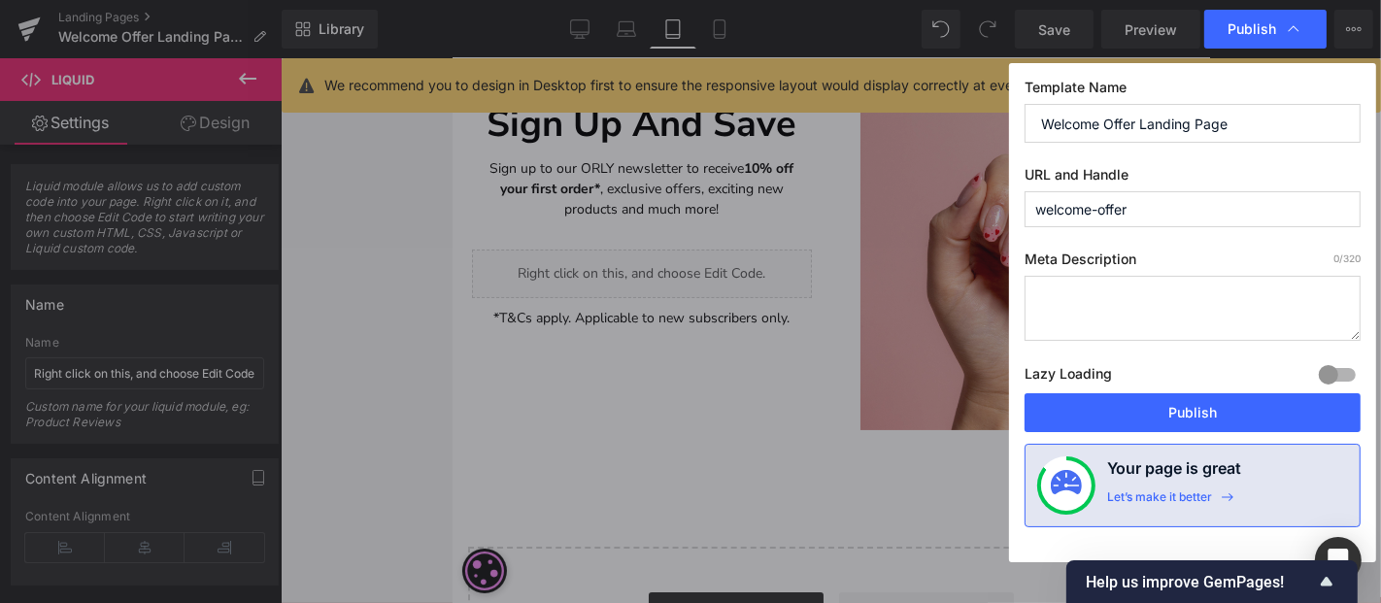
click at [1232, 406] on button "Publish" at bounding box center [1193, 412] width 336 height 39
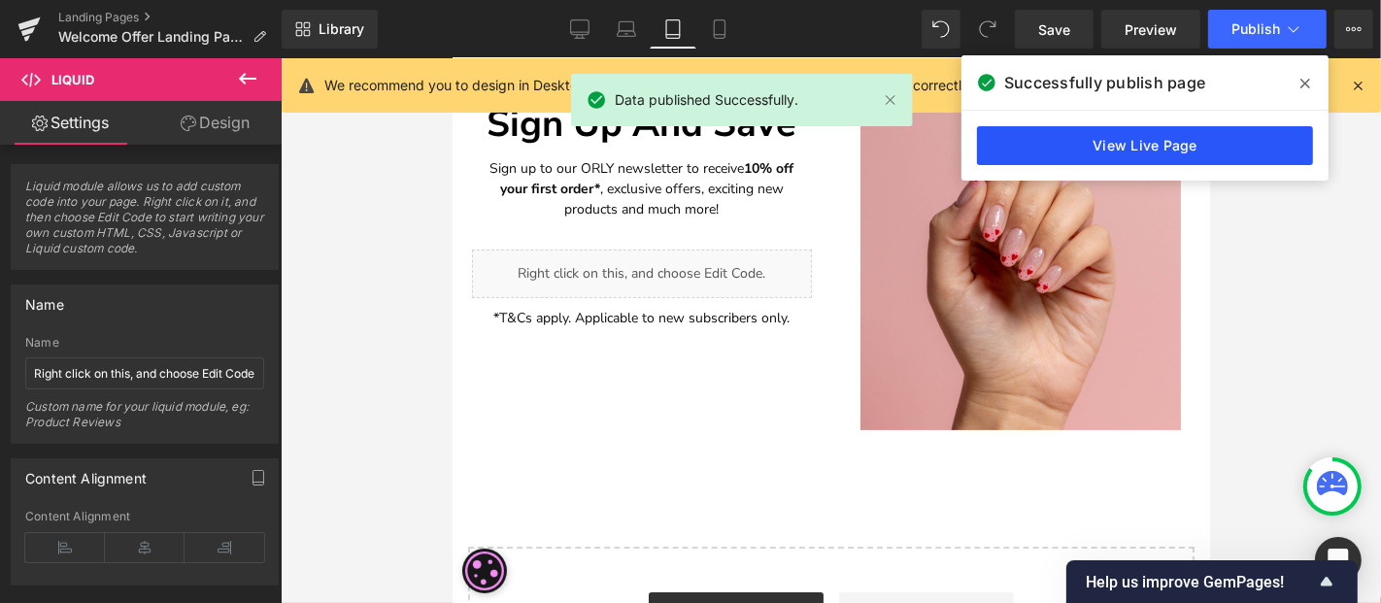
click at [1130, 146] on link "View Live Page" at bounding box center [1145, 145] width 336 height 39
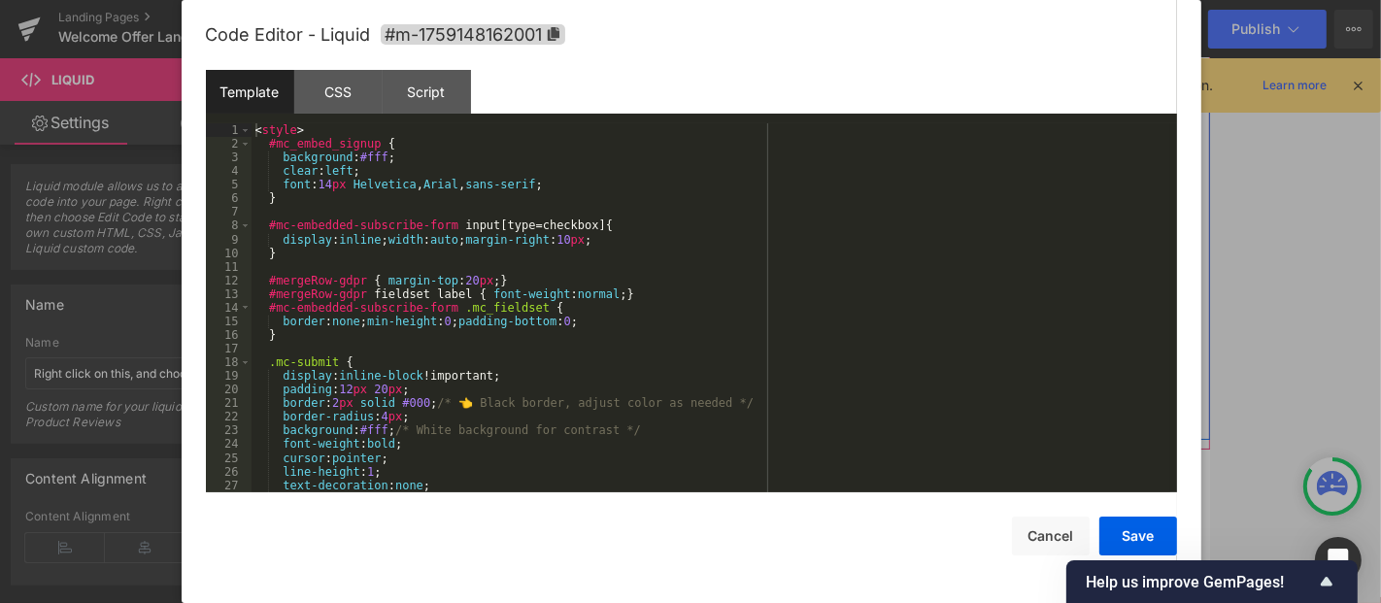
click at [674, 266] on div "Liquid" at bounding box center [641, 273] width 340 height 49
click at [460, 295] on div "< style > #mc_embed_signup { background : #fff ; clear : left ; font : 14 px He…" at bounding box center [711, 321] width 919 height 396
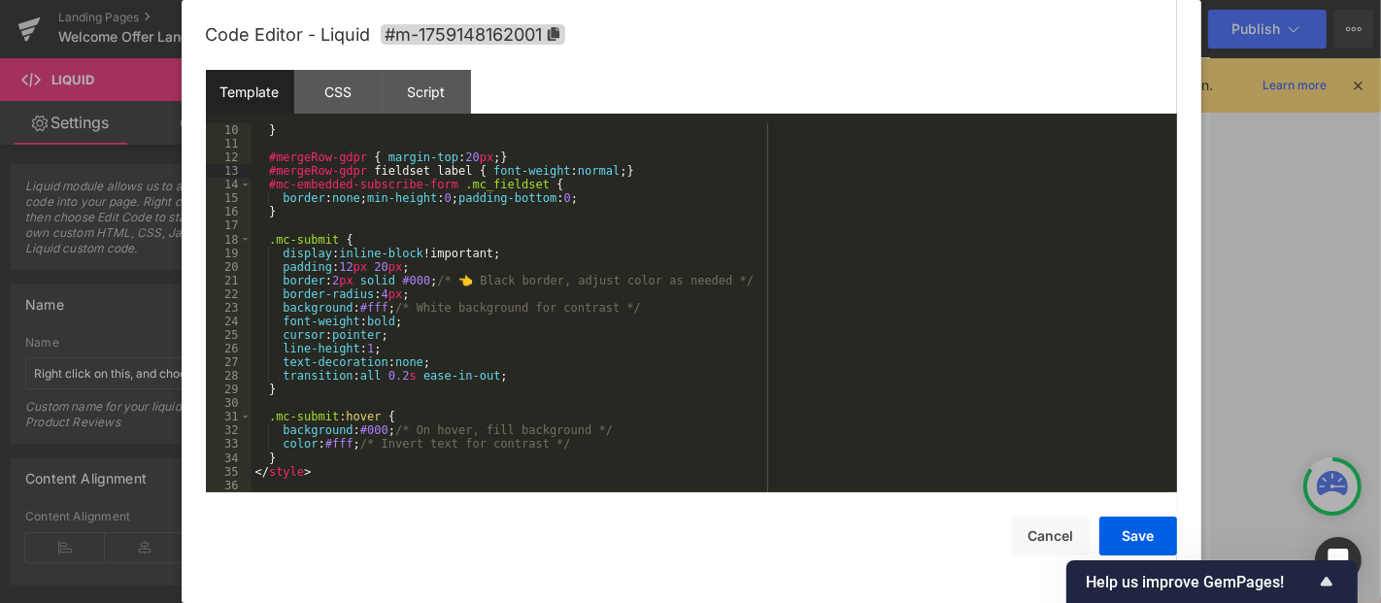
scroll to position [0, 0]
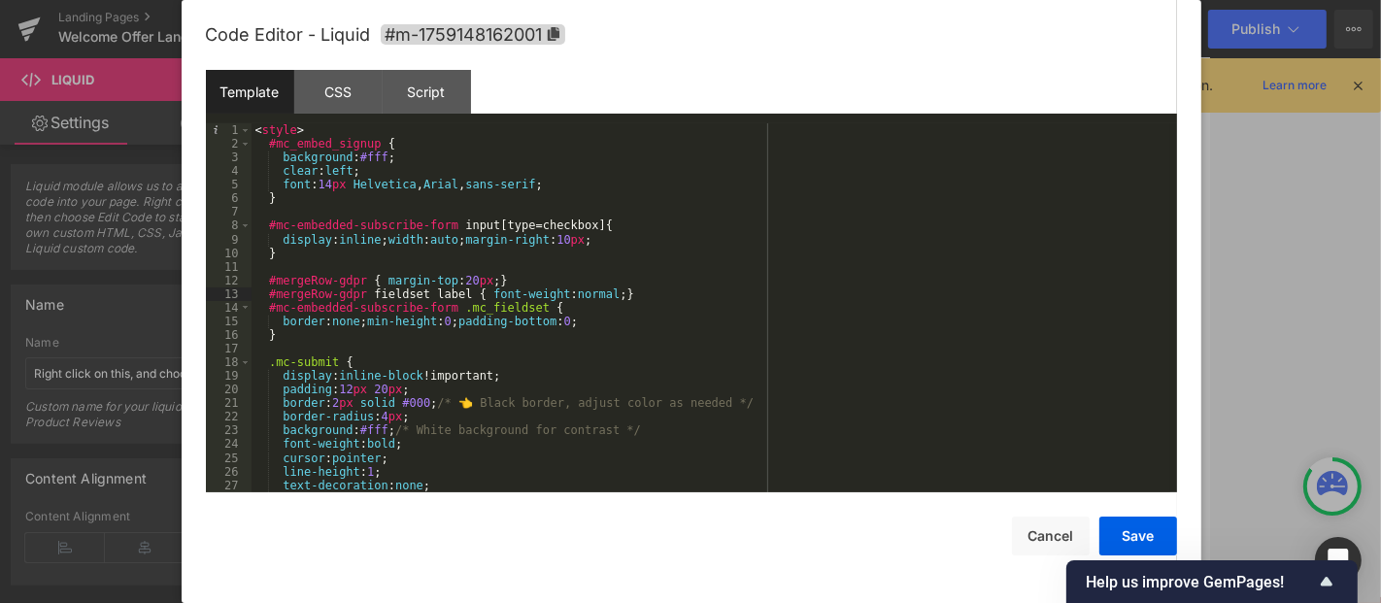
click at [389, 165] on div "< style > #mc_embed_signup { background : #fff ; clear : left ; font : 14 px He…" at bounding box center [711, 321] width 919 height 396
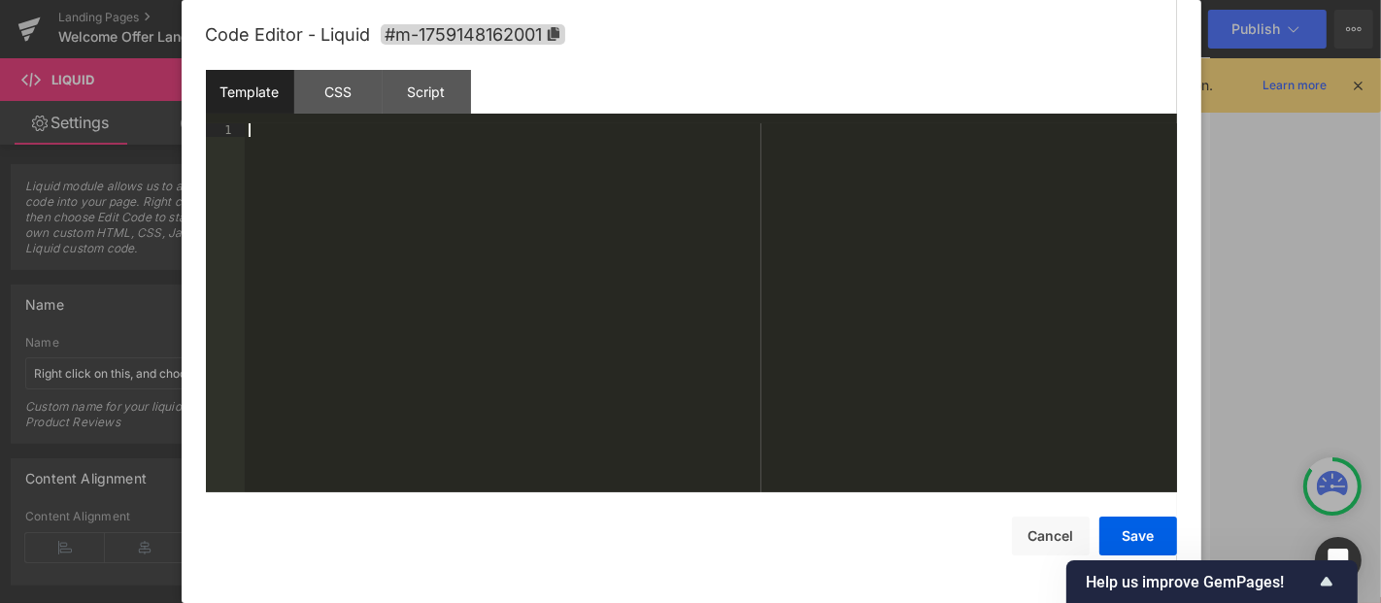
scroll to position [738, 0]
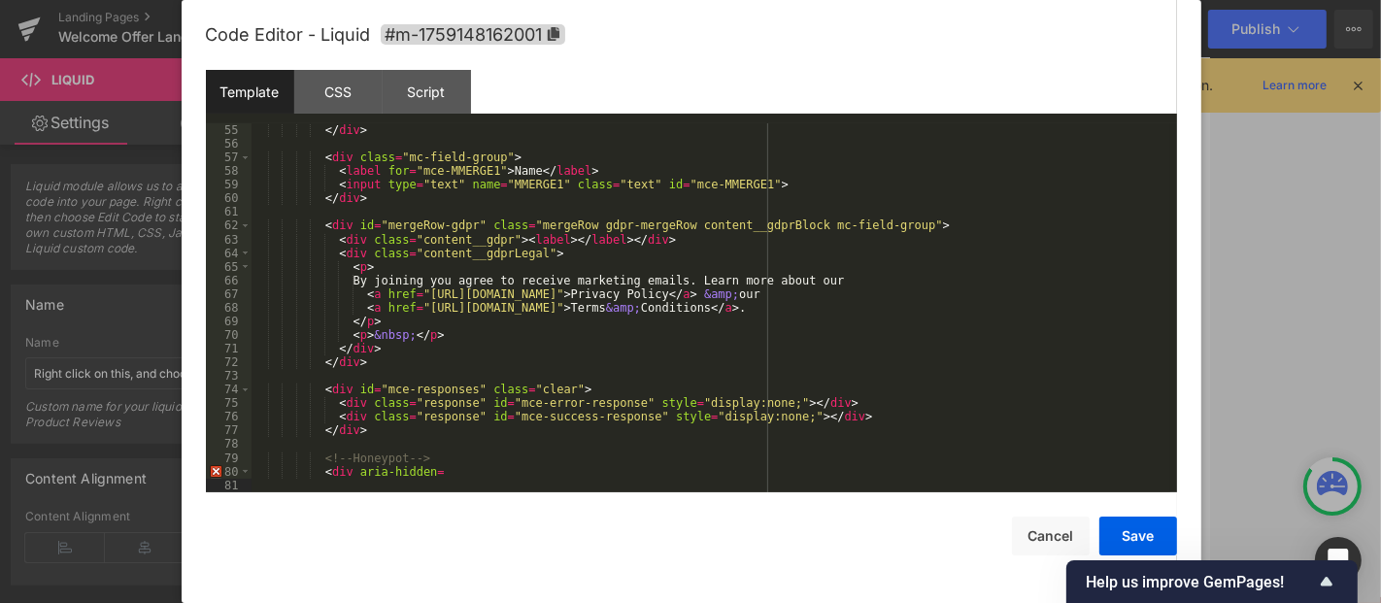
click at [455, 467] on div "</ div > < div class = "mc-field-group" > < label for = "mce-MMERGE1" > Name </…" at bounding box center [711, 321] width 919 height 396
click at [491, 231] on div "</ div > < div class = "mc-field-group" > < label for = "mce-MMERGE1" > Name </…" at bounding box center [711, 321] width 919 height 396
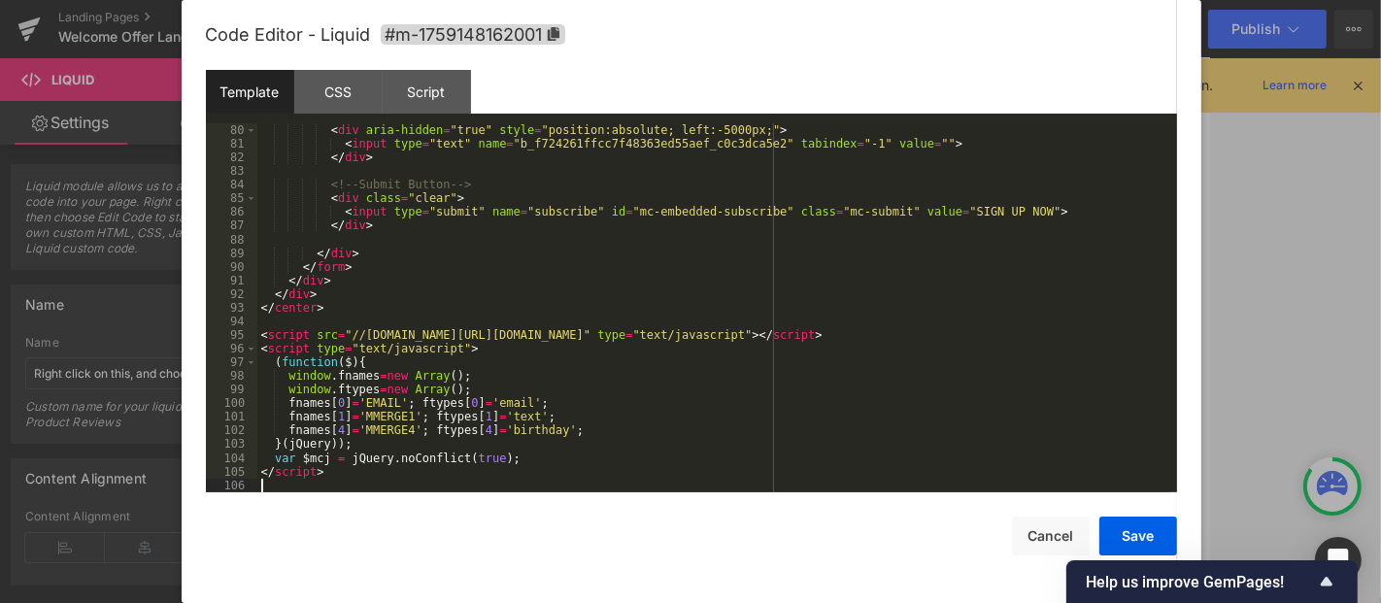
scroll to position [1079, 0]
click at [1127, 532] on button "Save" at bounding box center [1139, 536] width 78 height 39
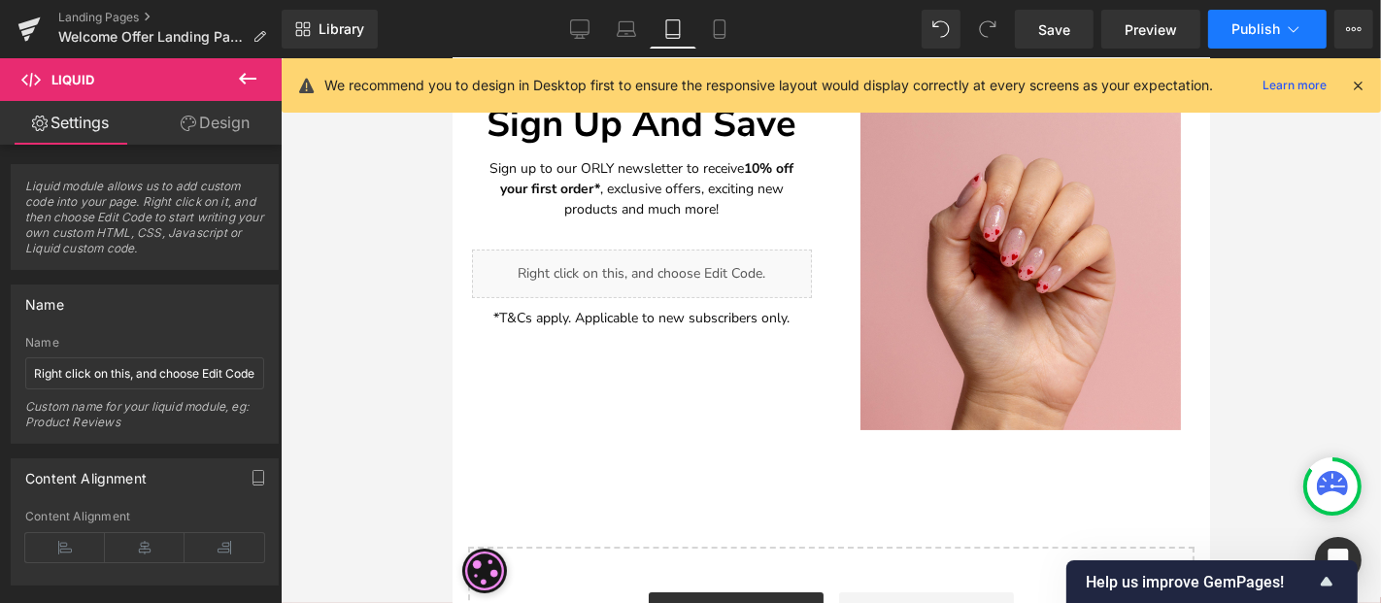
click at [1215, 32] on button "Publish" at bounding box center [1267, 29] width 118 height 39
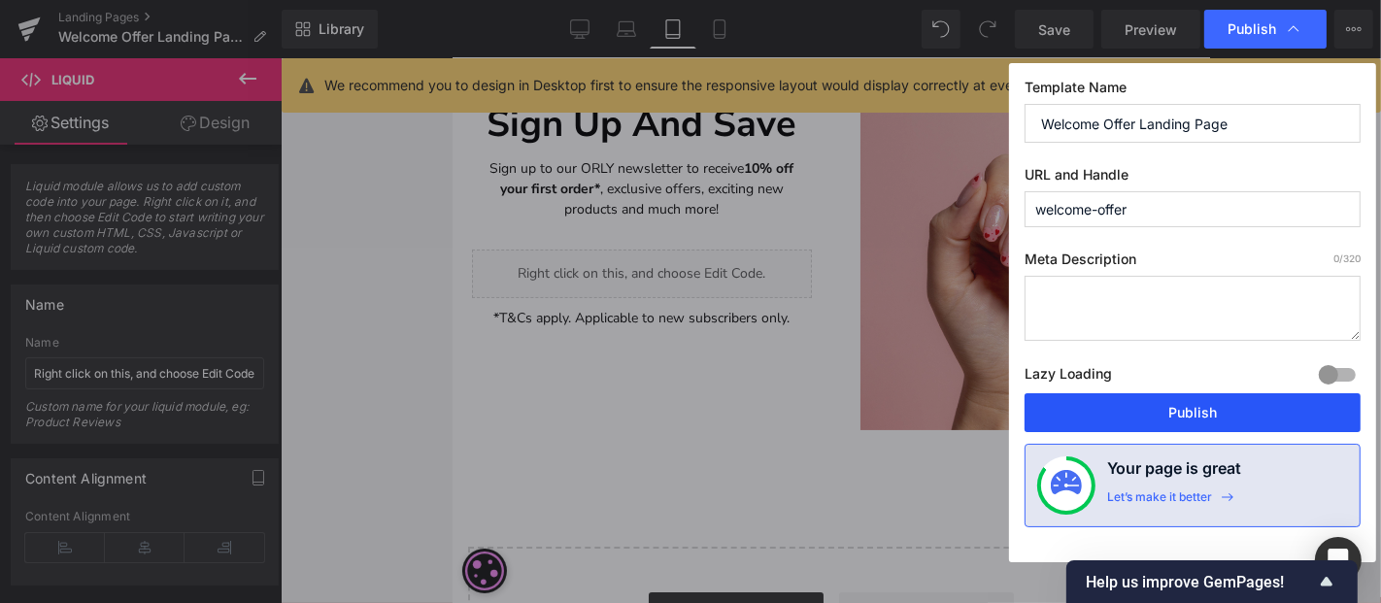
drag, startPoint x: 1192, startPoint y: 404, endPoint x: 735, endPoint y: 348, distance: 460.0
click at [1192, 405] on button "Publish" at bounding box center [1193, 412] width 336 height 39
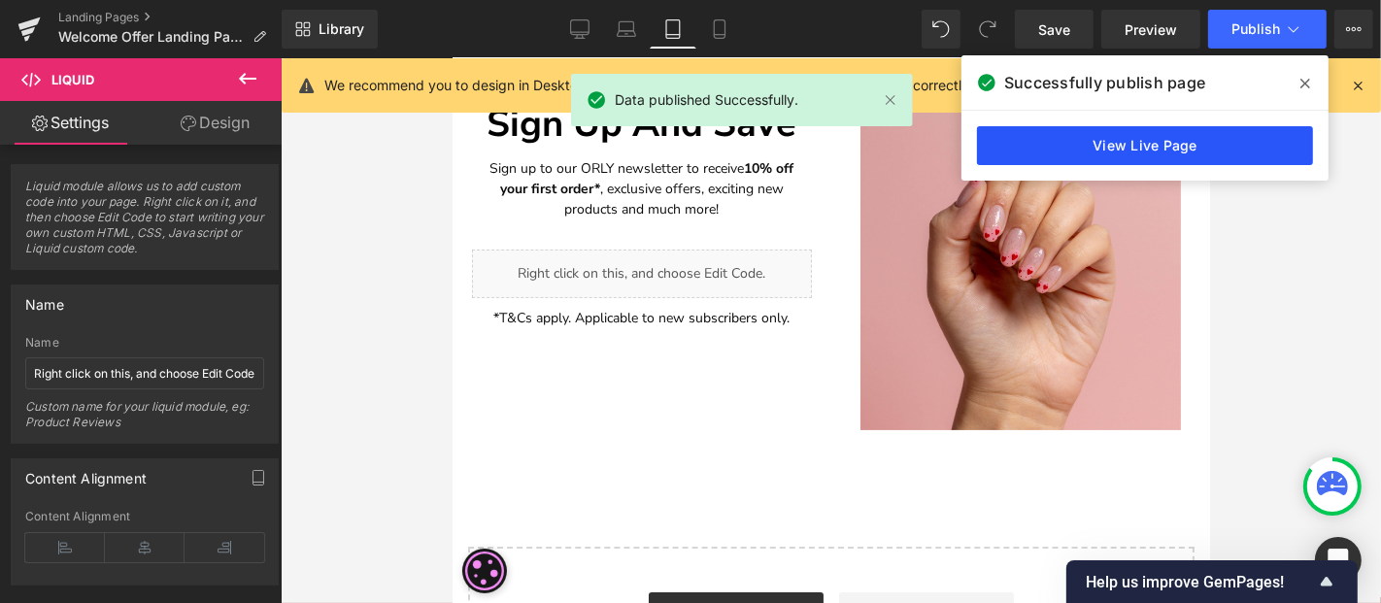
click at [1193, 140] on link "View Live Page" at bounding box center [1145, 145] width 336 height 39
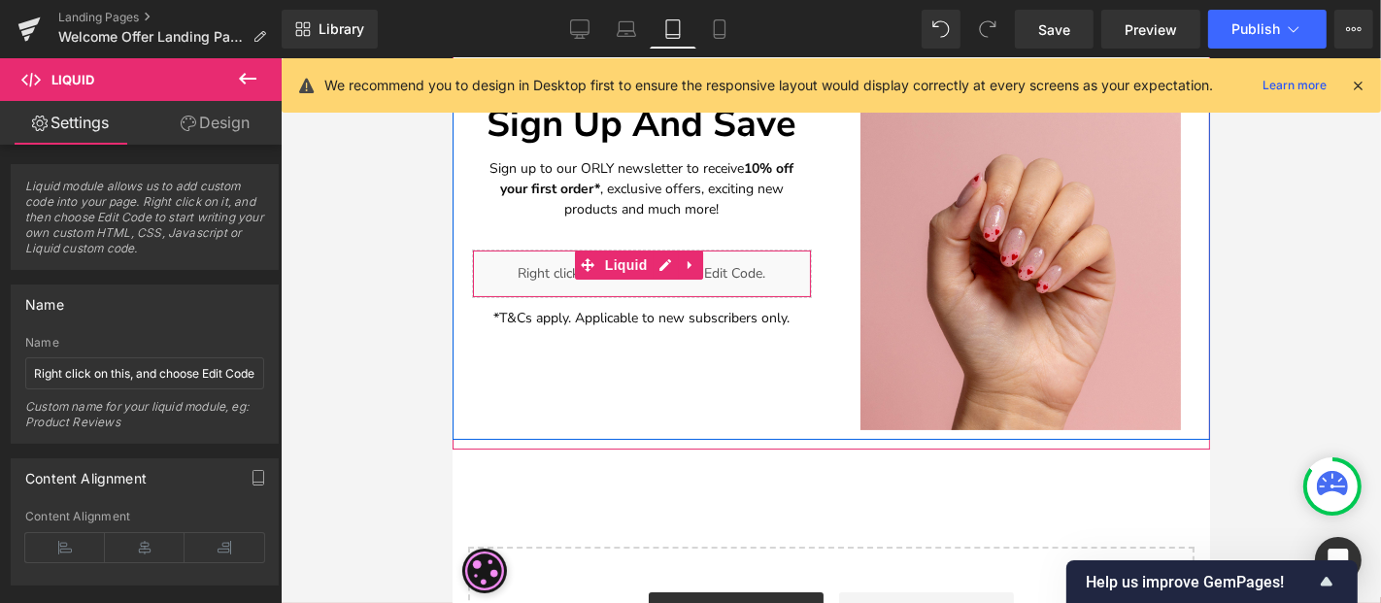
drag, startPoint x: 693, startPoint y: 260, endPoint x: 699, endPoint y: 271, distance: 12.7
click at [693, 261] on icon at bounding box center [690, 263] width 14 height 15
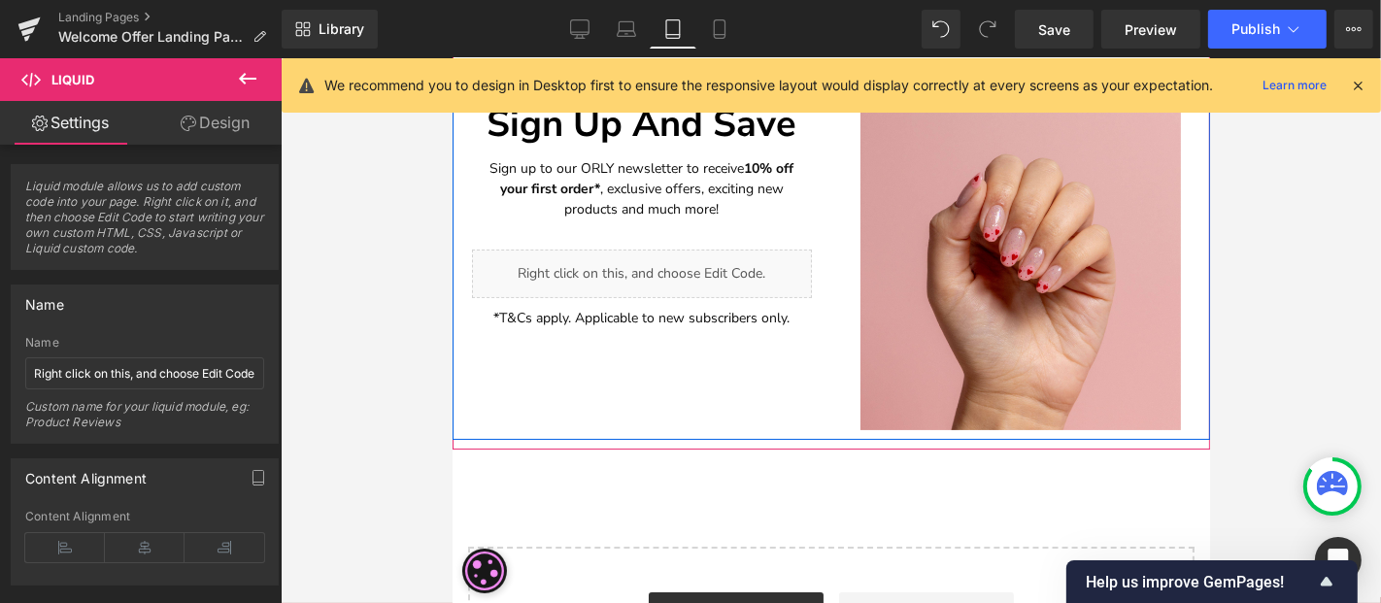
click at [629, 259] on div "Liquid" at bounding box center [641, 273] width 340 height 49
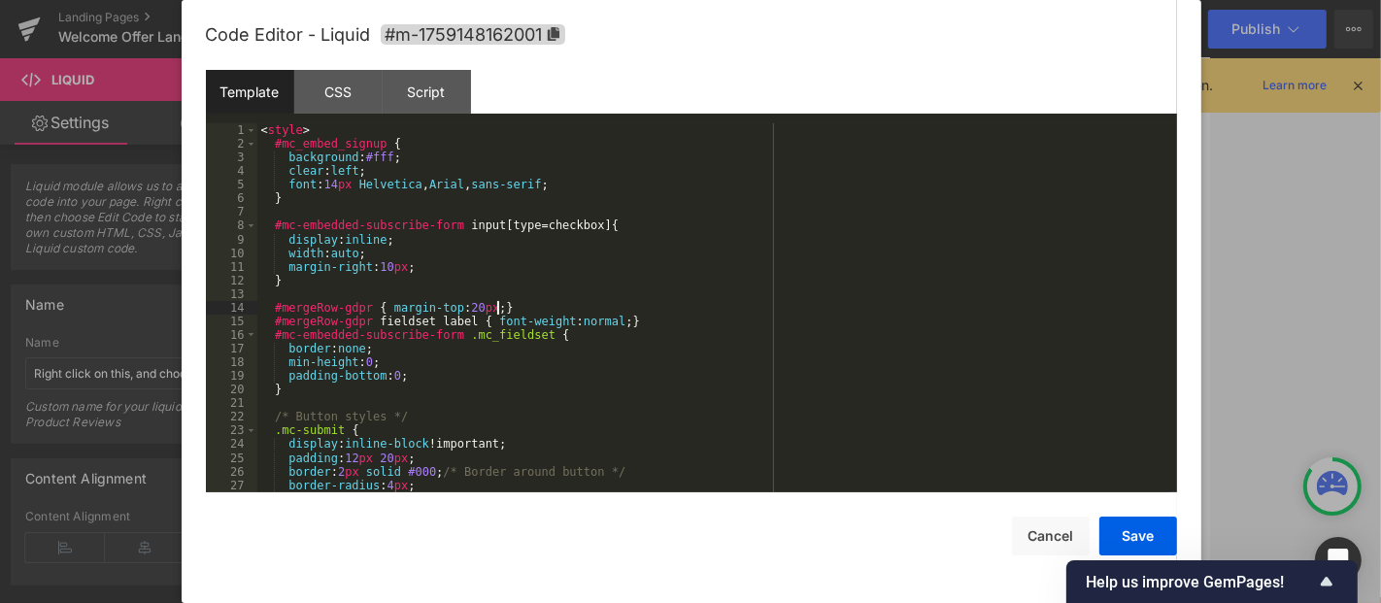
click at [525, 311] on div "< style > #mc_embed_signup { background : #fff ; clear : left ; font : 14 px He…" at bounding box center [713, 321] width 913 height 396
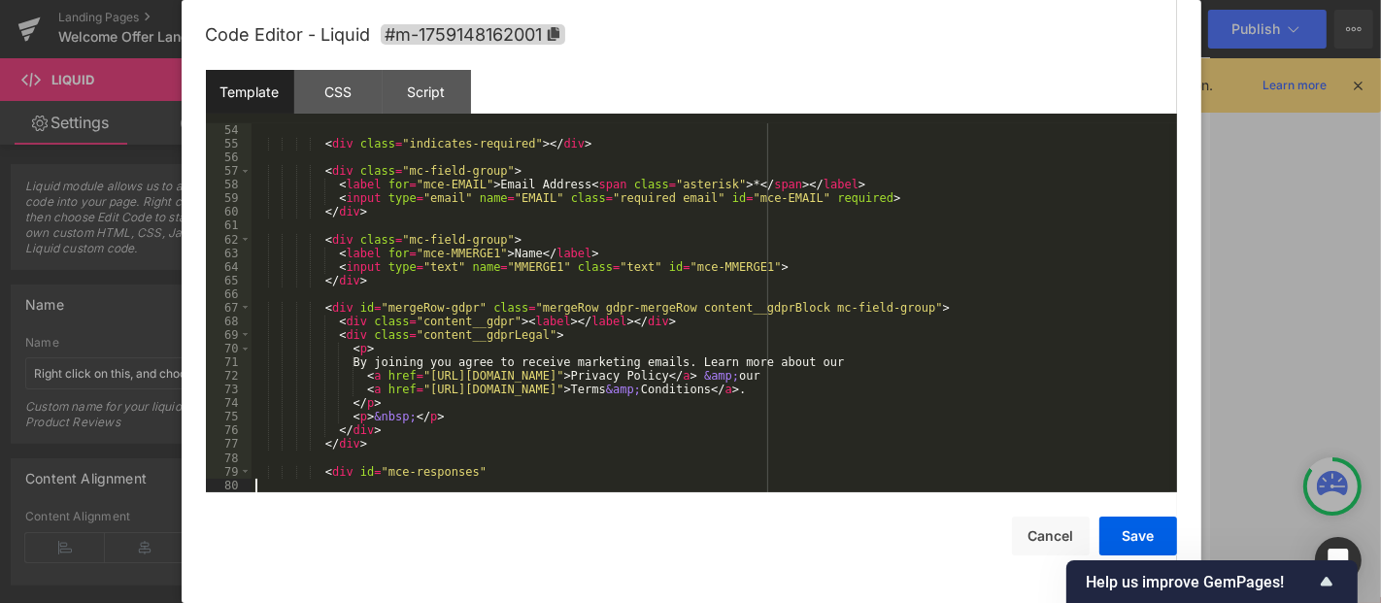
scroll to position [724, 0]
click at [1140, 535] on button "Save" at bounding box center [1139, 536] width 78 height 39
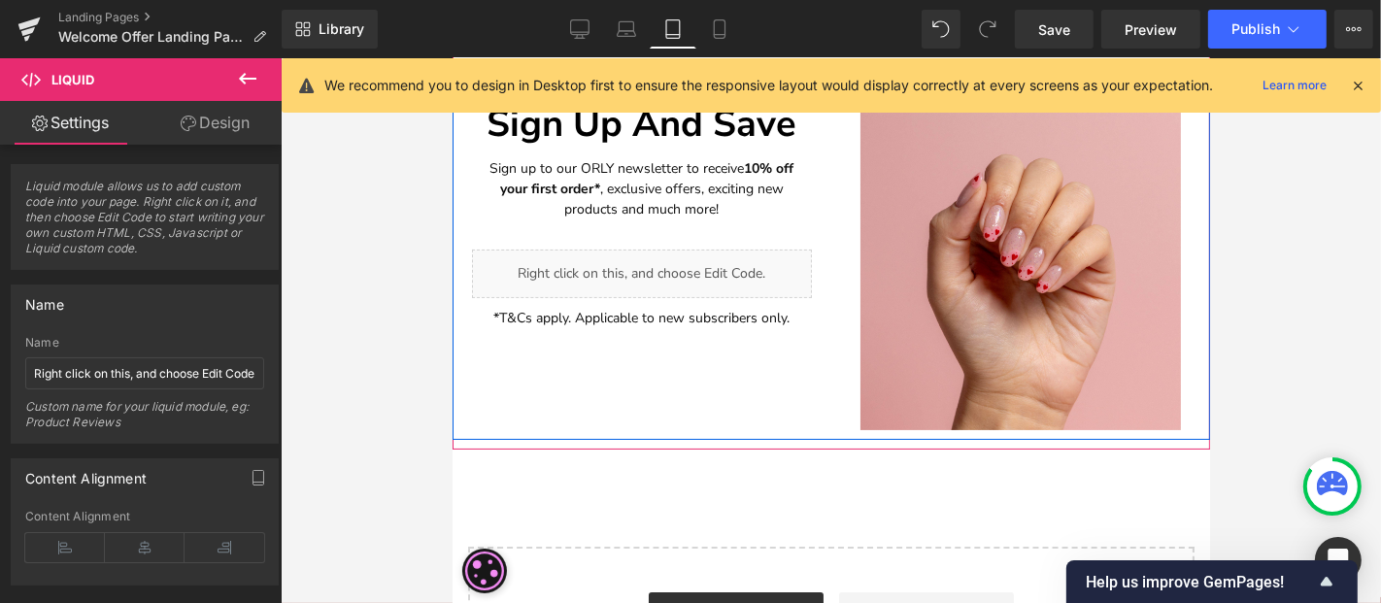
click at [670, 258] on div "Liquid" at bounding box center [641, 273] width 340 height 49
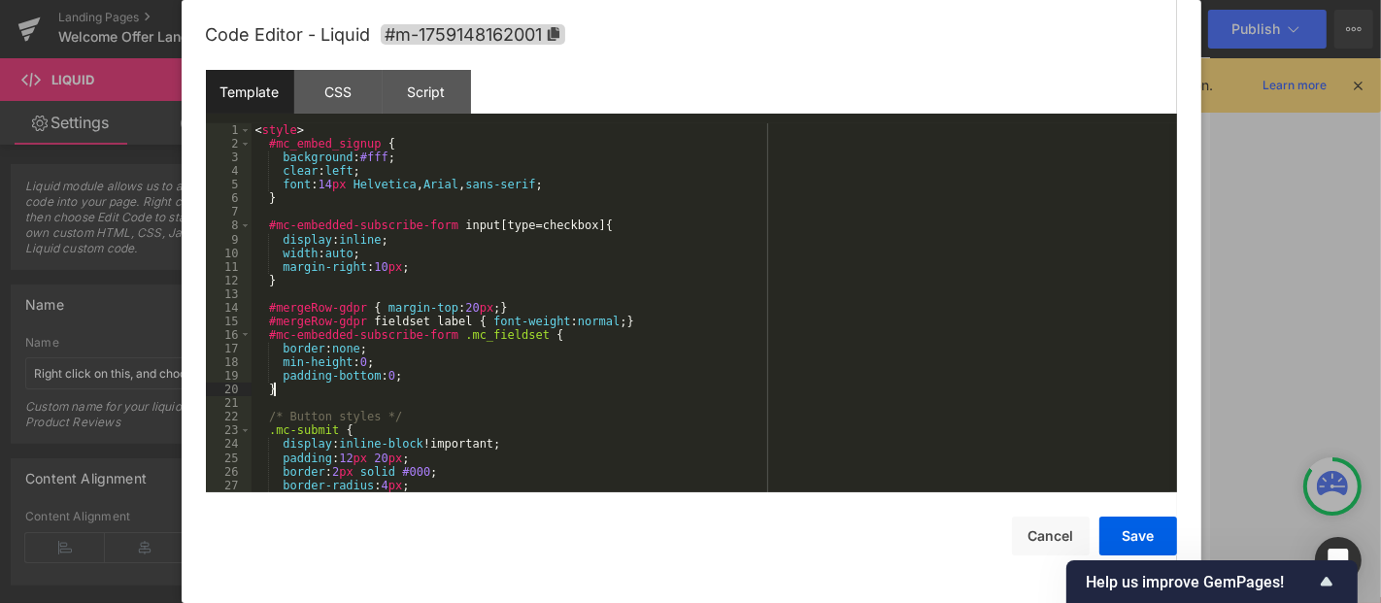
drag, startPoint x: 483, startPoint y: 389, endPoint x: 551, endPoint y: 376, distance: 69.3
click at [482, 389] on div "< style > #mc_embed_signup { background : #fff ; clear : left ; font : 14 px He…" at bounding box center [711, 321] width 919 height 396
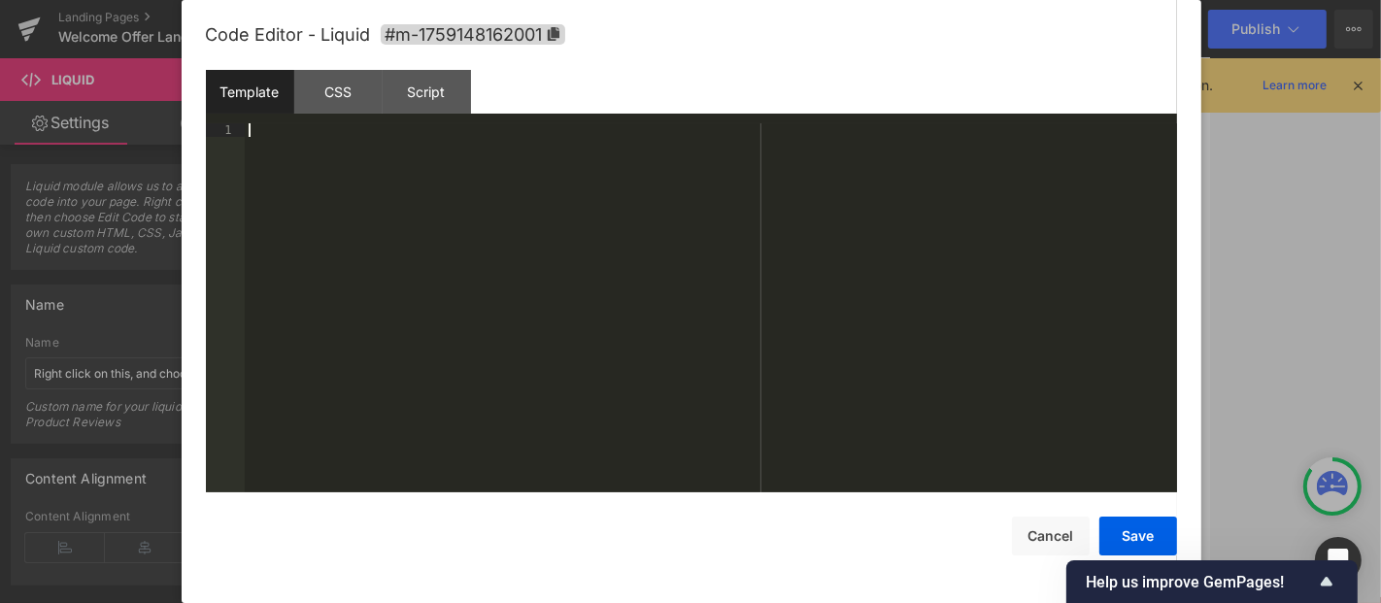
scroll to position [1148, 0]
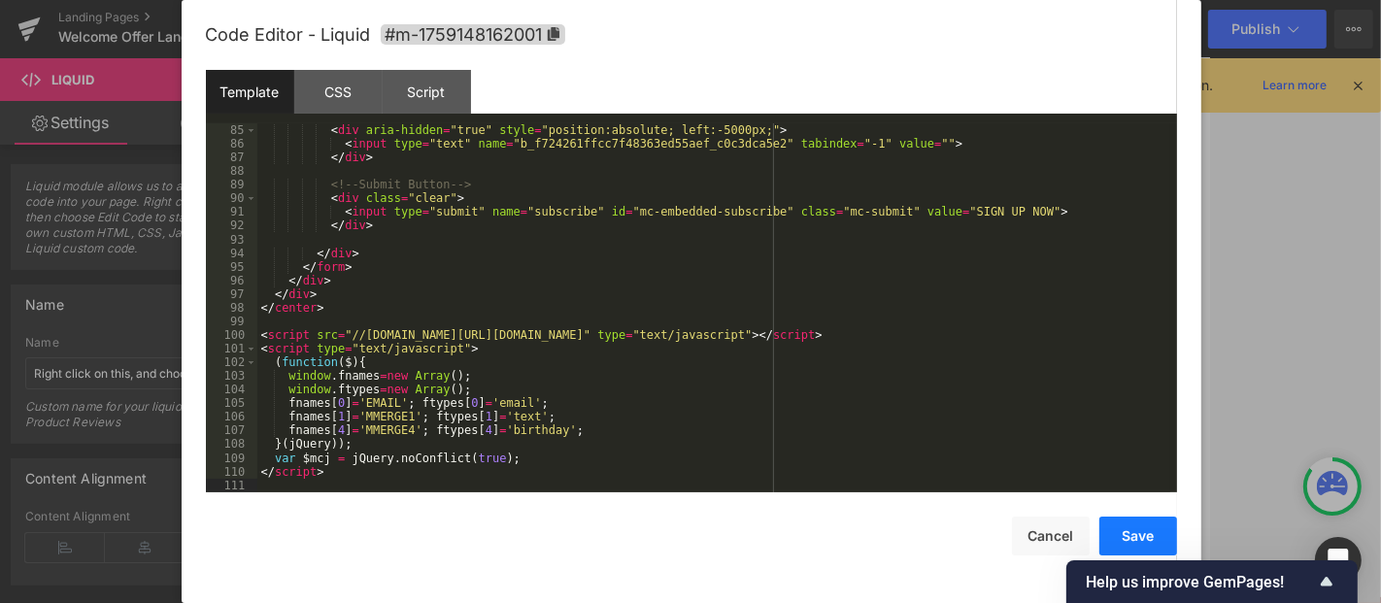
click at [1135, 537] on button "Save" at bounding box center [1139, 536] width 78 height 39
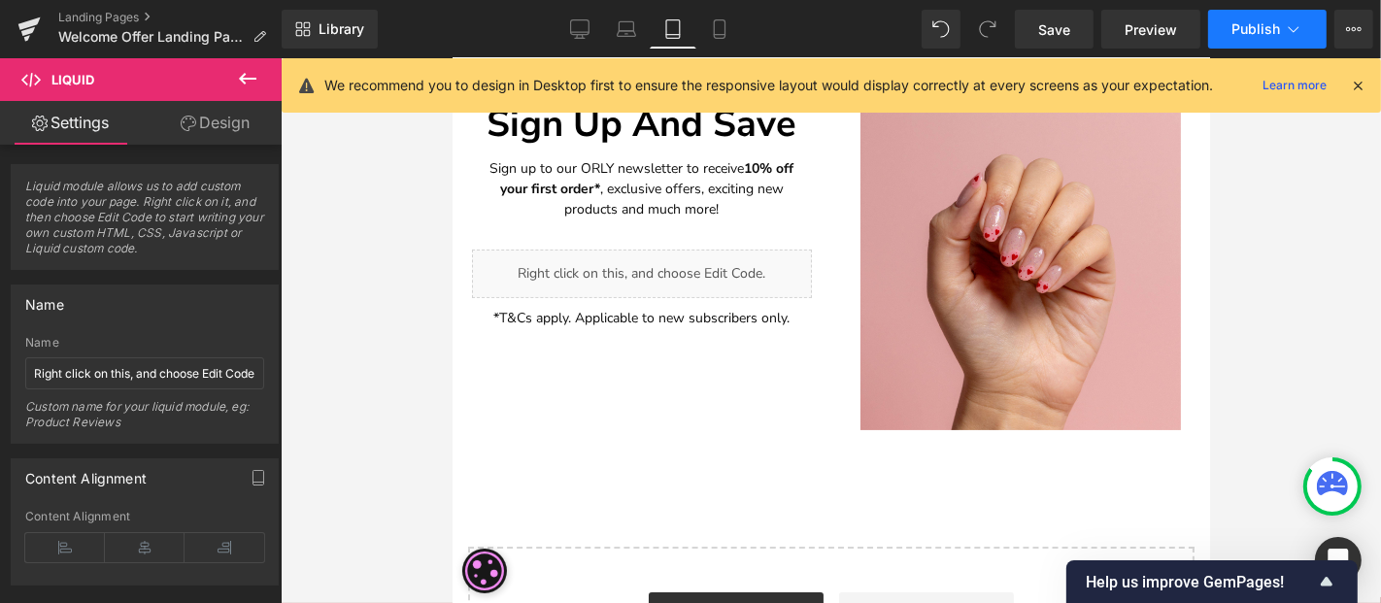
click at [1242, 41] on button "Publish" at bounding box center [1267, 29] width 118 height 39
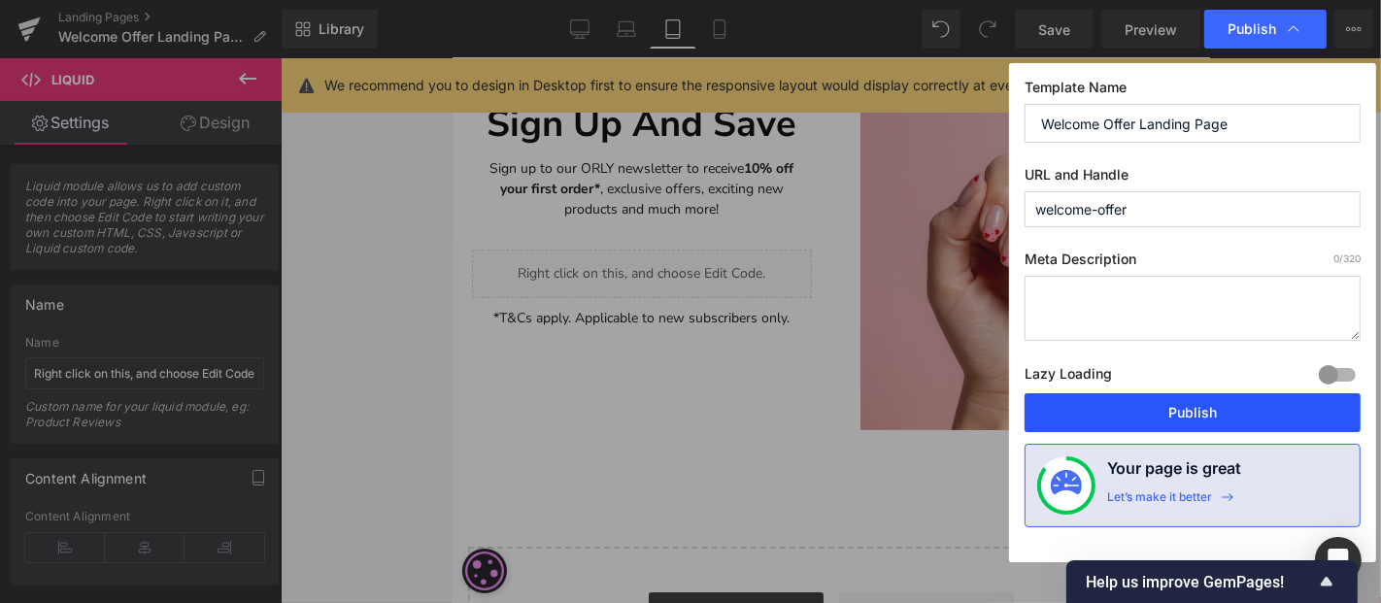
drag, startPoint x: 1199, startPoint y: 406, endPoint x: 597, endPoint y: 358, distance: 603.1
click at [1199, 406] on button "Publish" at bounding box center [1193, 412] width 336 height 39
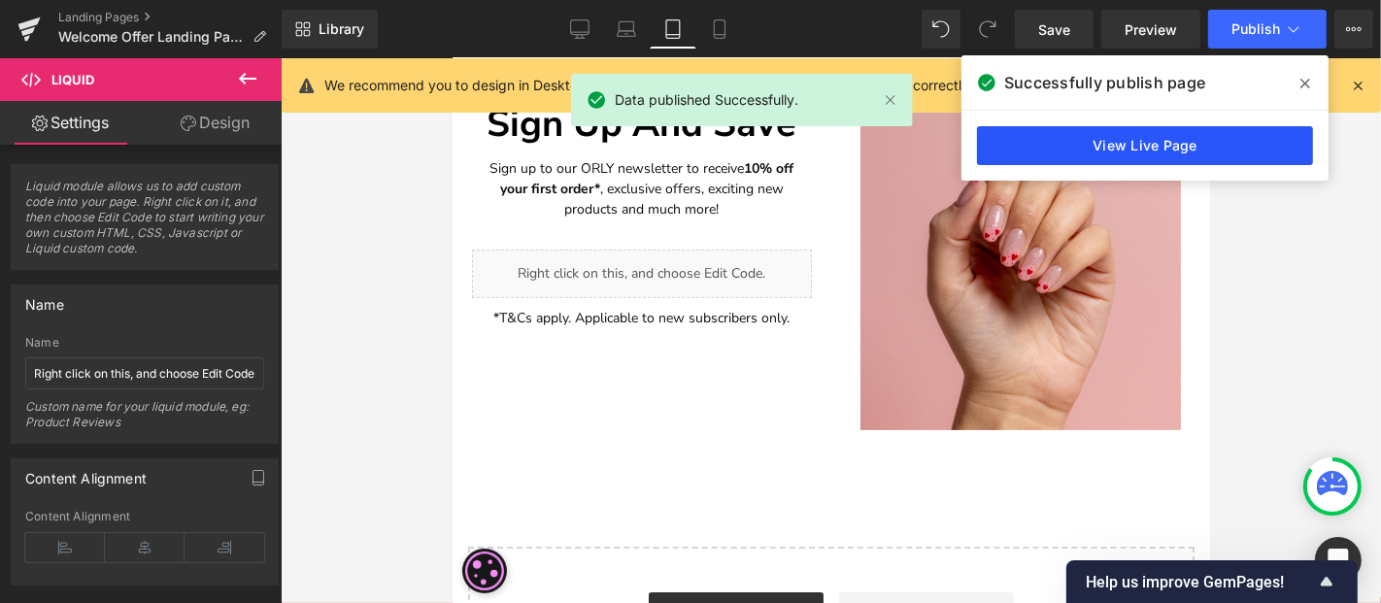
click at [1166, 140] on link "View Live Page" at bounding box center [1145, 145] width 336 height 39
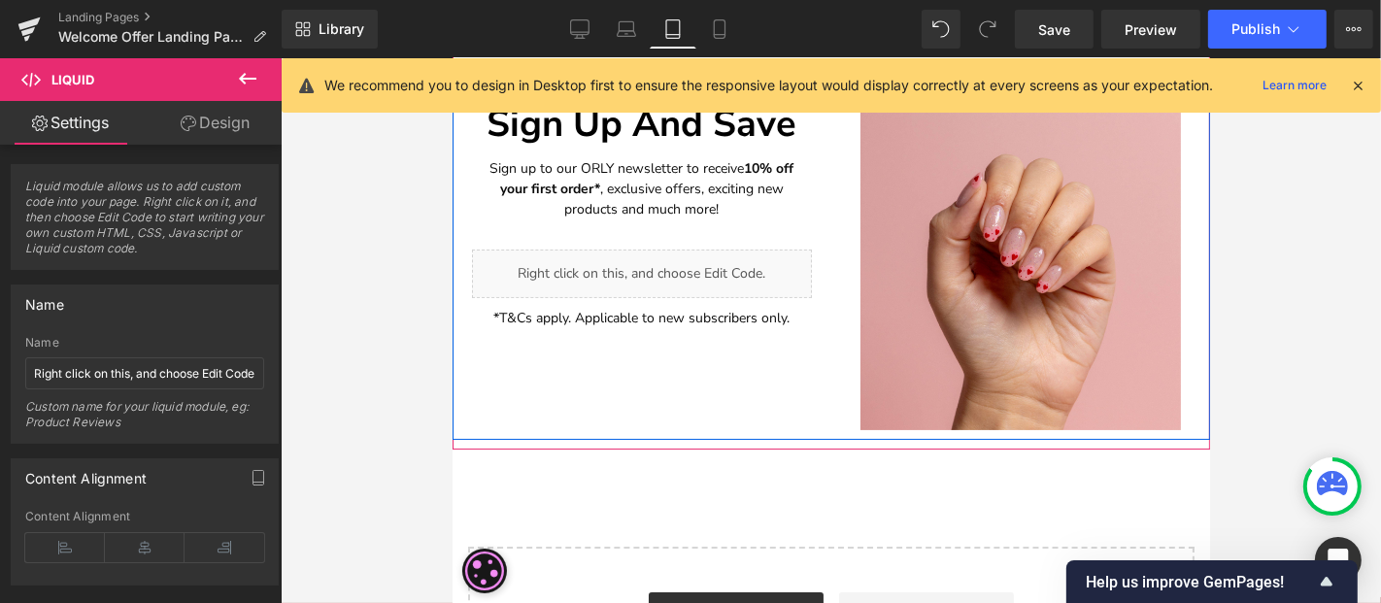
click at [668, 260] on div "Liquid" at bounding box center [641, 273] width 340 height 49
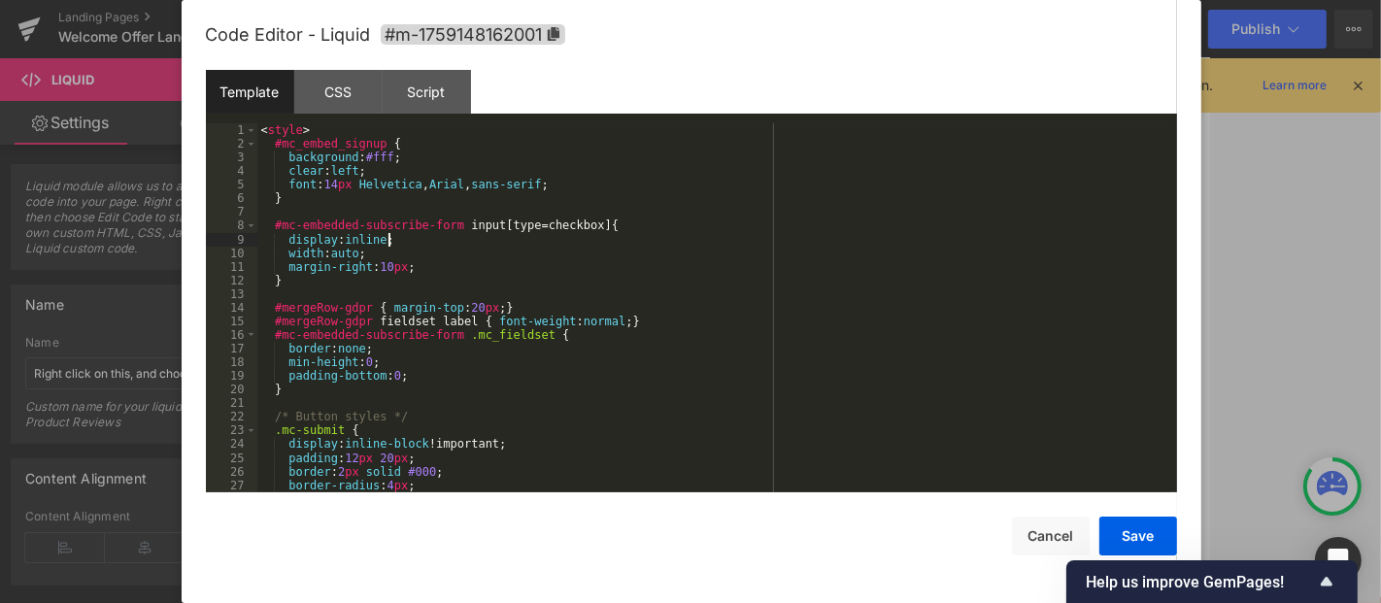
click at [574, 243] on div "< style > #mc_embed_signup { background : #fff ; clear : left ; font : 14 px He…" at bounding box center [713, 321] width 913 height 396
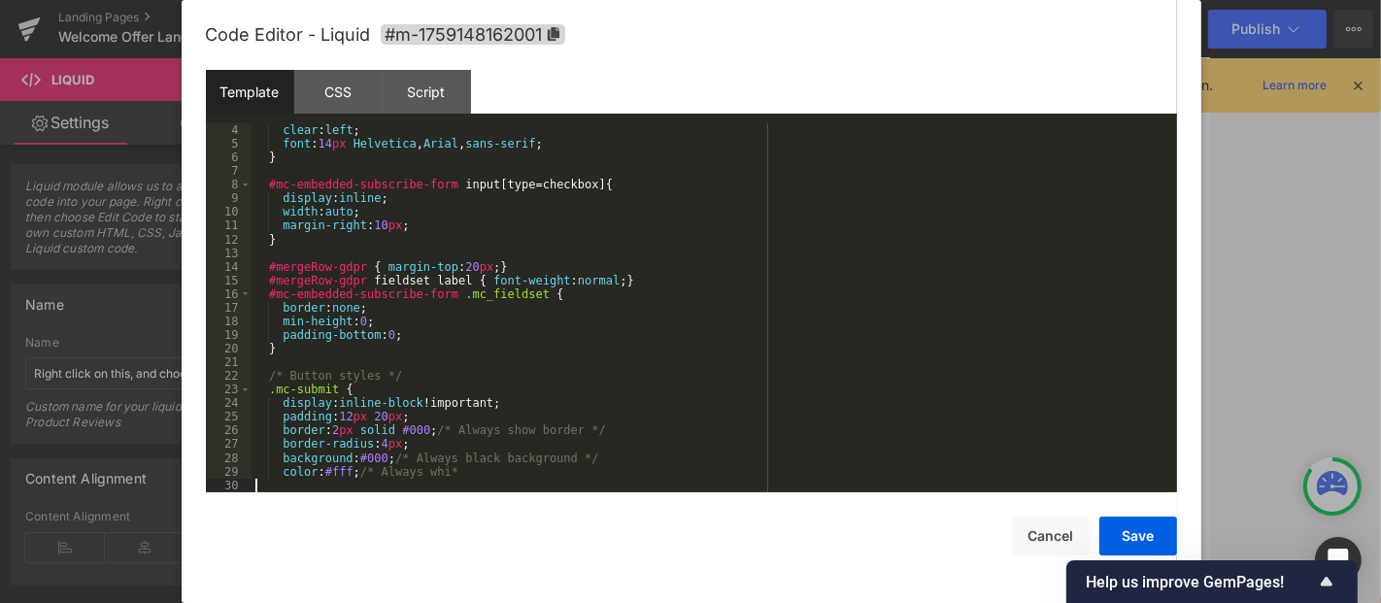
scroll to position [0, 0]
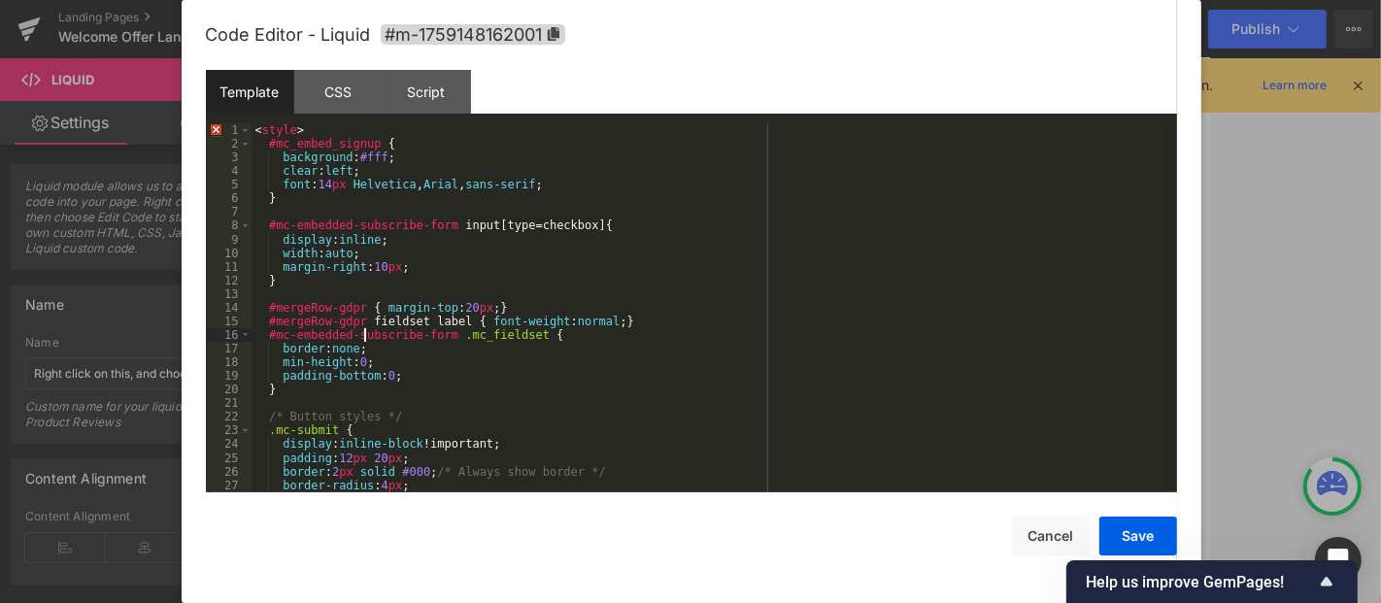
click at [361, 334] on div "< style > #mc_embed_signup { background : #fff ; clear : left ; font : 14 px He…" at bounding box center [711, 321] width 919 height 396
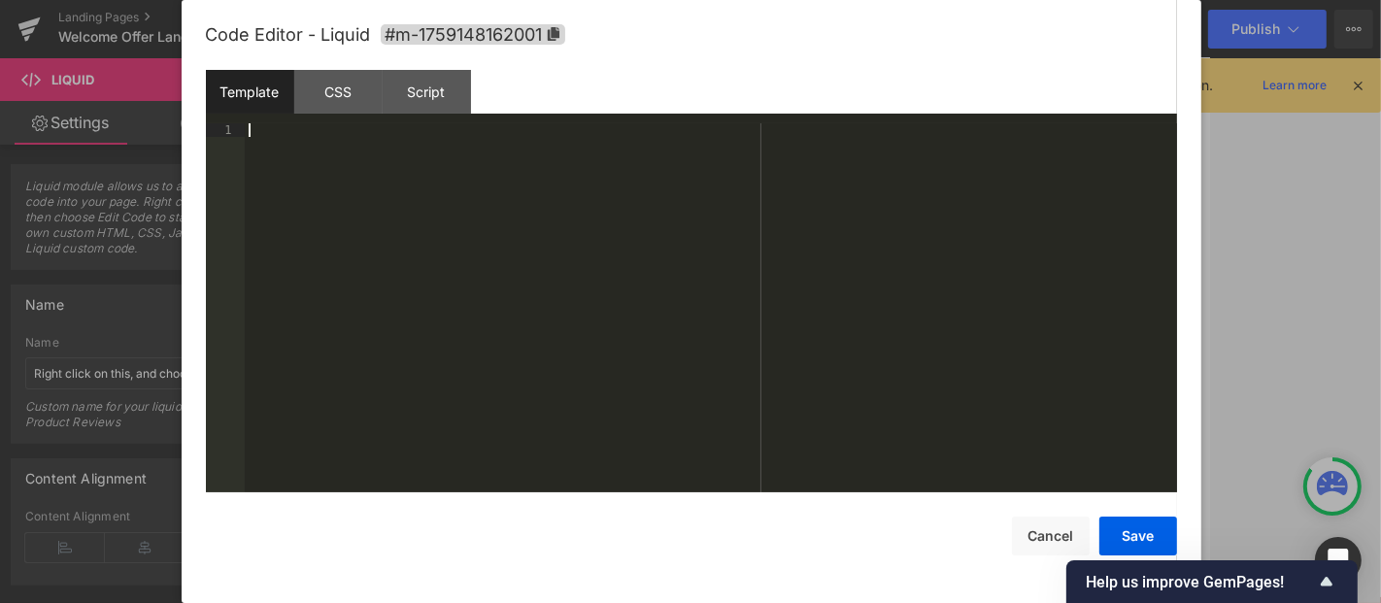
scroll to position [1148, 0]
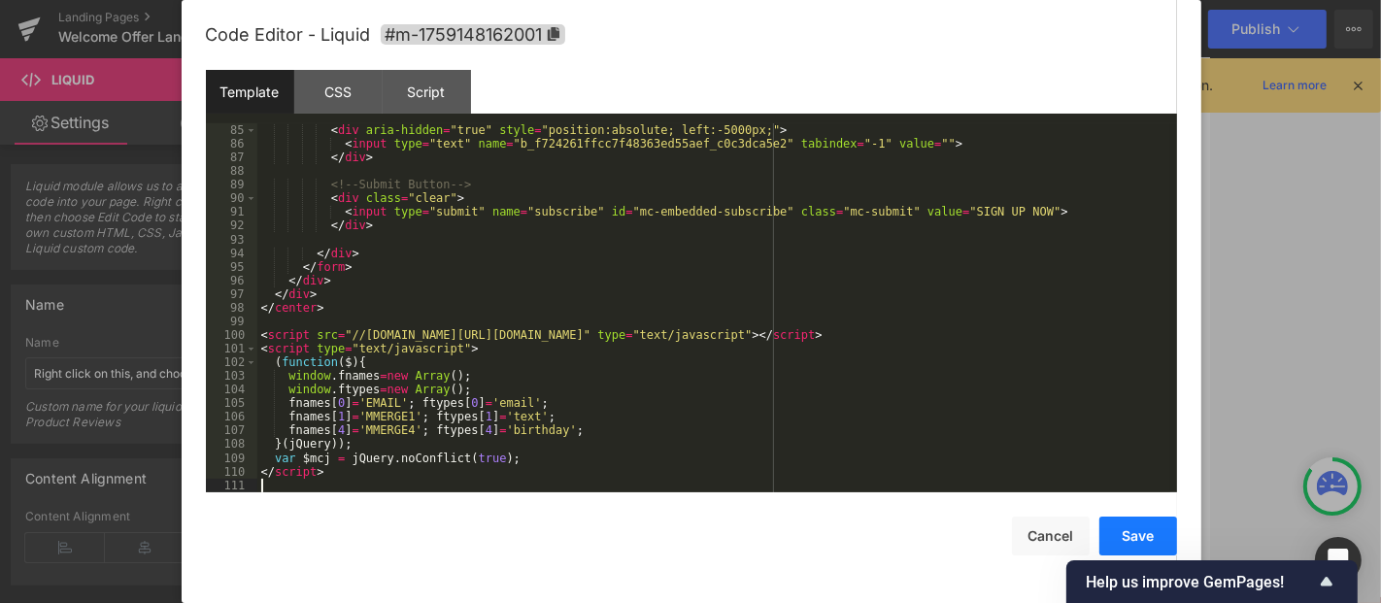
drag, startPoint x: 1148, startPoint y: 536, endPoint x: 1112, endPoint y: 544, distance: 36.8
click at [1148, 537] on button "Save" at bounding box center [1139, 536] width 78 height 39
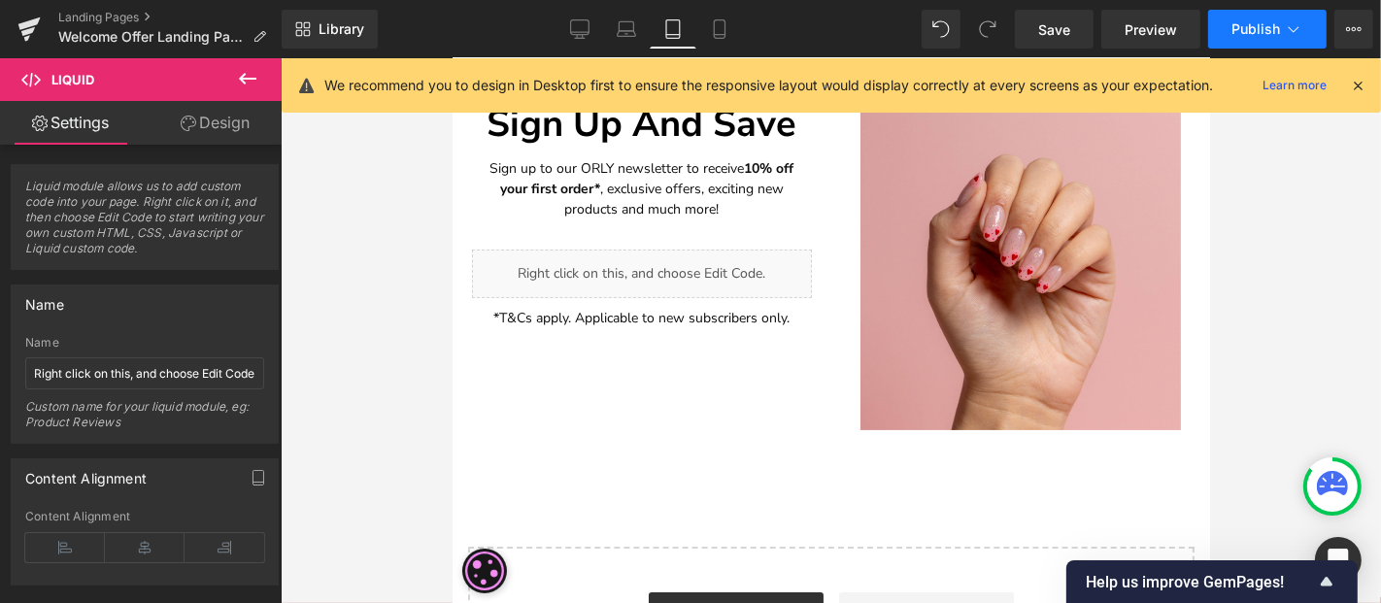
click at [1242, 26] on span "Publish" at bounding box center [1256, 29] width 49 height 16
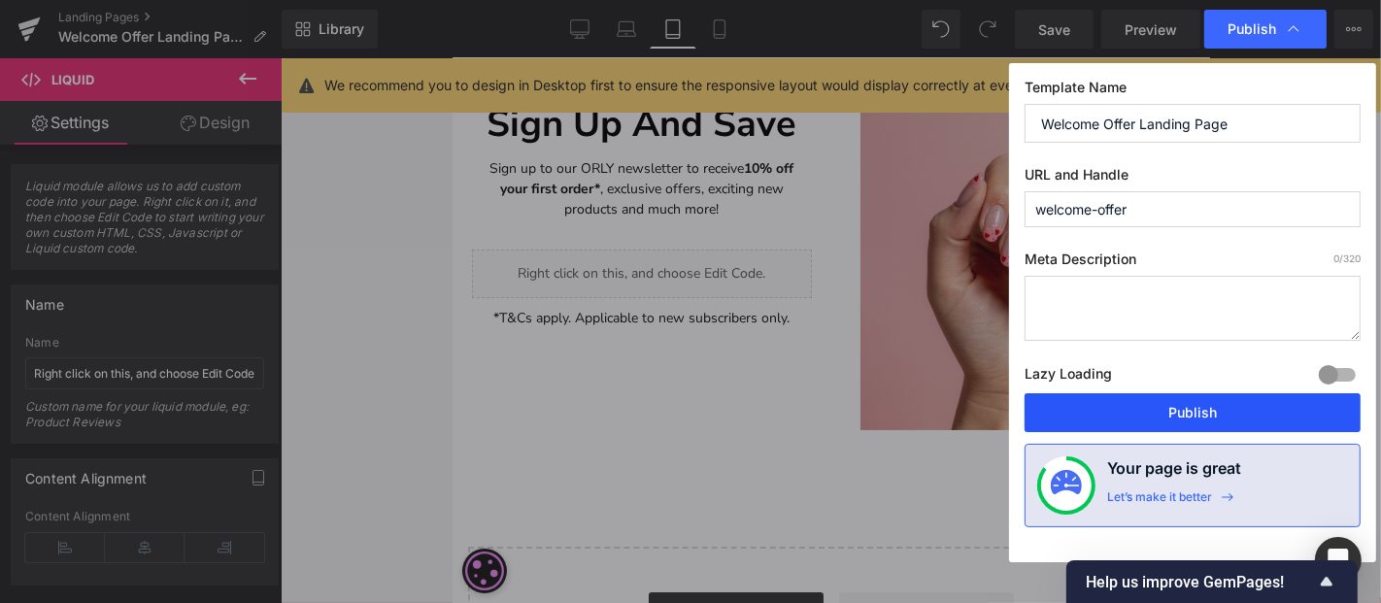
click at [1170, 406] on button "Publish" at bounding box center [1193, 412] width 336 height 39
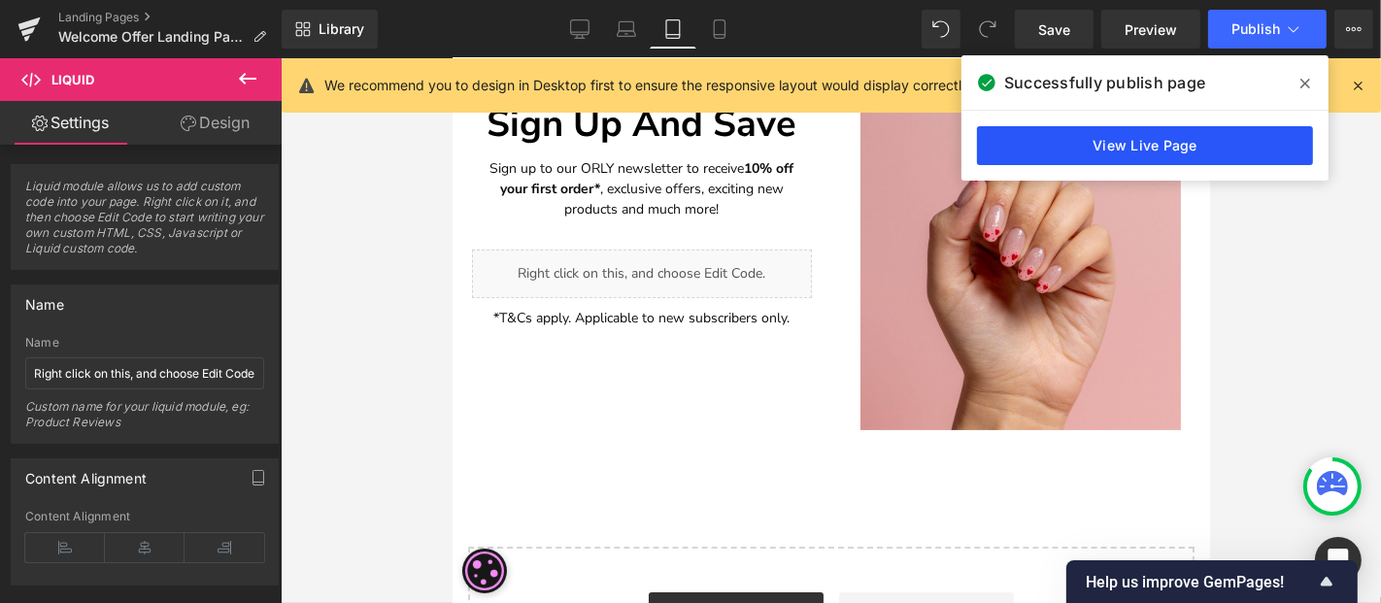
click at [1201, 146] on link "View Live Page" at bounding box center [1145, 145] width 336 height 39
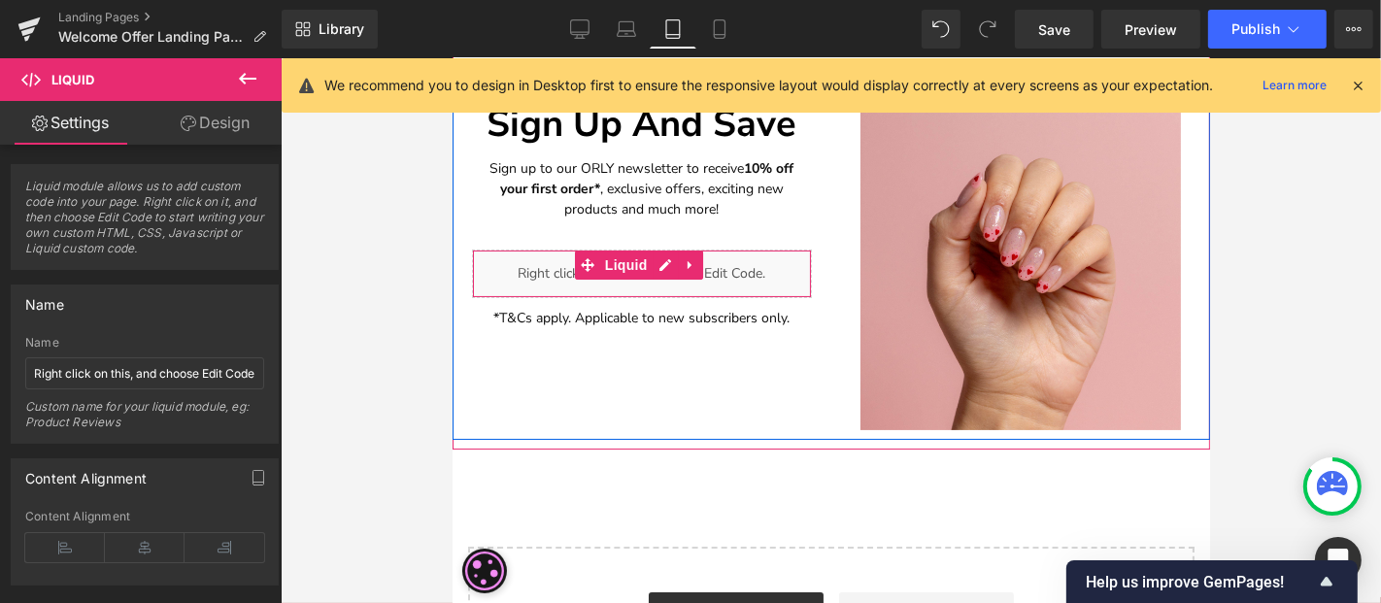
click at [665, 263] on div "Liquid" at bounding box center [641, 273] width 340 height 49
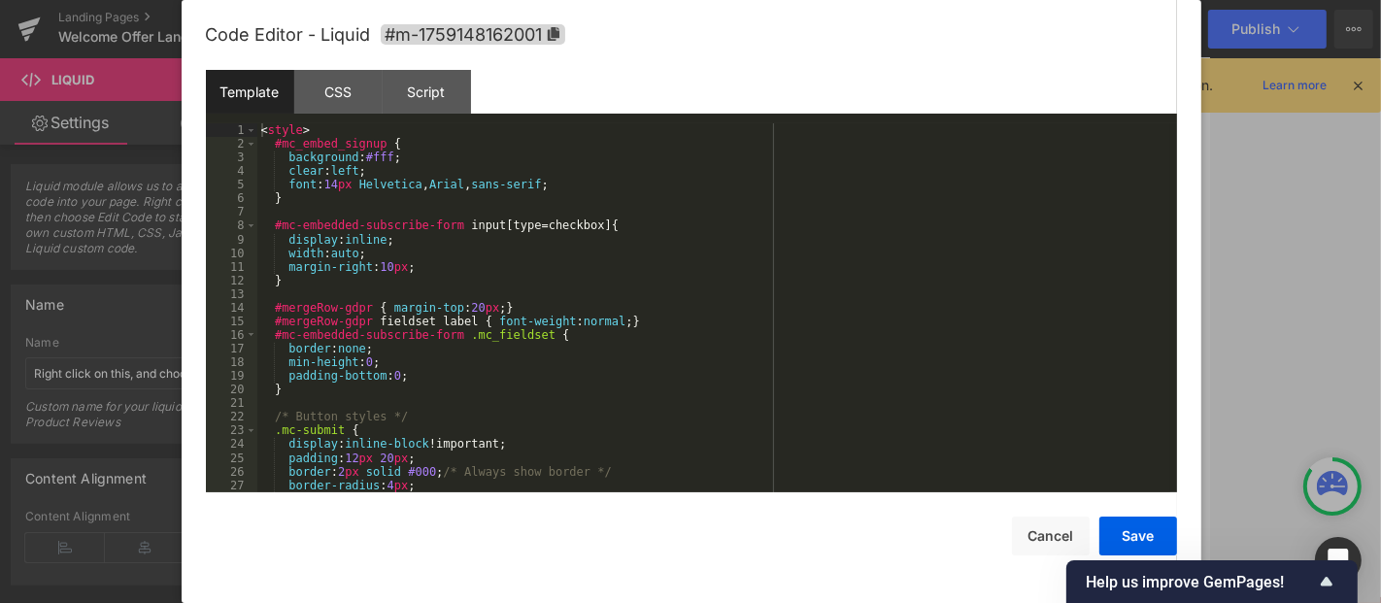
click at [528, 276] on div "< style > #mc_embed_signup { background : #fff ; clear : left ; font : 14 px He…" at bounding box center [713, 321] width 913 height 396
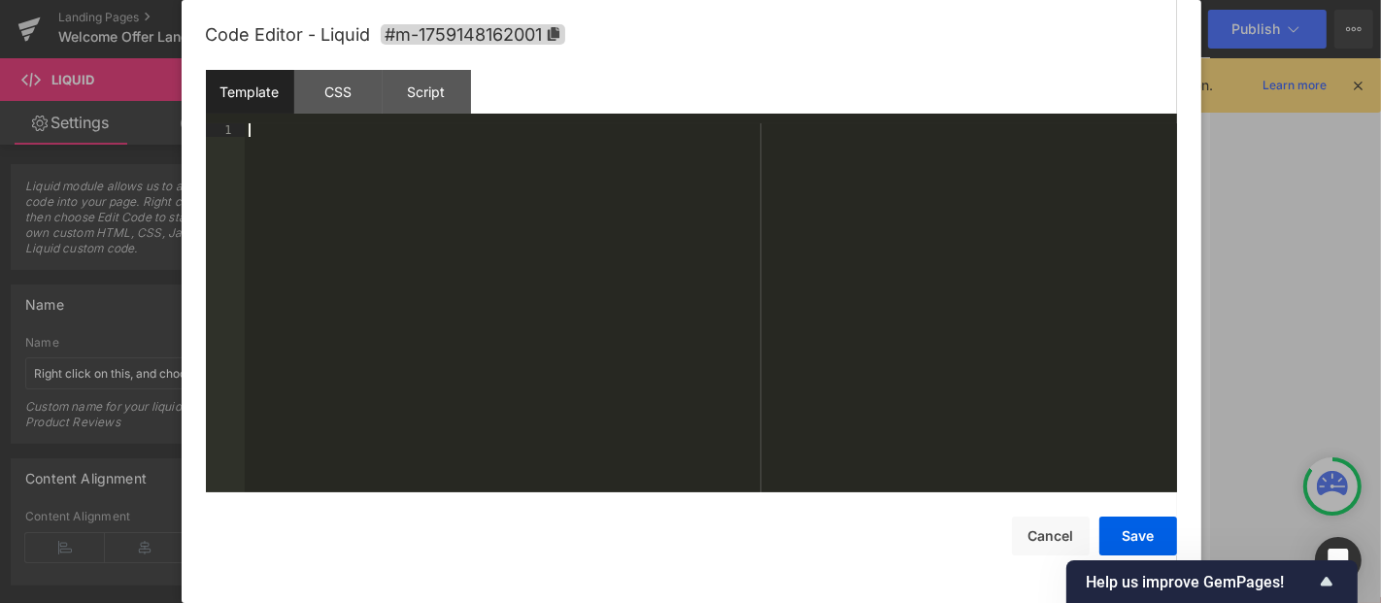
scroll to position [410, 0]
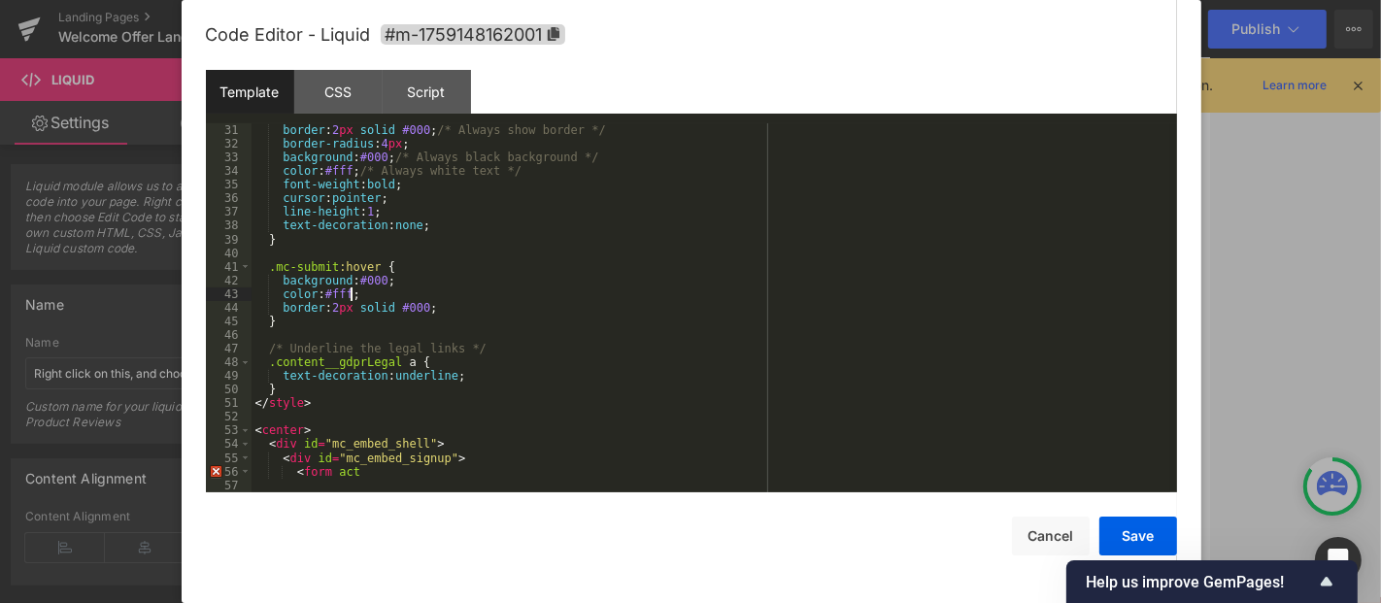
click at [439, 298] on div "border : 2 px solid #000 ; /* Always show border */ border-radius : 4 px ; back…" at bounding box center [711, 321] width 919 height 396
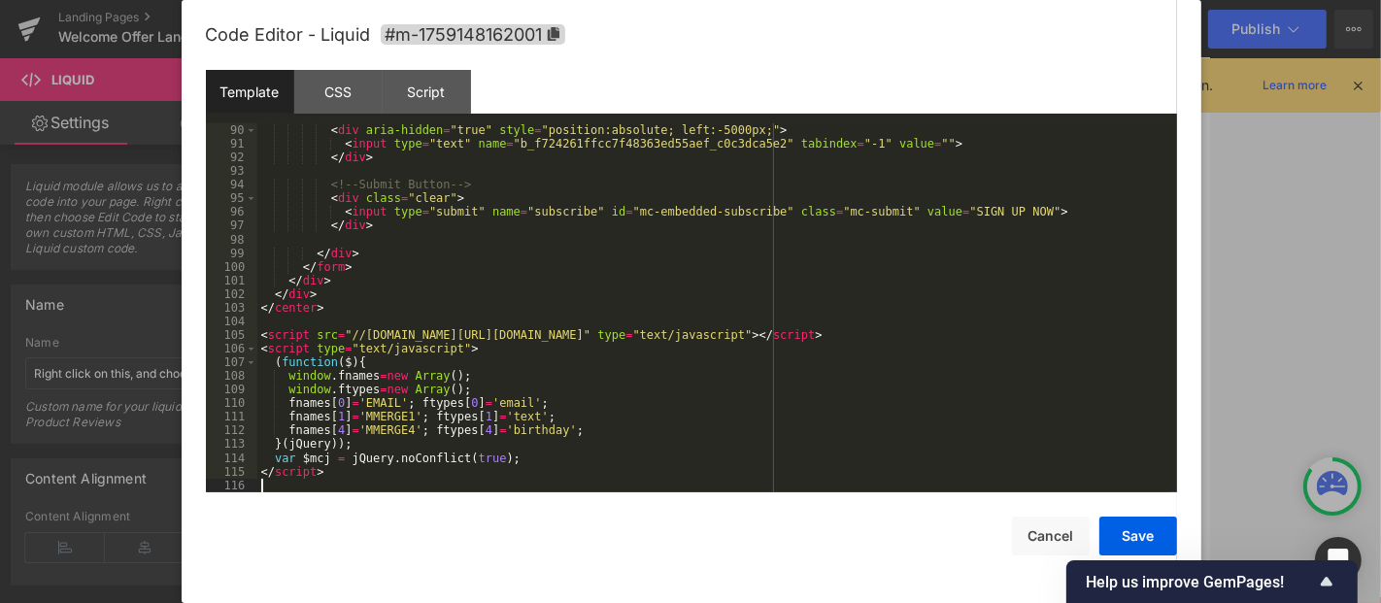
scroll to position [1216, 0]
click at [1136, 541] on button "Save" at bounding box center [1139, 536] width 78 height 39
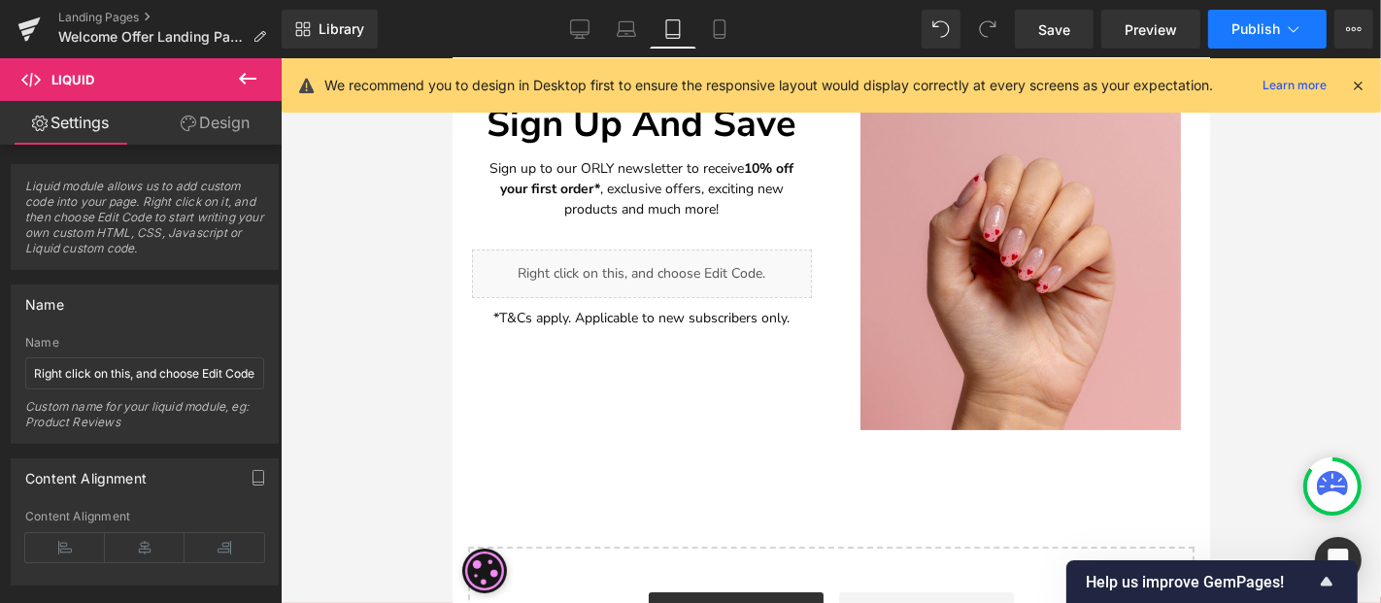
click at [1242, 43] on button "Publish" at bounding box center [1267, 29] width 118 height 39
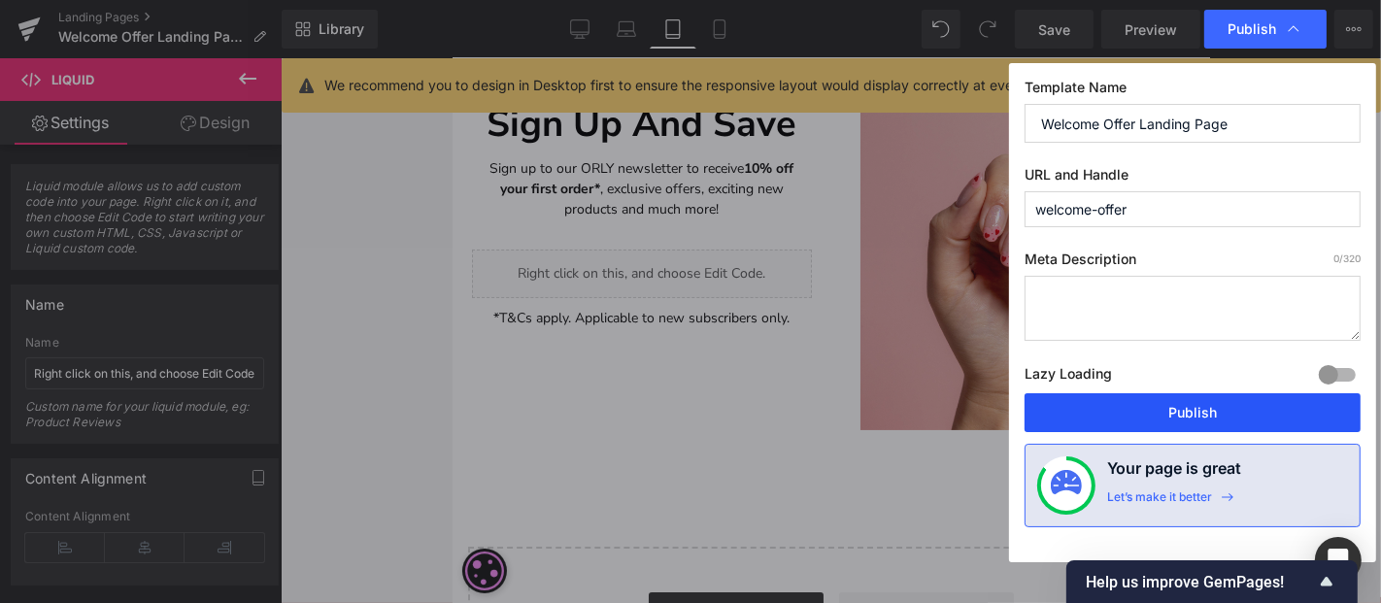
click at [1228, 419] on button "Publish" at bounding box center [1193, 412] width 336 height 39
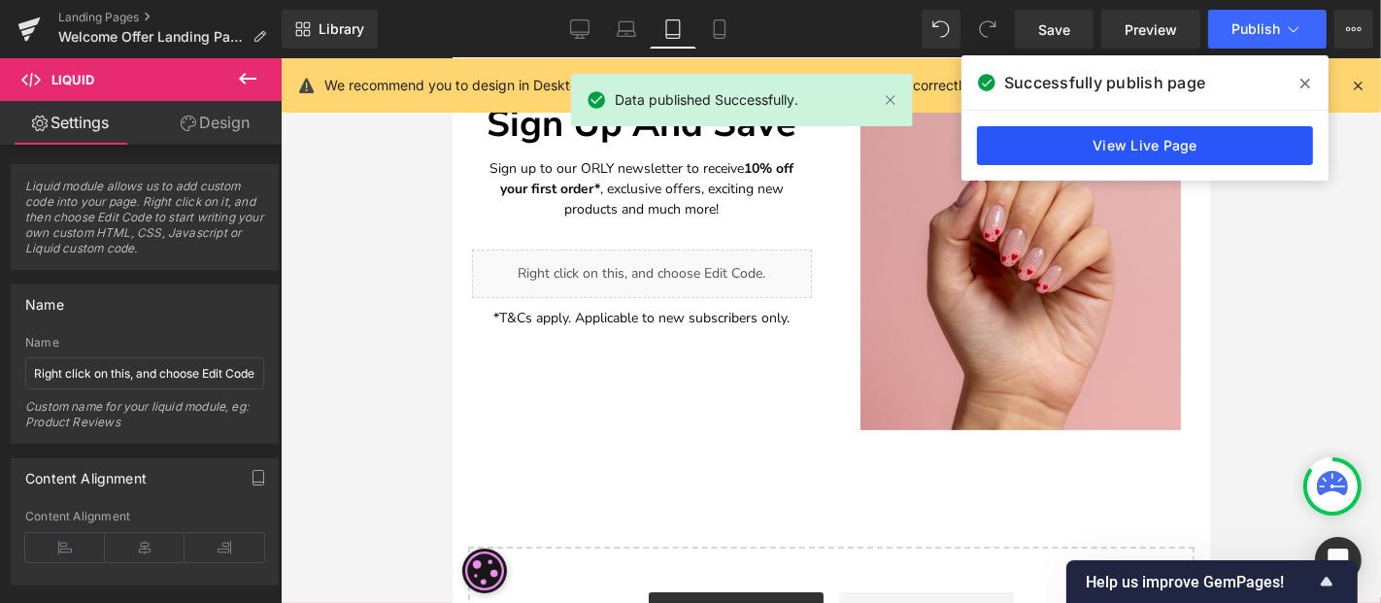
click at [1054, 133] on link "View Live Page" at bounding box center [1145, 145] width 336 height 39
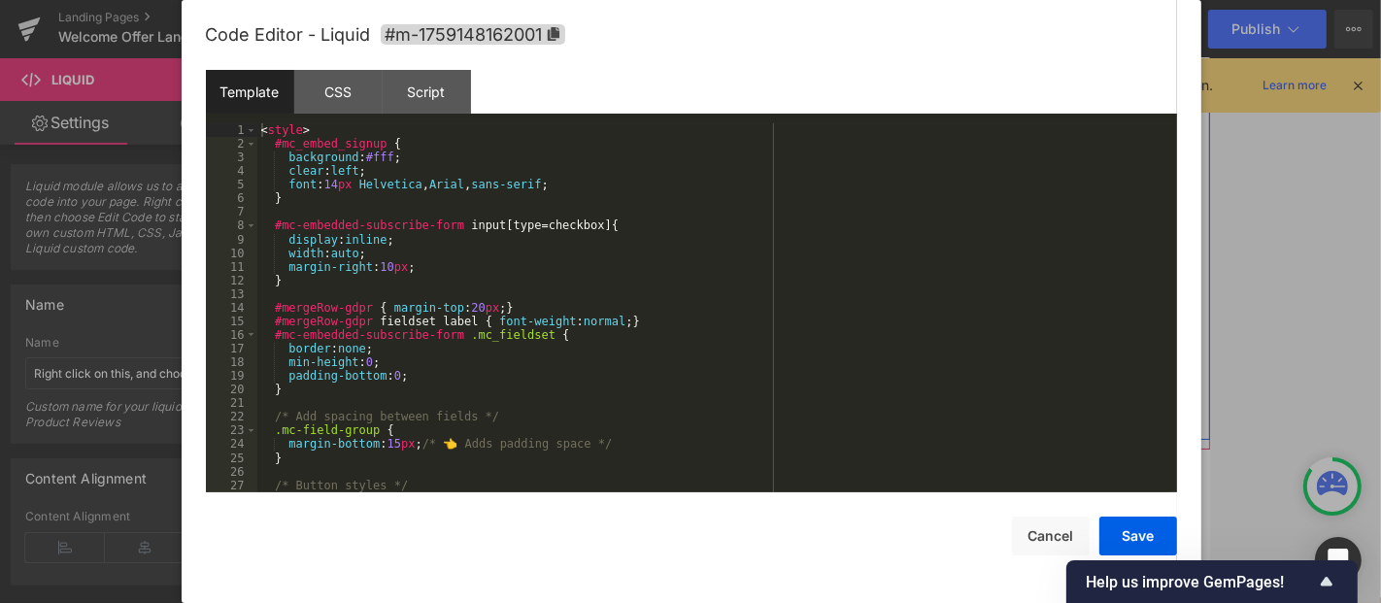
click at [660, 264] on icon at bounding box center [659, 264] width 10 height 10
drag, startPoint x: 1034, startPoint y: 540, endPoint x: 534, endPoint y: 441, distance: 509.9
click at [1034, 540] on button "Cancel" at bounding box center [1051, 536] width 78 height 39
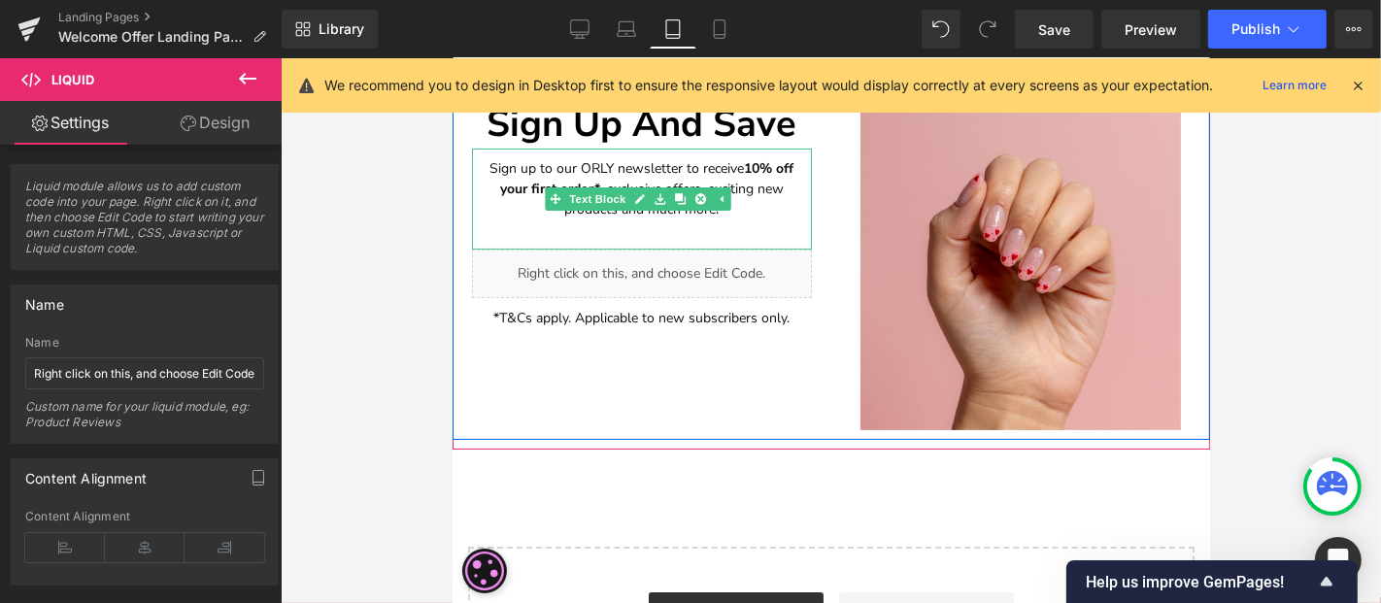
click at [794, 160] on div "Sign up to our ORLY newsletter to receive 10% off your first order* , exclusive…" at bounding box center [641, 198] width 340 height 101
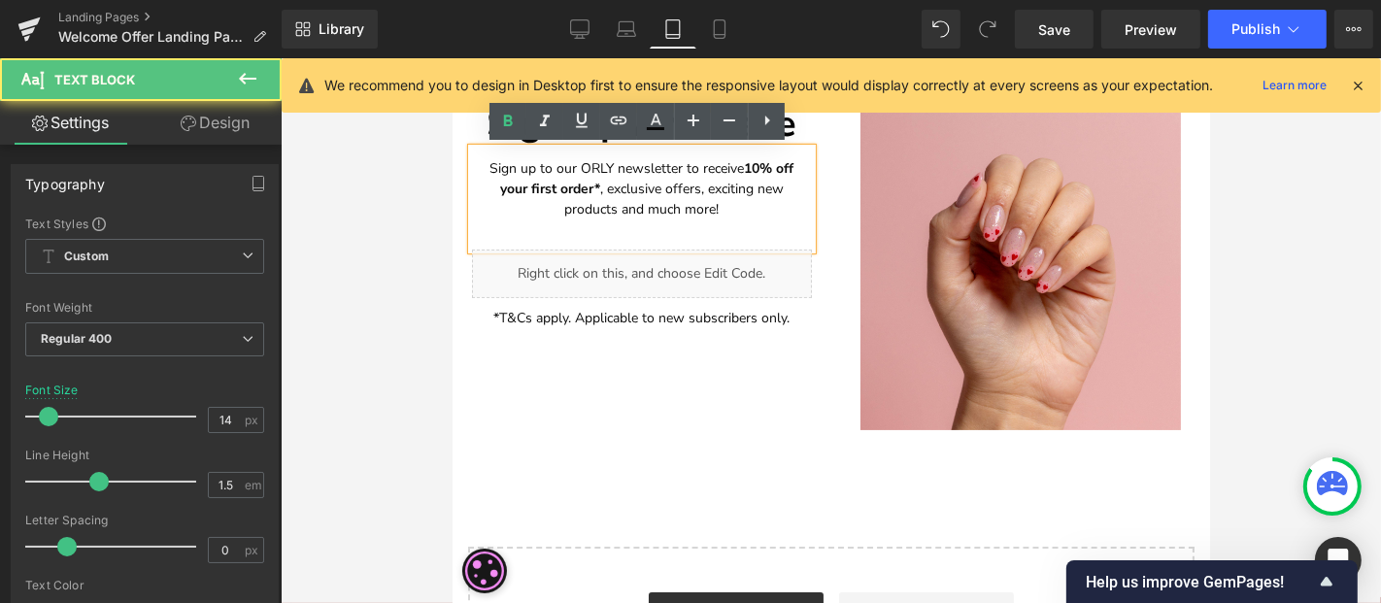
drag, startPoint x: 513, startPoint y: 181, endPoint x: 534, endPoint y: 183, distance: 21.5
click at [513, 181] on strong "your first order*" at bounding box center [549, 188] width 100 height 18
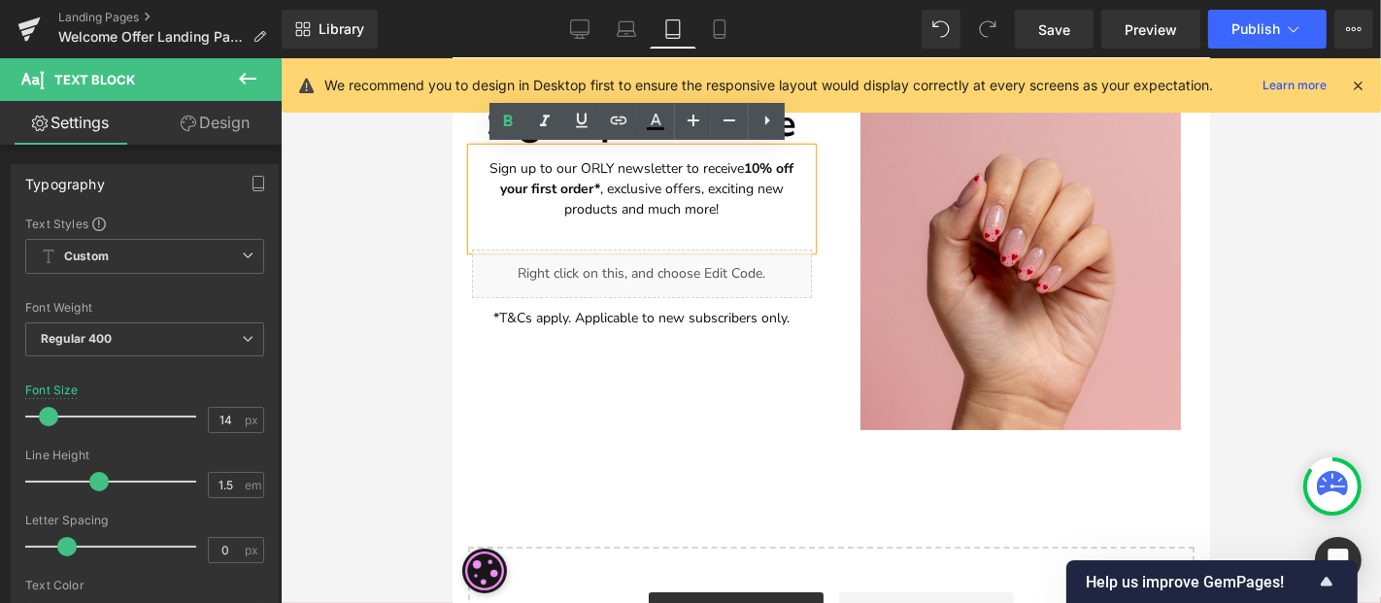
drag, startPoint x: 528, startPoint y: 184, endPoint x: 469, endPoint y: 121, distance: 85.9
click at [525, 183] on strong "your first order*" at bounding box center [549, 188] width 100 height 18
drag, startPoint x: 792, startPoint y: 165, endPoint x: 803, endPoint y: 181, distance: 19.4
click at [791, 166] on p "Sign up to our ORLY newsletter to receive 10% off your first order* , exclusive…" at bounding box center [641, 187] width 321 height 61
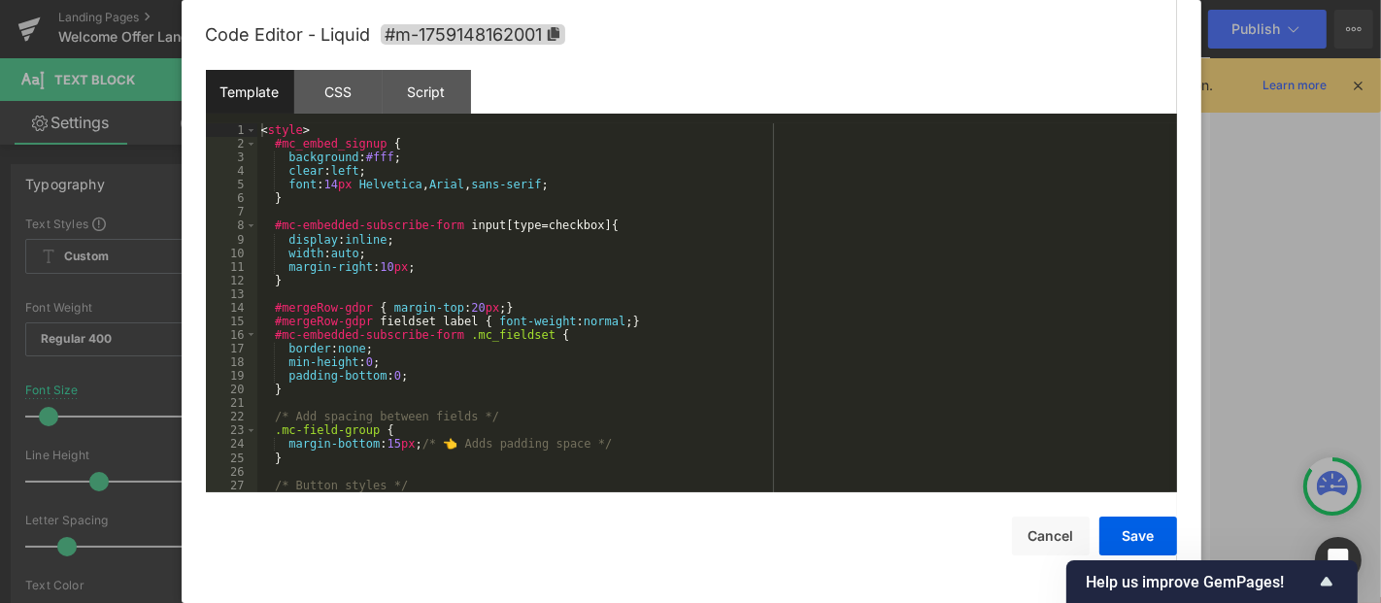
click at [658, 263] on div "Liquid" at bounding box center [641, 273] width 340 height 49
click at [444, 196] on div "< style > #mc_embed_signup { background : #fff ; clear : left ; font : 14 px He…" at bounding box center [713, 321] width 913 height 396
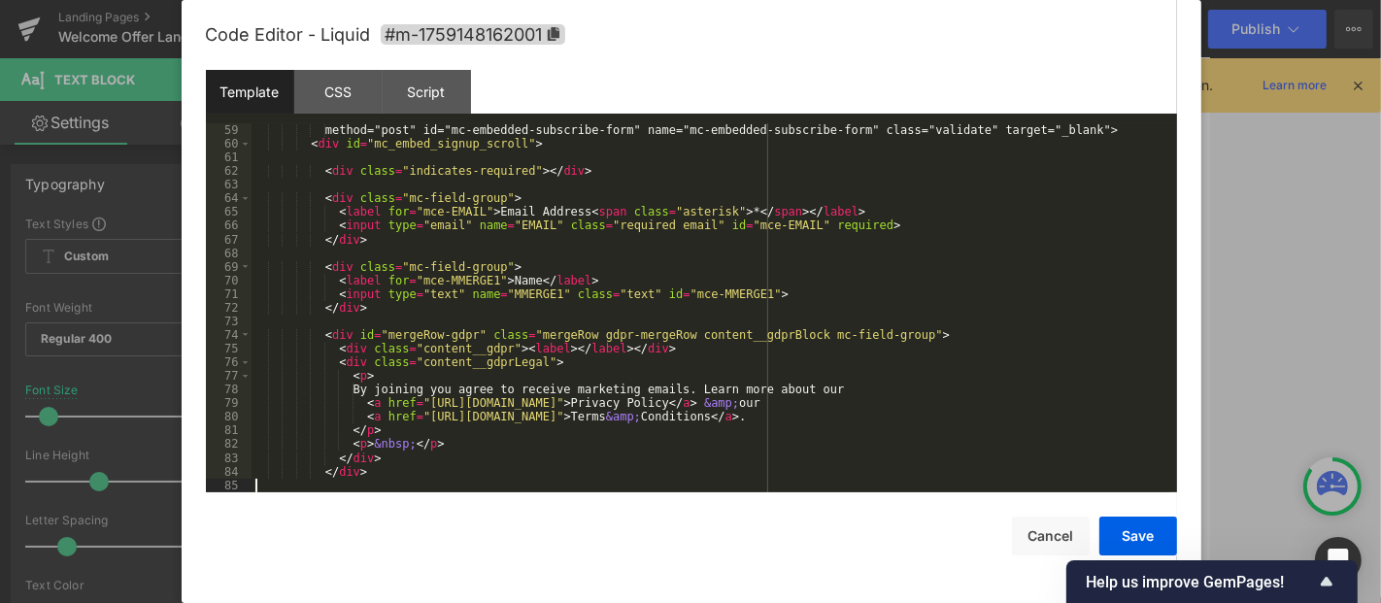
scroll to position [793, 0]
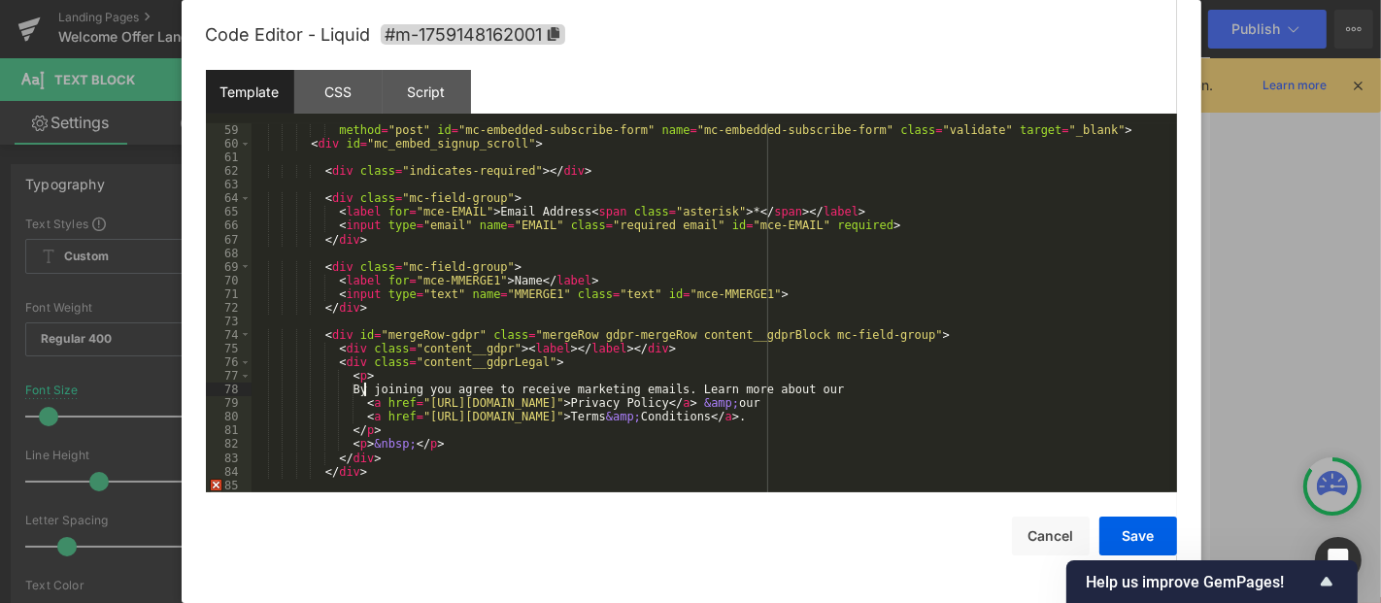
click at [365, 392] on div "method = "post" id = "mc-embedded-subscribe-form" name = "mc-embedded-subscribe…" at bounding box center [711, 321] width 919 height 396
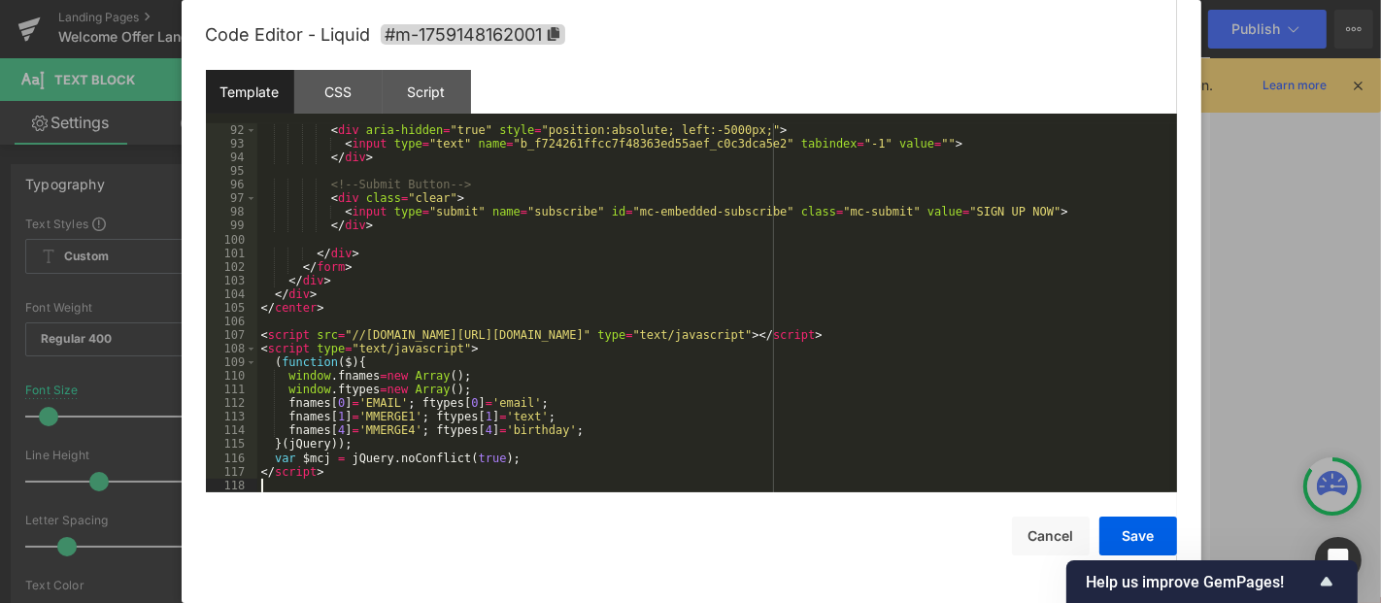
scroll to position [1243, 0]
click at [1144, 536] on button "Save" at bounding box center [1139, 536] width 78 height 39
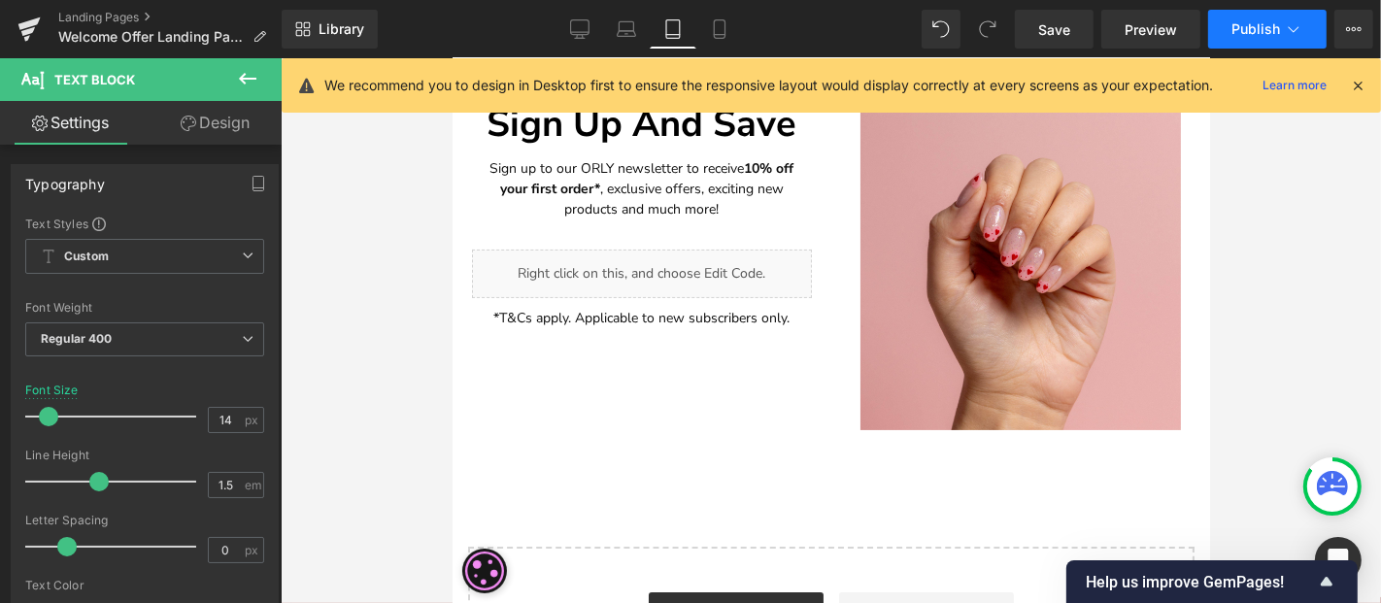
click at [1242, 23] on span "Publish" at bounding box center [1256, 29] width 49 height 16
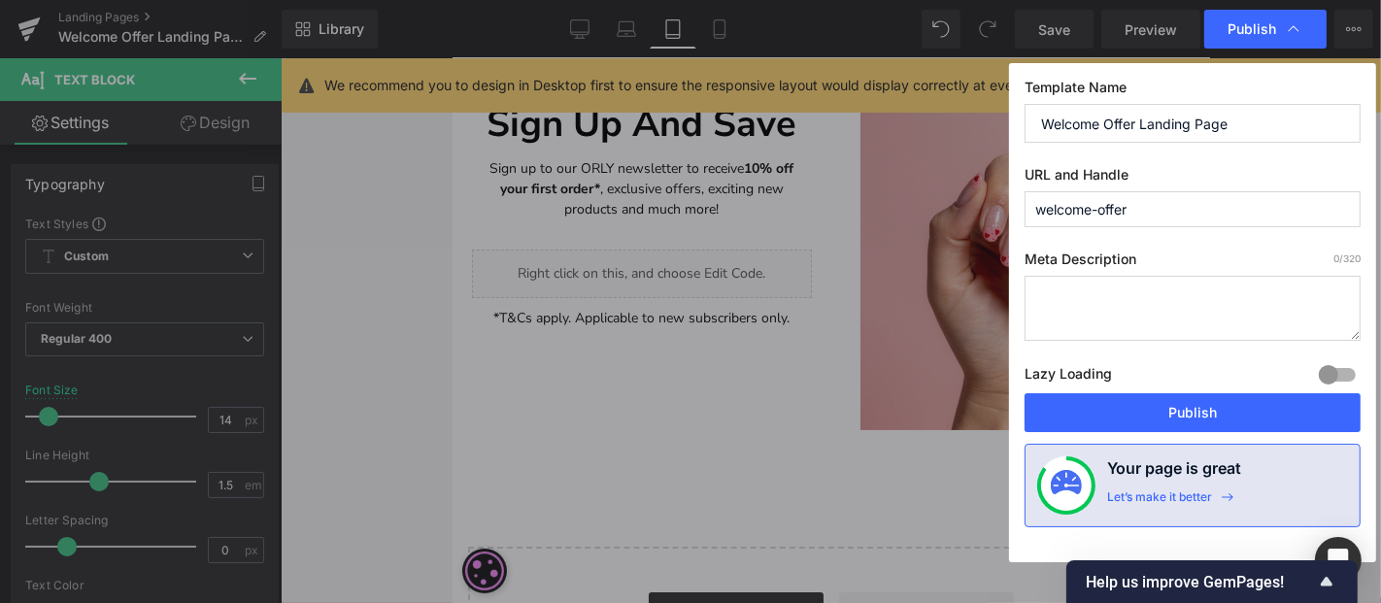
click at [1208, 406] on button "Publish" at bounding box center [1193, 412] width 336 height 39
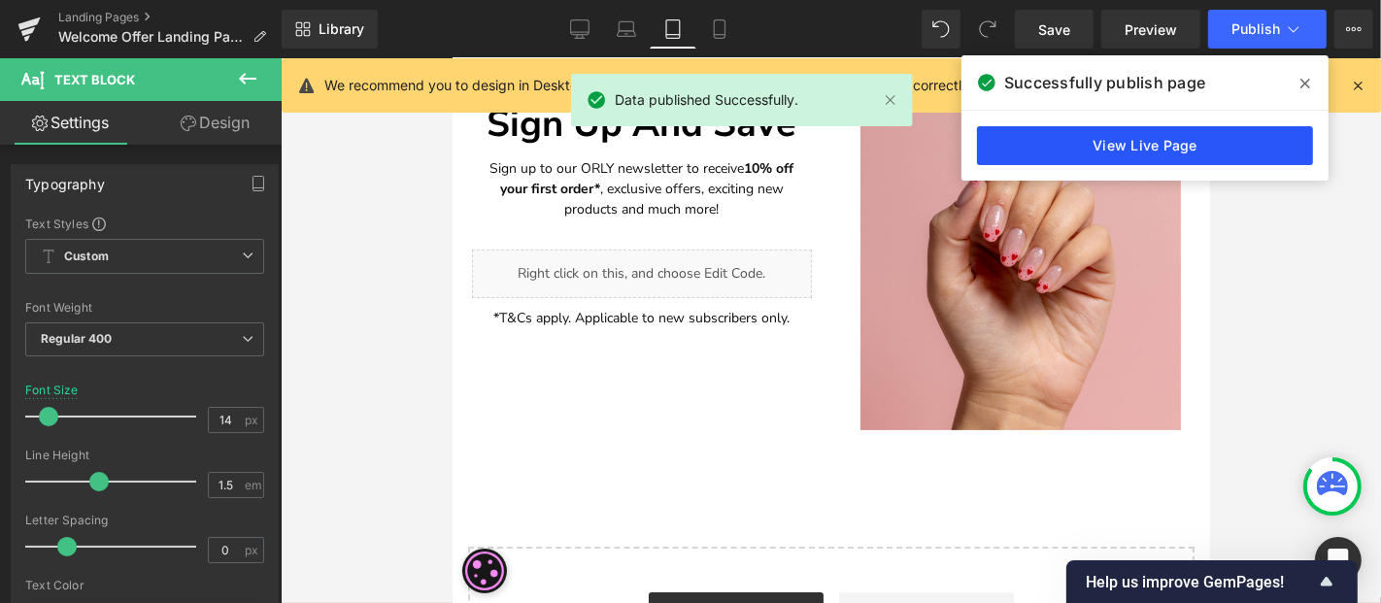
click at [1125, 139] on link "View Live Page" at bounding box center [1145, 145] width 336 height 39
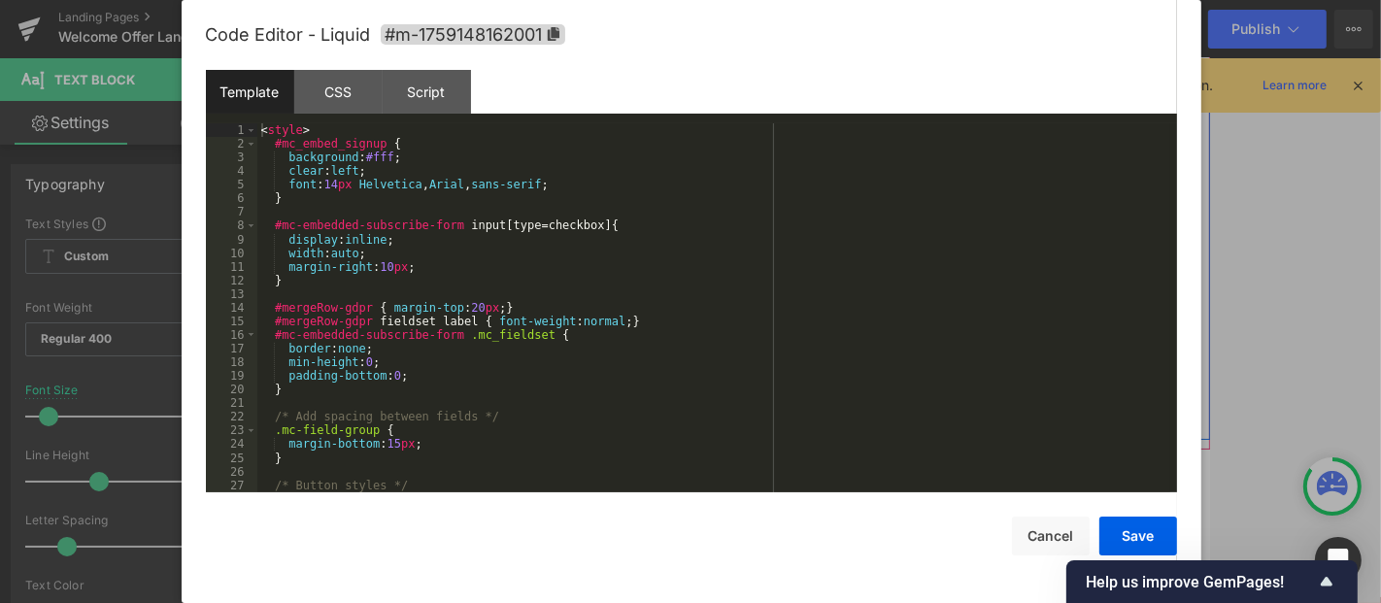
click at [671, 263] on div "Liquid" at bounding box center [641, 273] width 340 height 49
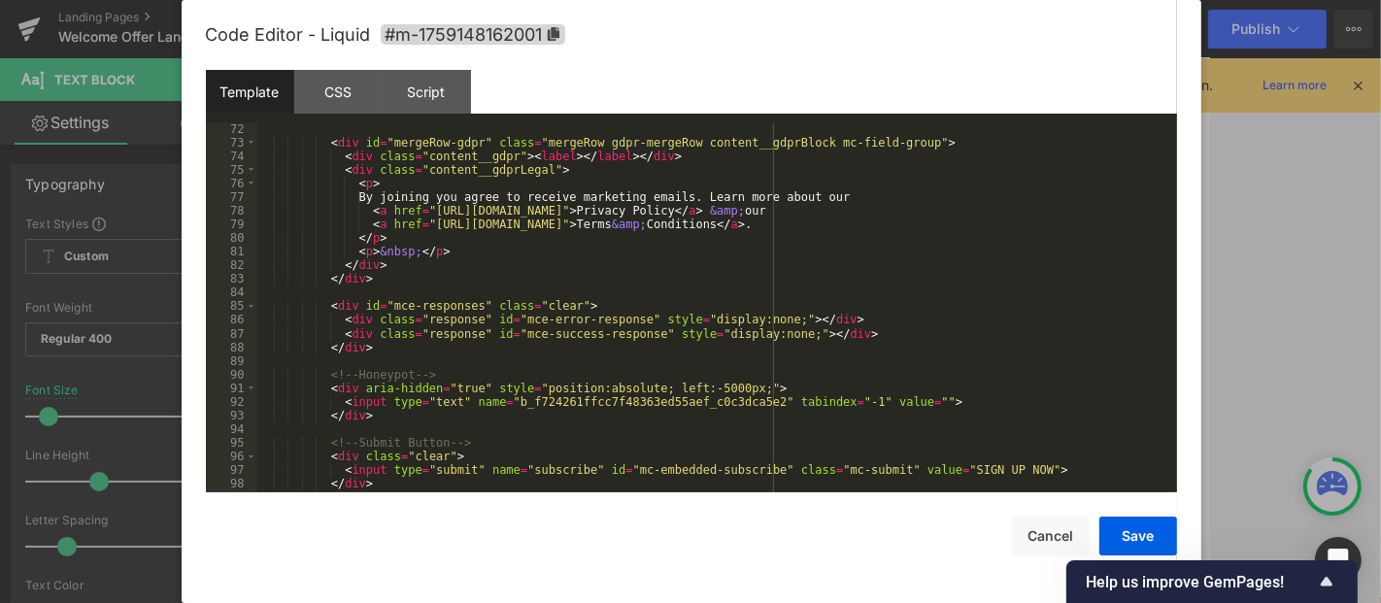
scroll to position [921, 0]
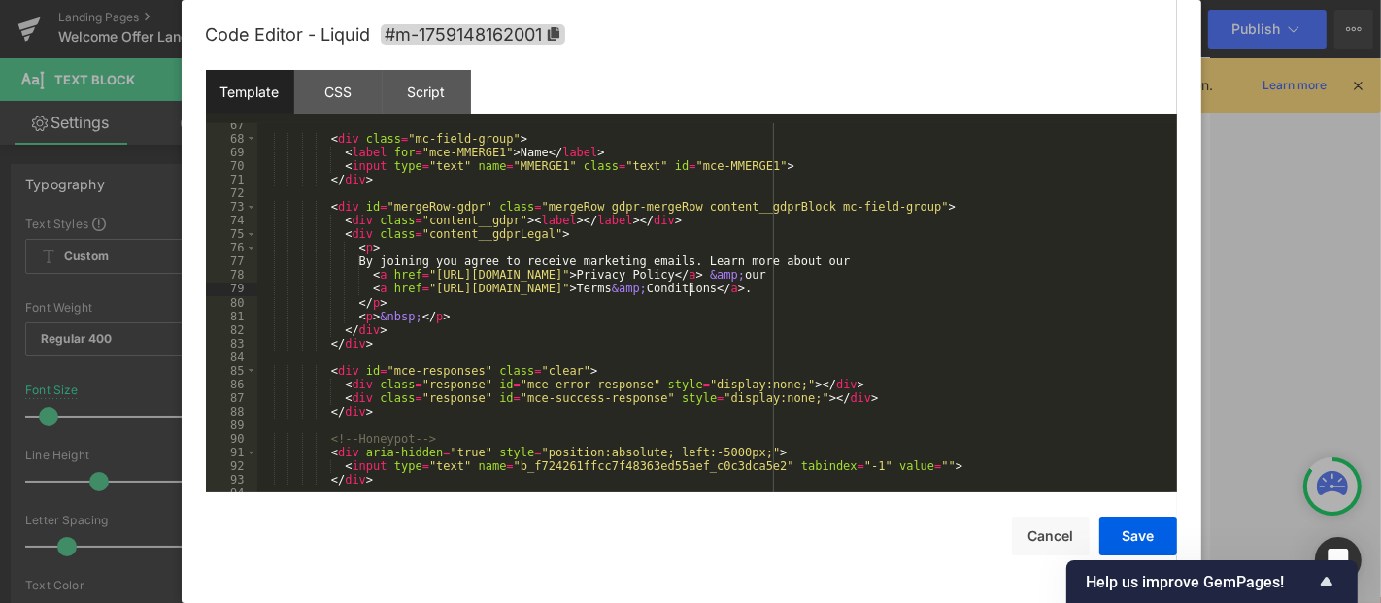
drag, startPoint x: 691, startPoint y: 287, endPoint x: 710, endPoint y: 314, distance: 33.4
click at [691, 288] on div "< div class = "mc-field-group" > < label for = "mce-MMERGE1" > Name </ label > …" at bounding box center [713, 316] width 913 height 396
click at [753, 282] on div "< div class = "mc-field-group" > < label for = "mce-MMERGE1" > Name </ label > …" at bounding box center [713, 316] width 913 height 396
drag, startPoint x: 1153, startPoint y: 538, endPoint x: 669, endPoint y: 491, distance: 486.0
click at [1153, 538] on button "Save" at bounding box center [1139, 536] width 78 height 39
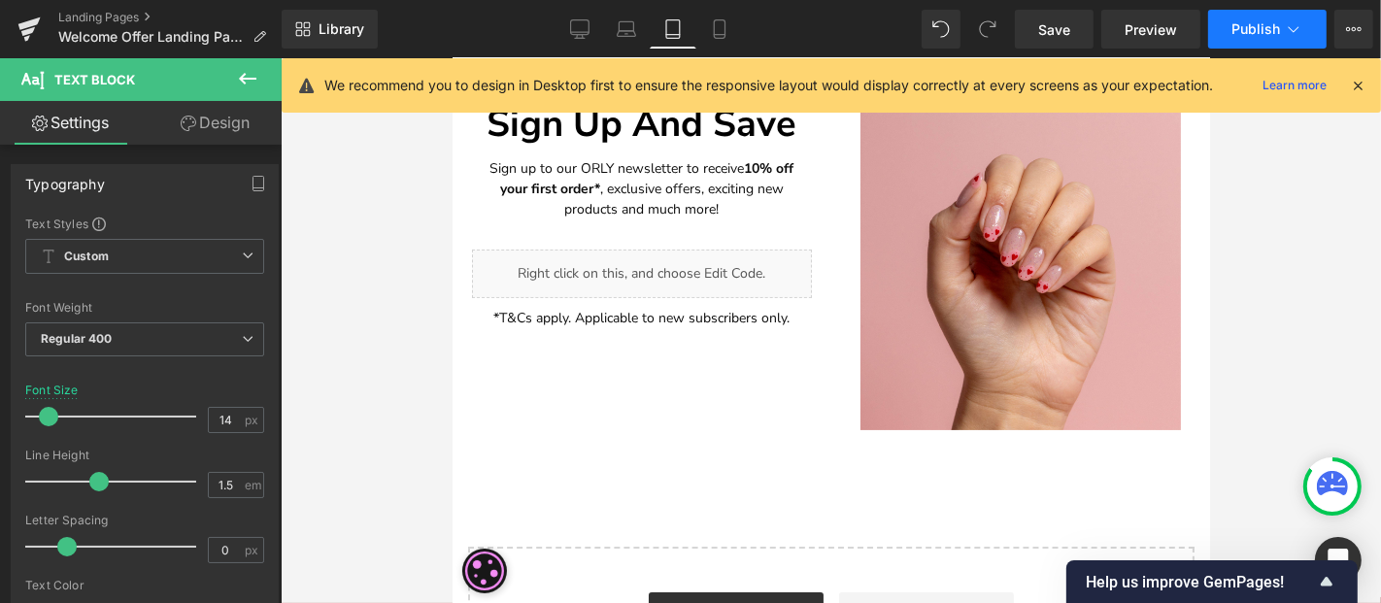
click at [1236, 28] on span "Publish" at bounding box center [1256, 29] width 49 height 16
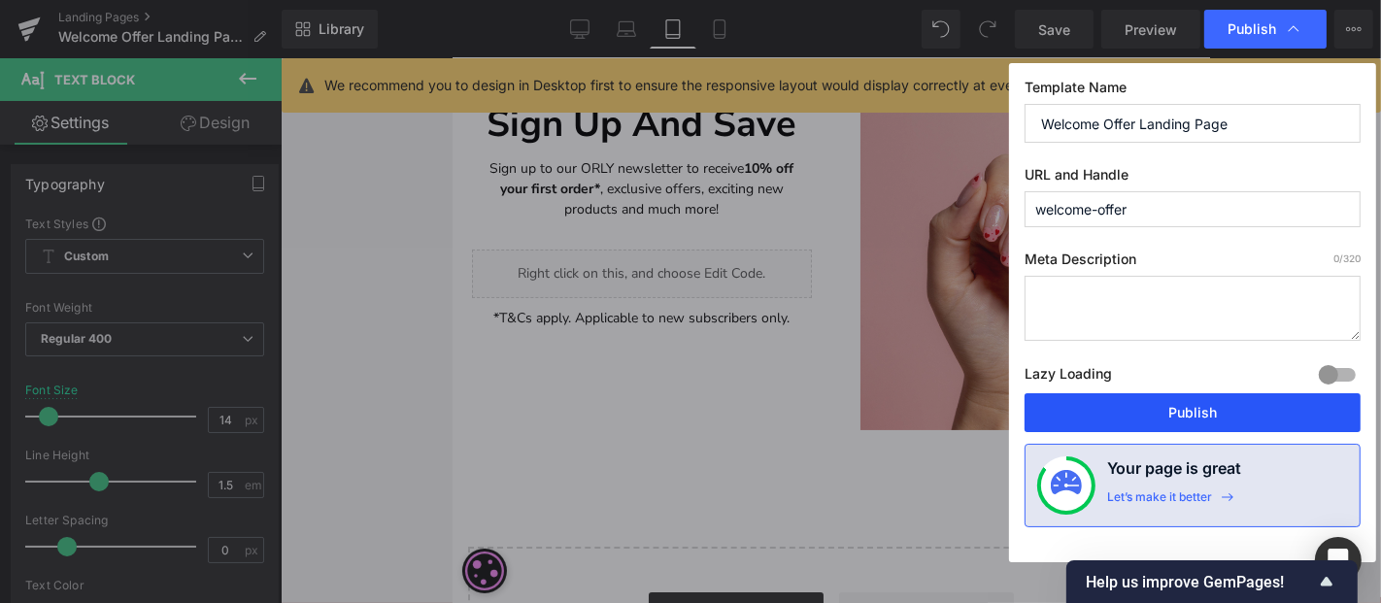
drag, startPoint x: 1207, startPoint y: 419, endPoint x: 755, endPoint y: 360, distance: 456.4
click at [1207, 419] on button "Publish" at bounding box center [1193, 412] width 336 height 39
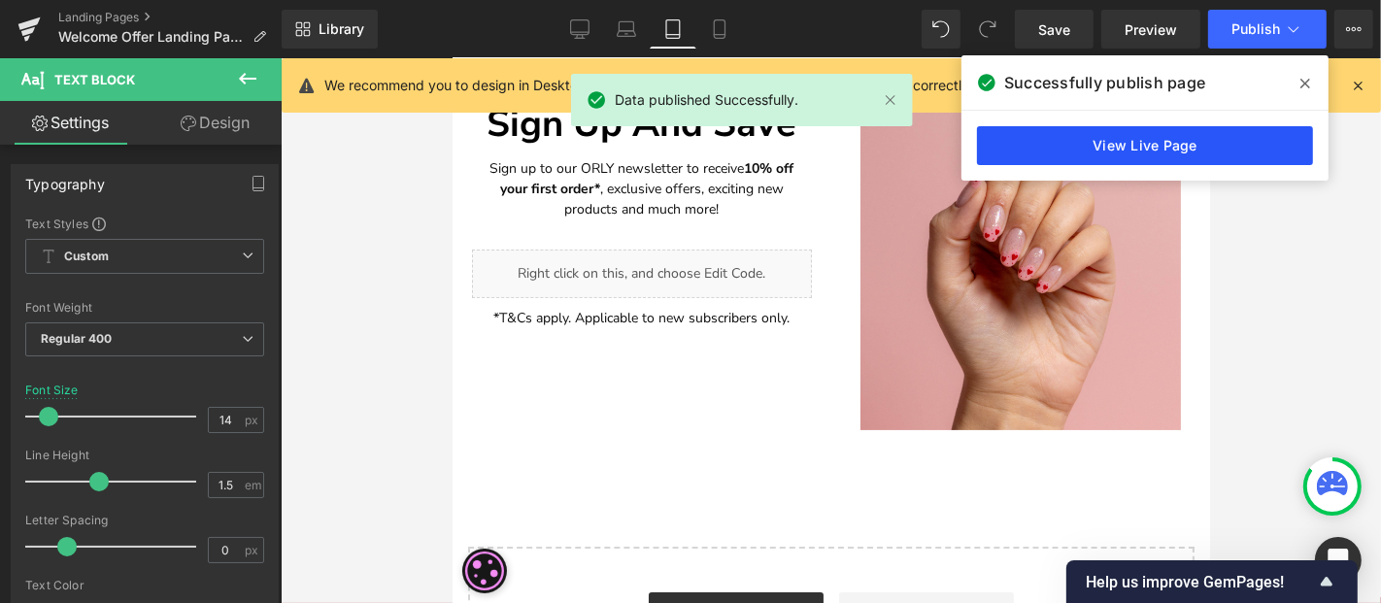
click at [1217, 147] on link "View Live Page" at bounding box center [1145, 145] width 336 height 39
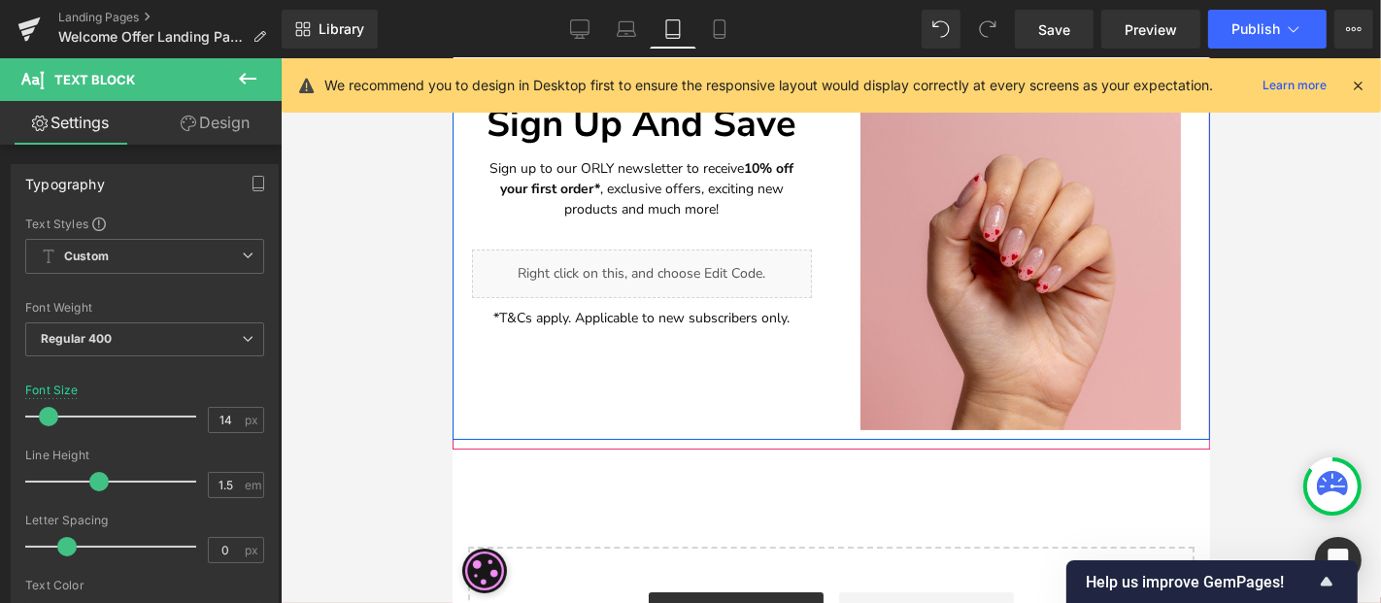
click at [668, 265] on div "Liquid" at bounding box center [641, 273] width 340 height 49
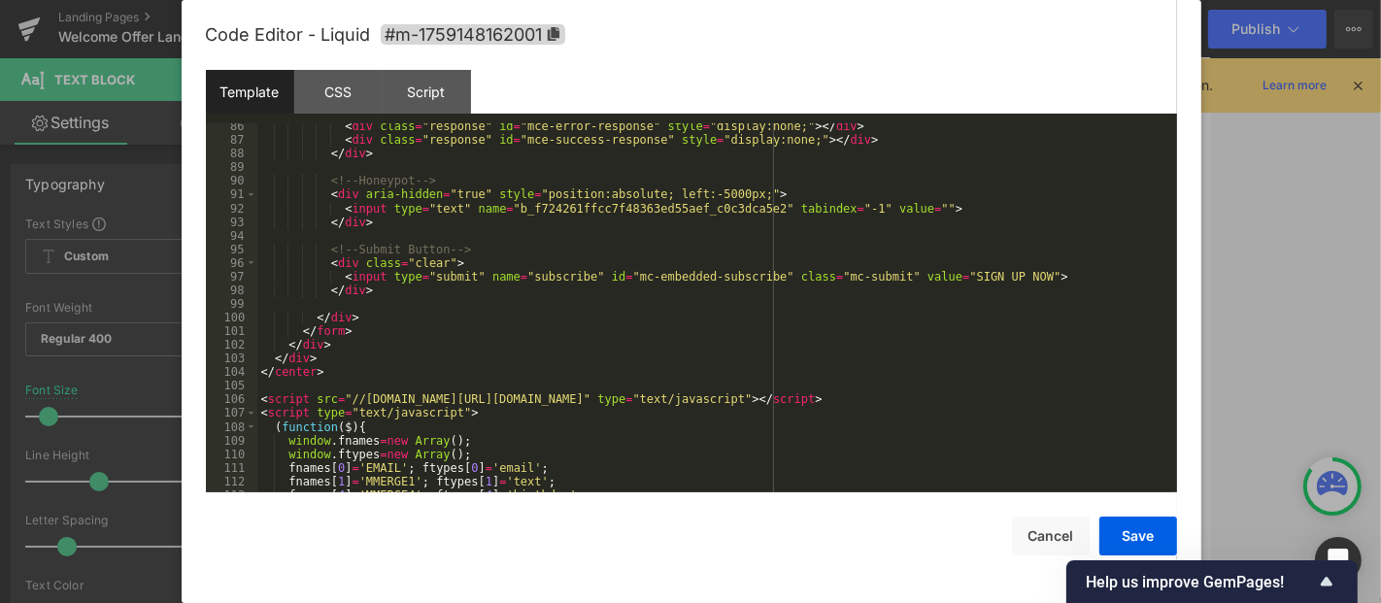
scroll to position [1243, 0]
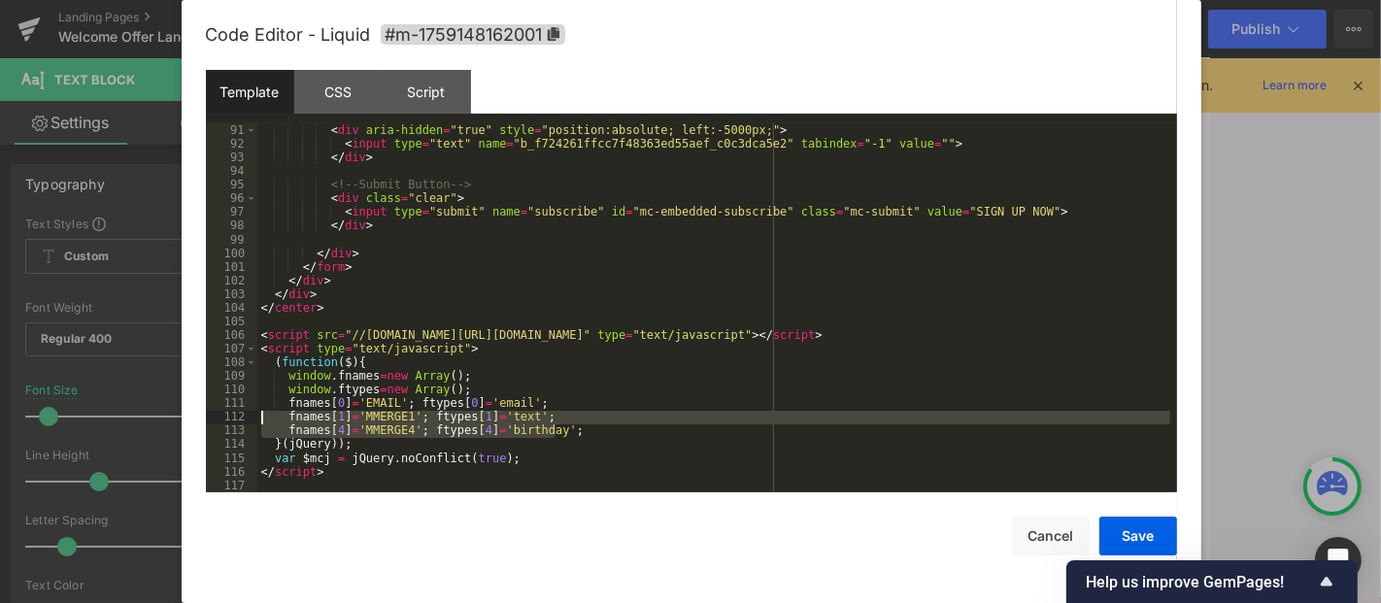
drag, startPoint x: 565, startPoint y: 437, endPoint x: 254, endPoint y: 422, distance: 311.2
click at [254, 422] on pre "91 92 93 94 95 96 97 98 99 100 101 102 103 104 105 106 107 108 109 110 111 112 …" at bounding box center [691, 307] width 971 height 369
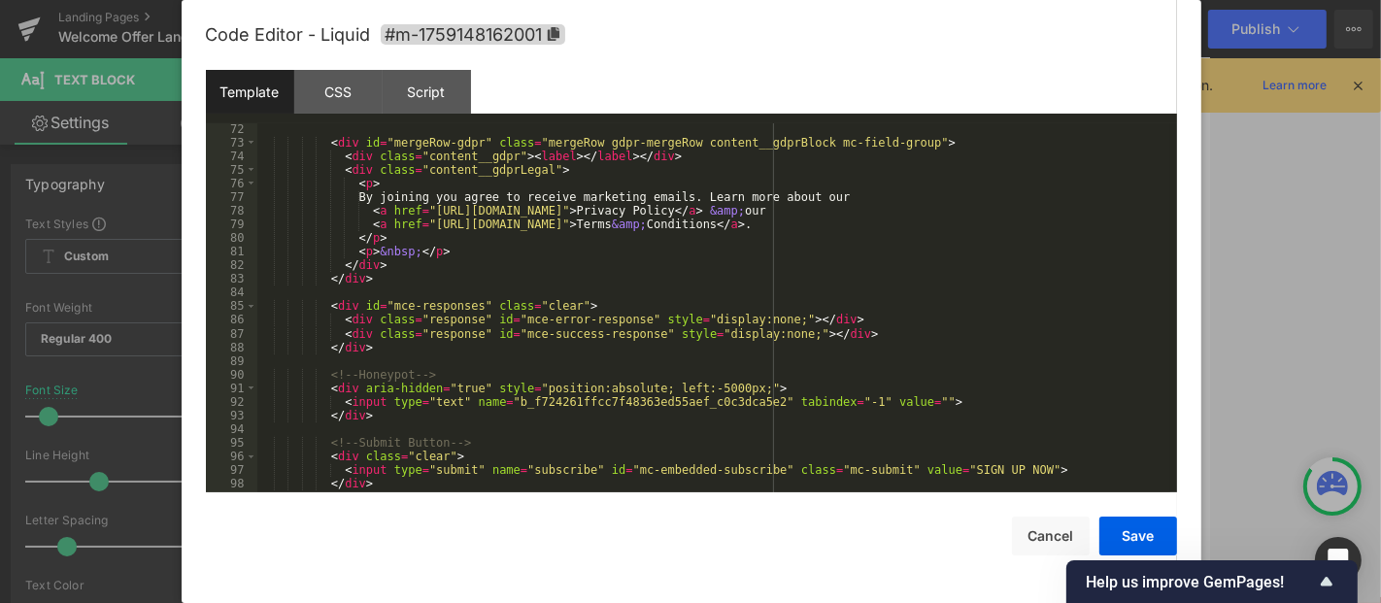
scroll to position [792, 0]
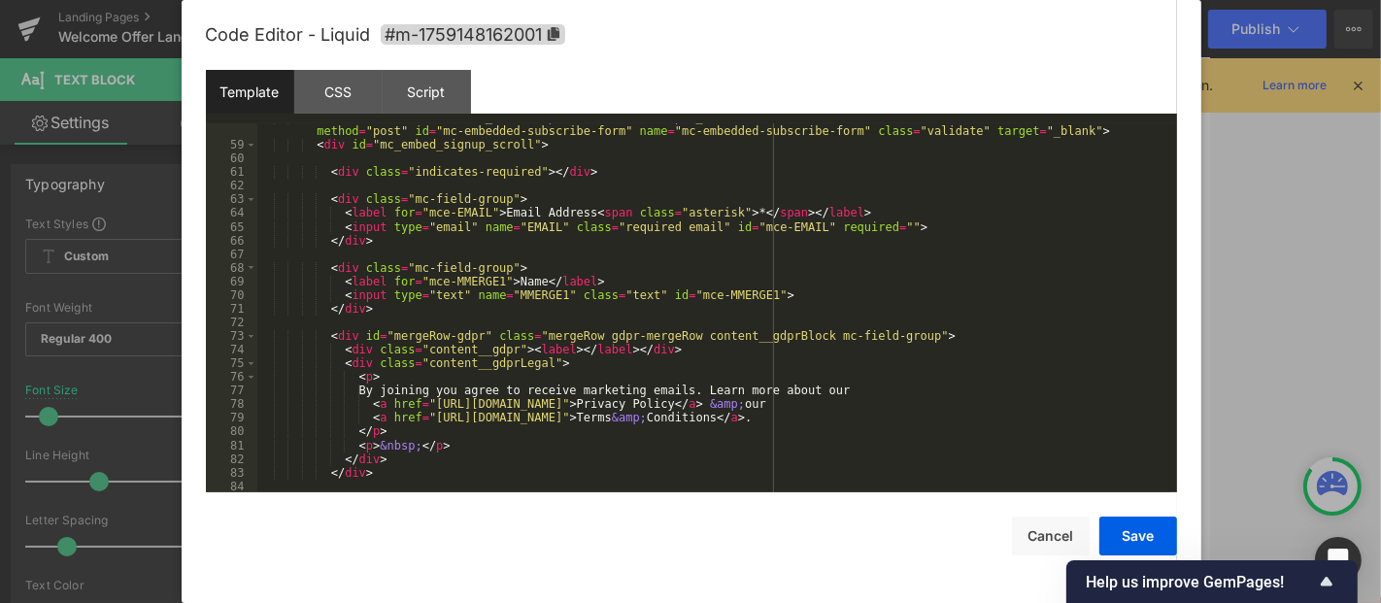
click at [683, 421] on div "< form action = "[URL][DOMAIN_NAME] &amp; id=c0c3dca5e2 &amp; f_id=005e6ee1f0" …" at bounding box center [713, 316] width 913 height 410
click at [752, 408] on div "< form action = "[URL][DOMAIN_NAME] &amp; id=c0c3dca5e2 &amp; f_id=005e6ee1f0" …" at bounding box center [713, 316] width 913 height 410
drag, startPoint x: 1140, startPoint y: 529, endPoint x: 1121, endPoint y: 539, distance: 21.7
click at [1139, 531] on button "Save" at bounding box center [1139, 536] width 78 height 39
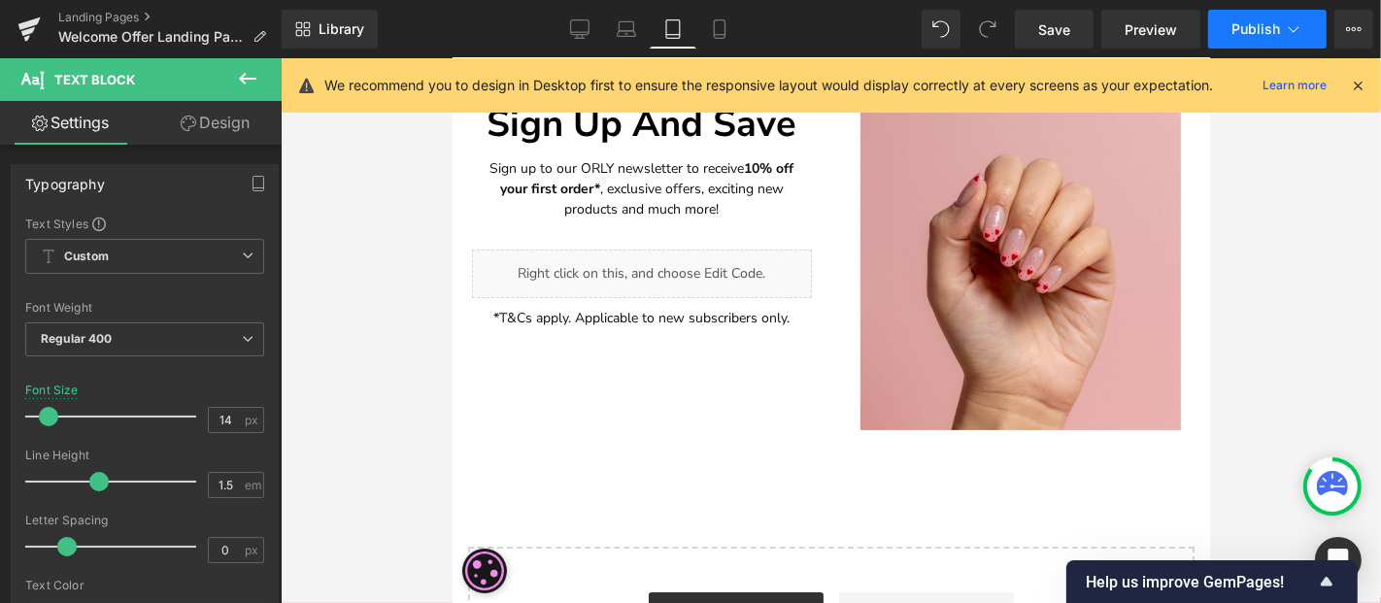
click at [1242, 39] on button "Publish" at bounding box center [1267, 29] width 118 height 39
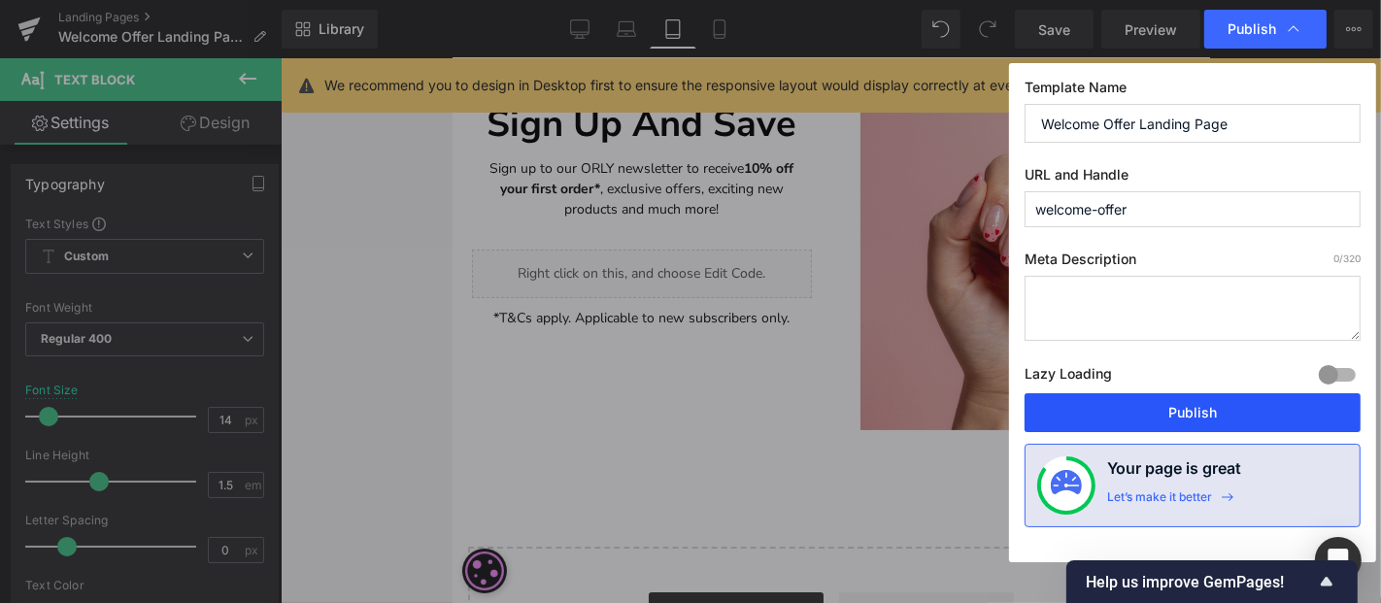
click at [1132, 402] on button "Publish" at bounding box center [1193, 412] width 336 height 39
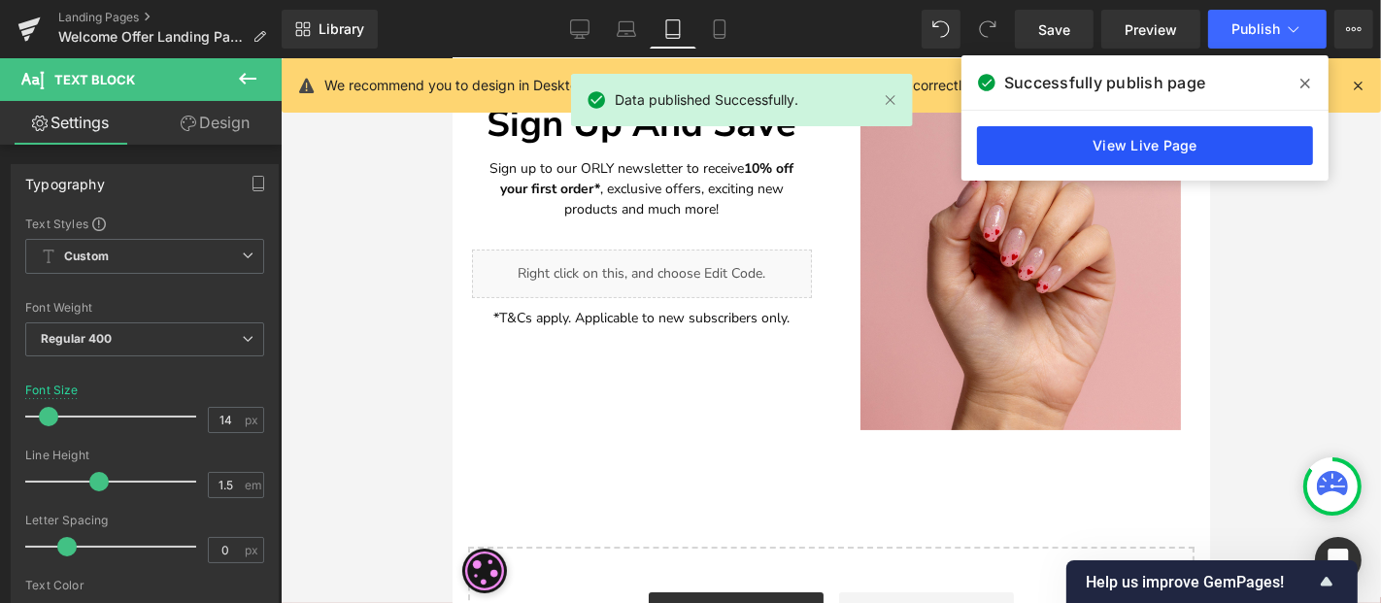
click at [1240, 139] on link "View Live Page" at bounding box center [1145, 145] width 336 height 39
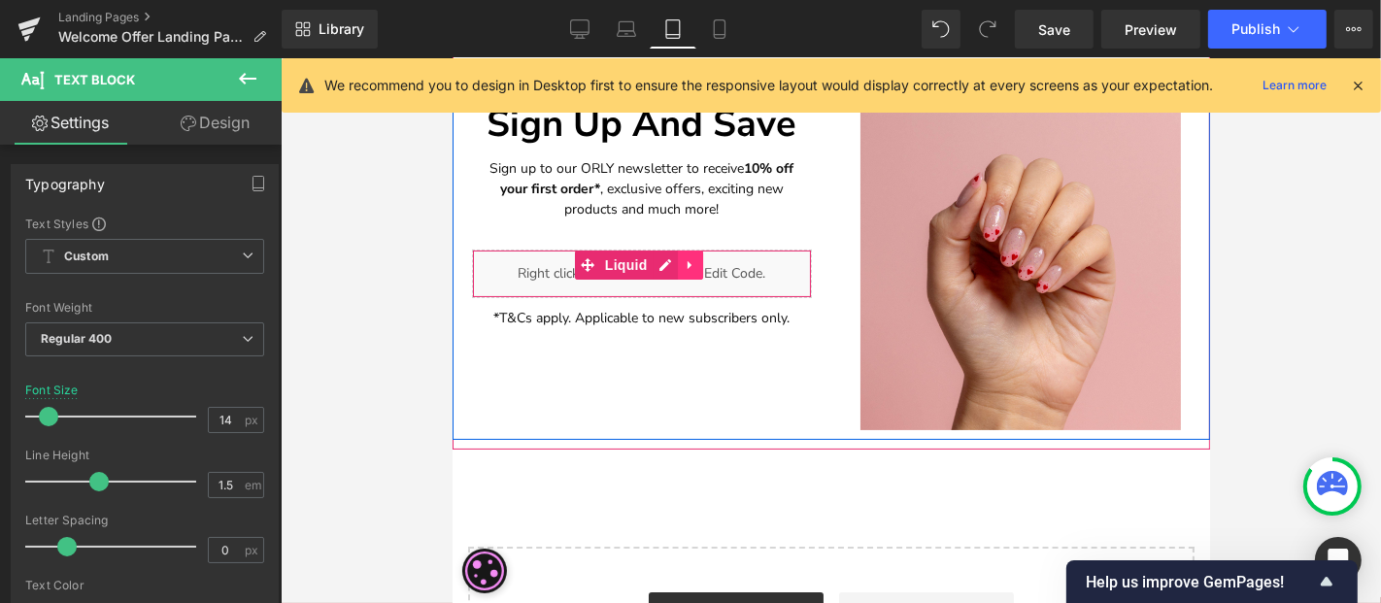
click at [686, 262] on icon at bounding box center [688, 263] width 4 height 9
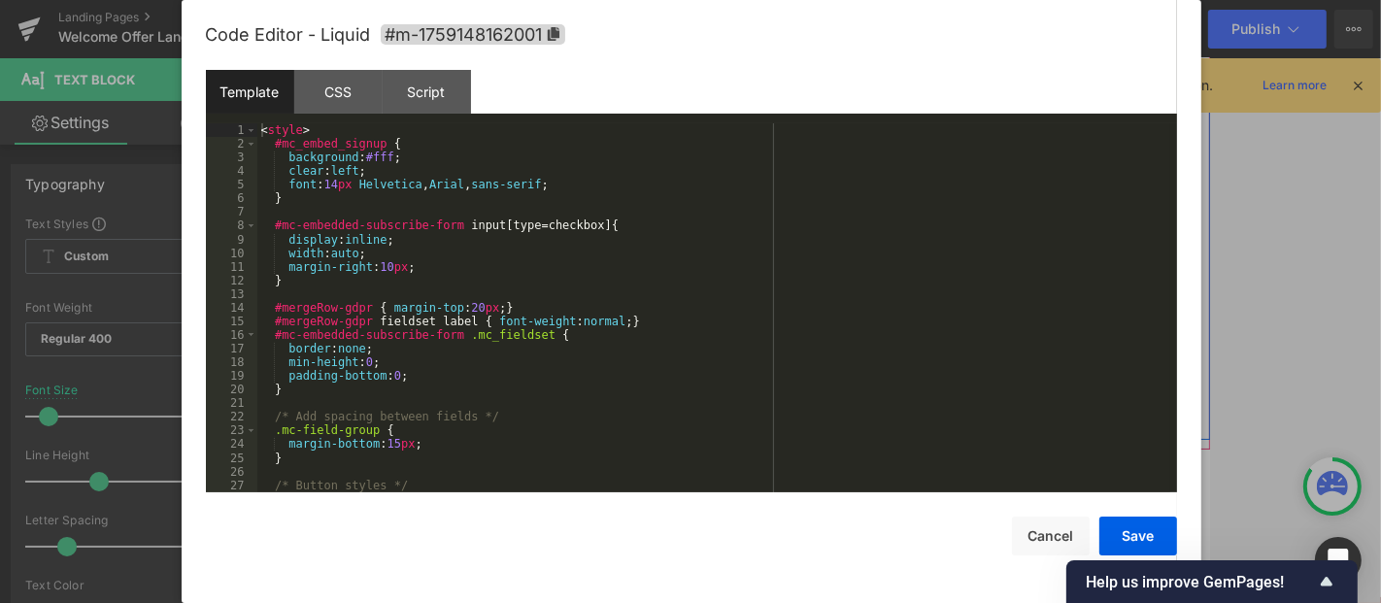
click at [623, 261] on icon at bounding box center [628, 264] width 11 height 12
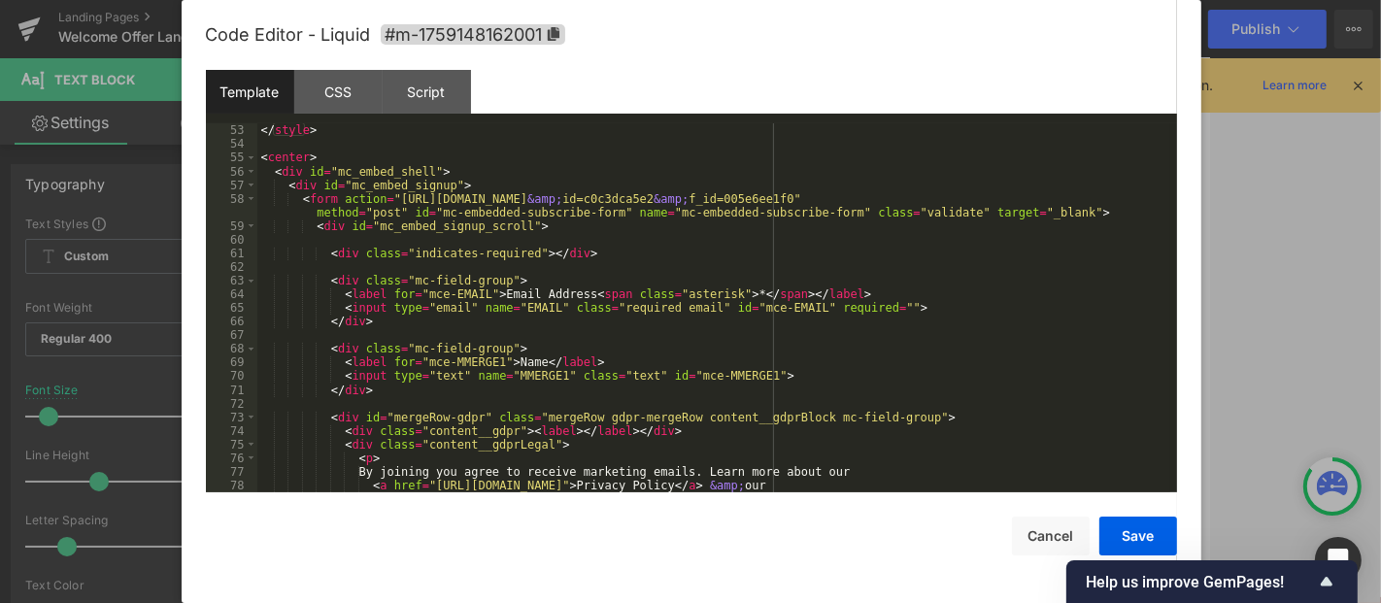
scroll to position [774, 0]
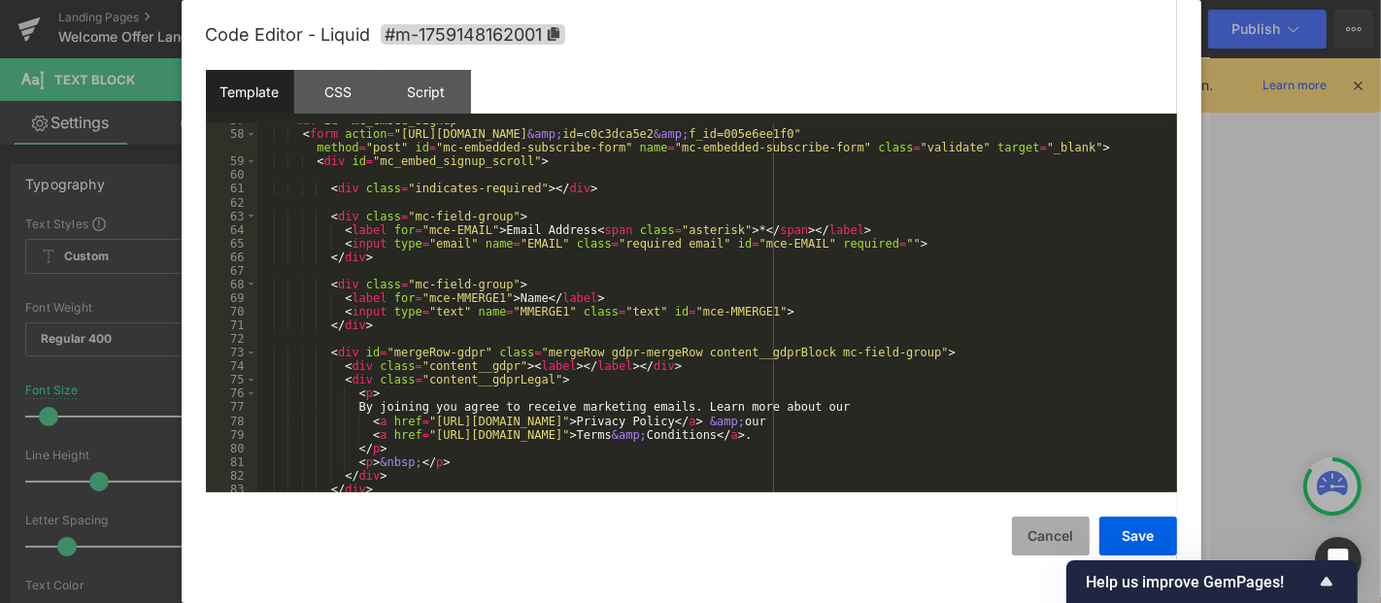
click at [1056, 534] on button "Cancel" at bounding box center [1051, 536] width 78 height 39
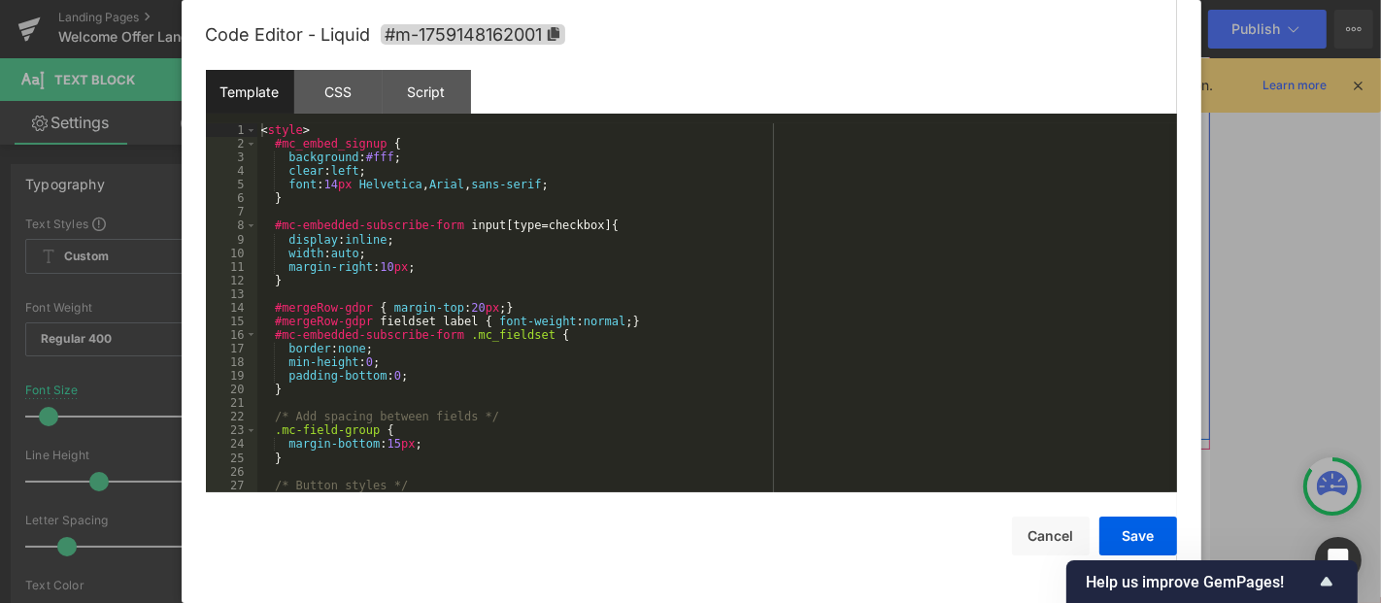
click at [624, 264] on div "Liquid" at bounding box center [641, 273] width 340 height 49
click at [472, 284] on div "< style > #mc_embed_signup { background : #fff ; clear : left ; font : 14 px He…" at bounding box center [713, 321] width 913 height 396
drag, startPoint x: 1325, startPoint y: 334, endPoint x: 1254, endPoint y: 396, distance: 94.3
click at [1242, 334] on div at bounding box center [690, 301] width 1381 height 603
click at [625, 263] on icon at bounding box center [627, 264] width 12 height 12
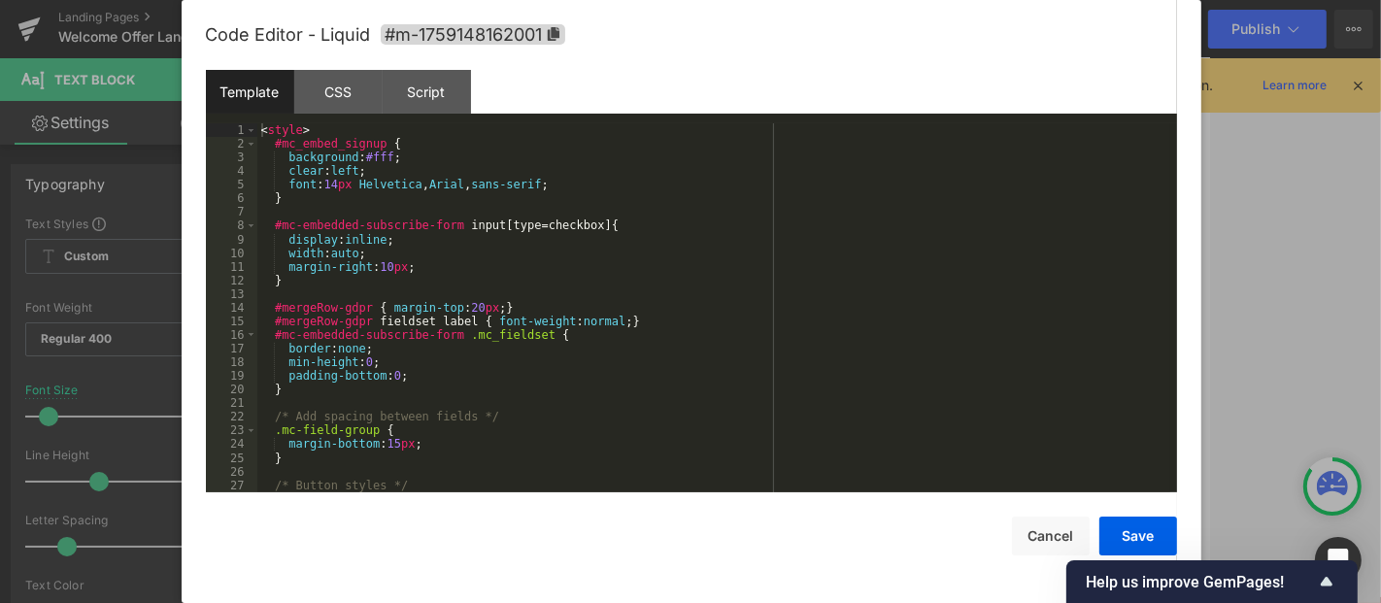
click at [513, 322] on div "< style > #mc_embed_signup { background : #fff ; clear : left ; font : 14 px He…" at bounding box center [713, 321] width 913 height 396
